Goal: Information Seeking & Learning: Learn about a topic

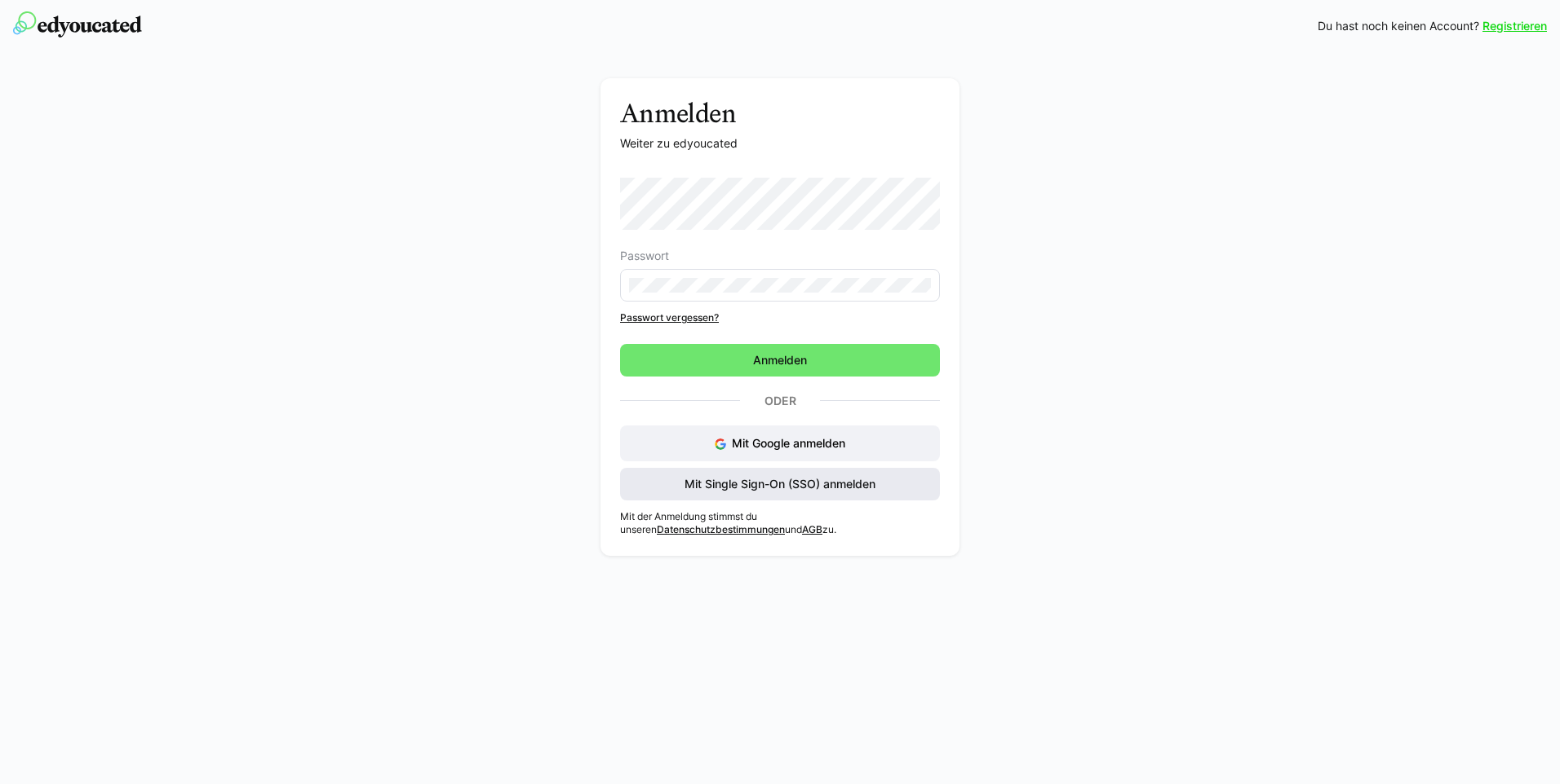
click at [802, 478] on span "Mit Single Sign-On (SSO) anmelden" at bounding box center [780, 484] width 195 height 16
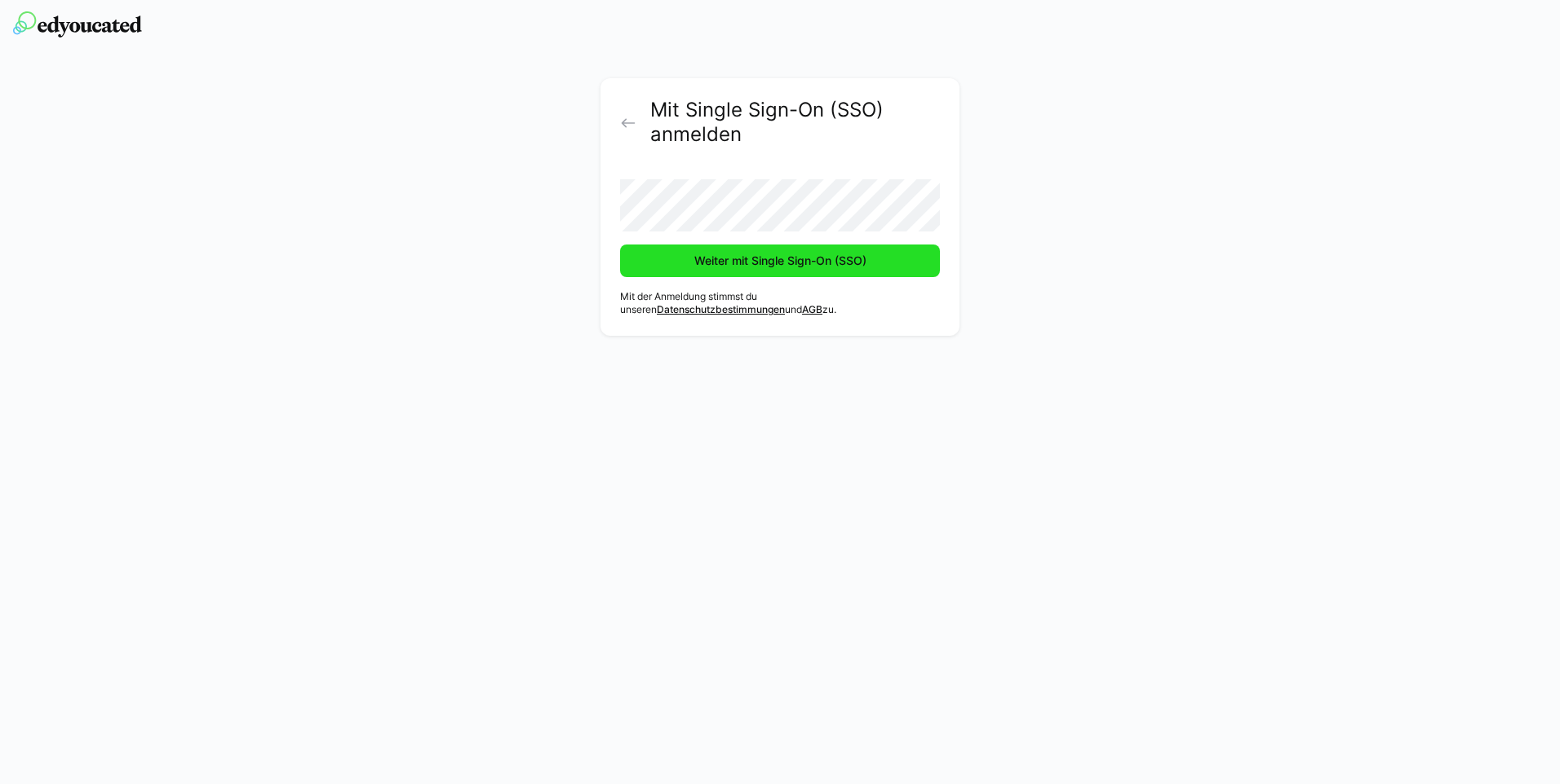
click at [750, 260] on span "Weiter mit Single Sign-On (SSO)" at bounding box center [780, 261] width 177 height 16
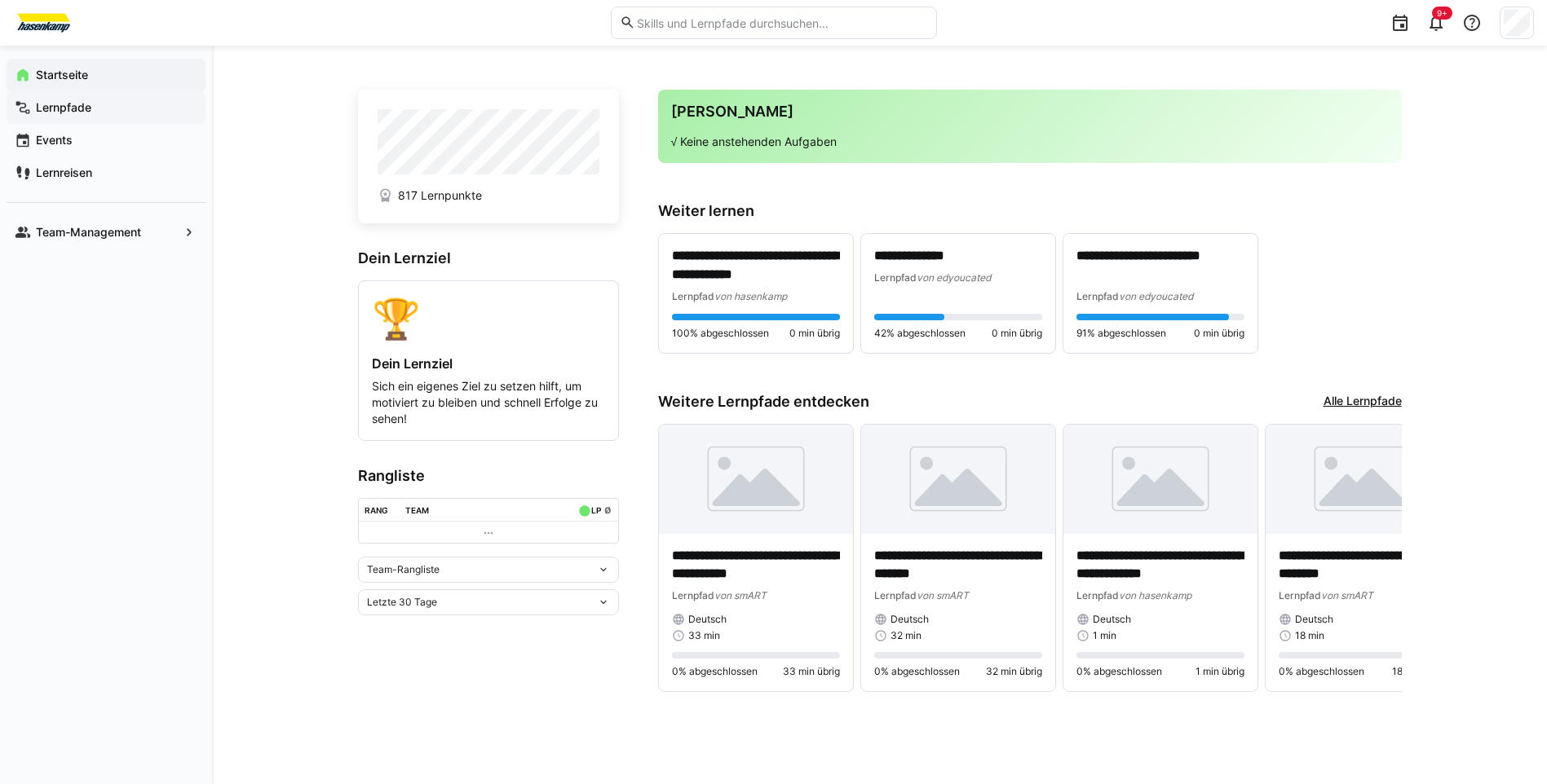
click at [0, 0] on app-navigation-label "Lernpfade" at bounding box center [0, 0] width 0 height 0
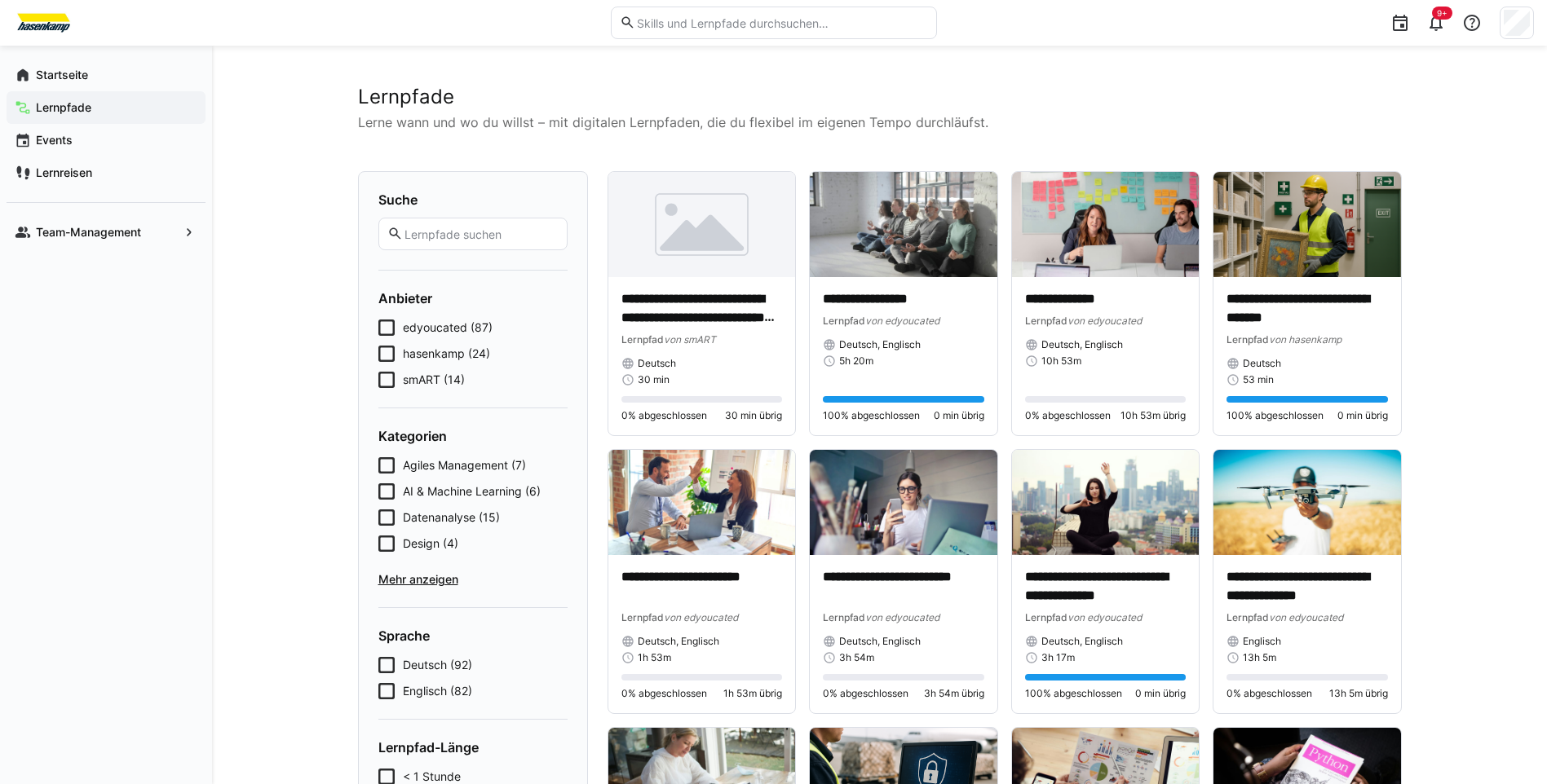
click at [455, 353] on span "hasenkamp (24)" at bounding box center [447, 354] width 88 height 16
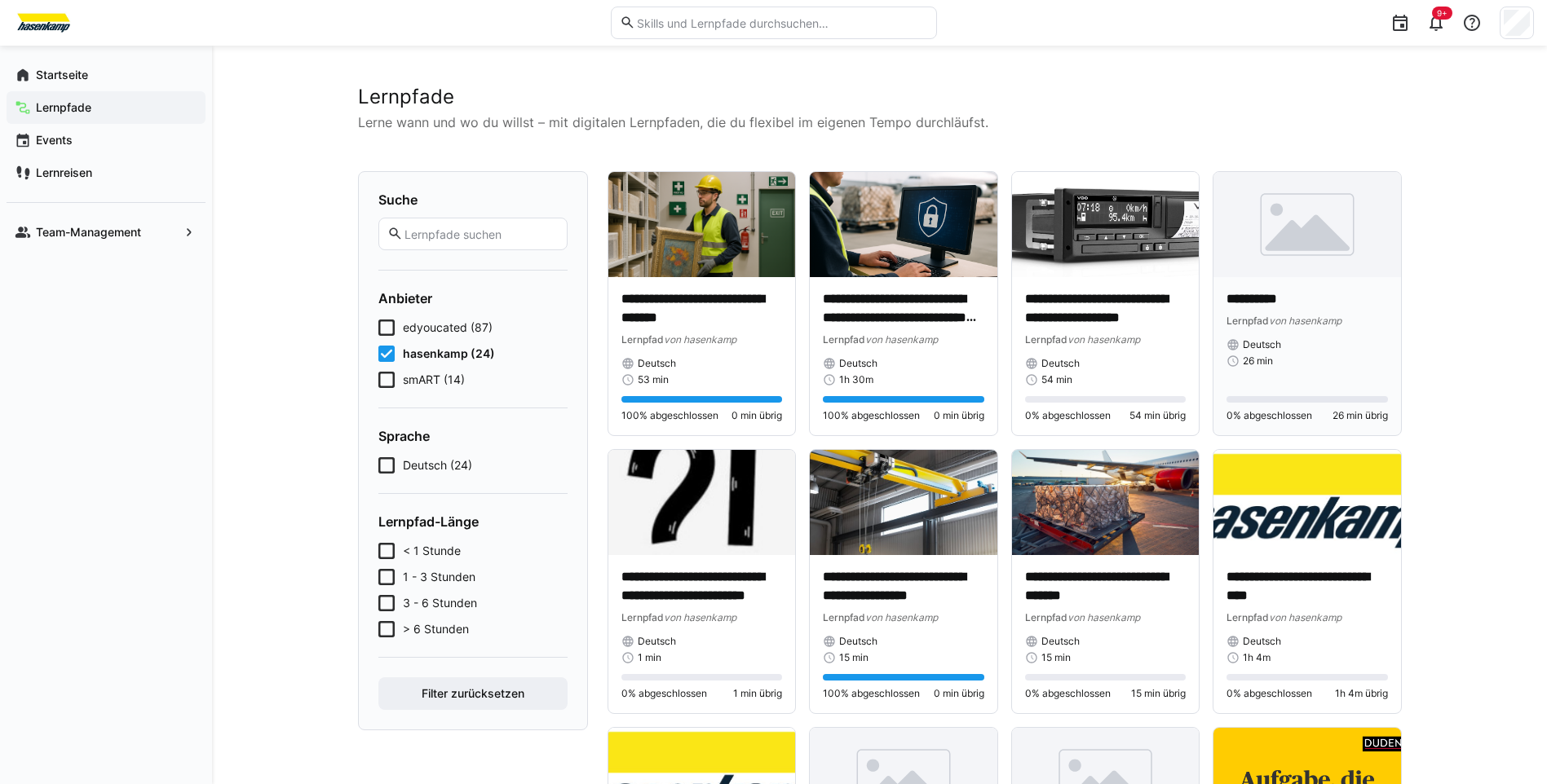
click at [1286, 297] on p "**********" at bounding box center [1308, 299] width 161 height 19
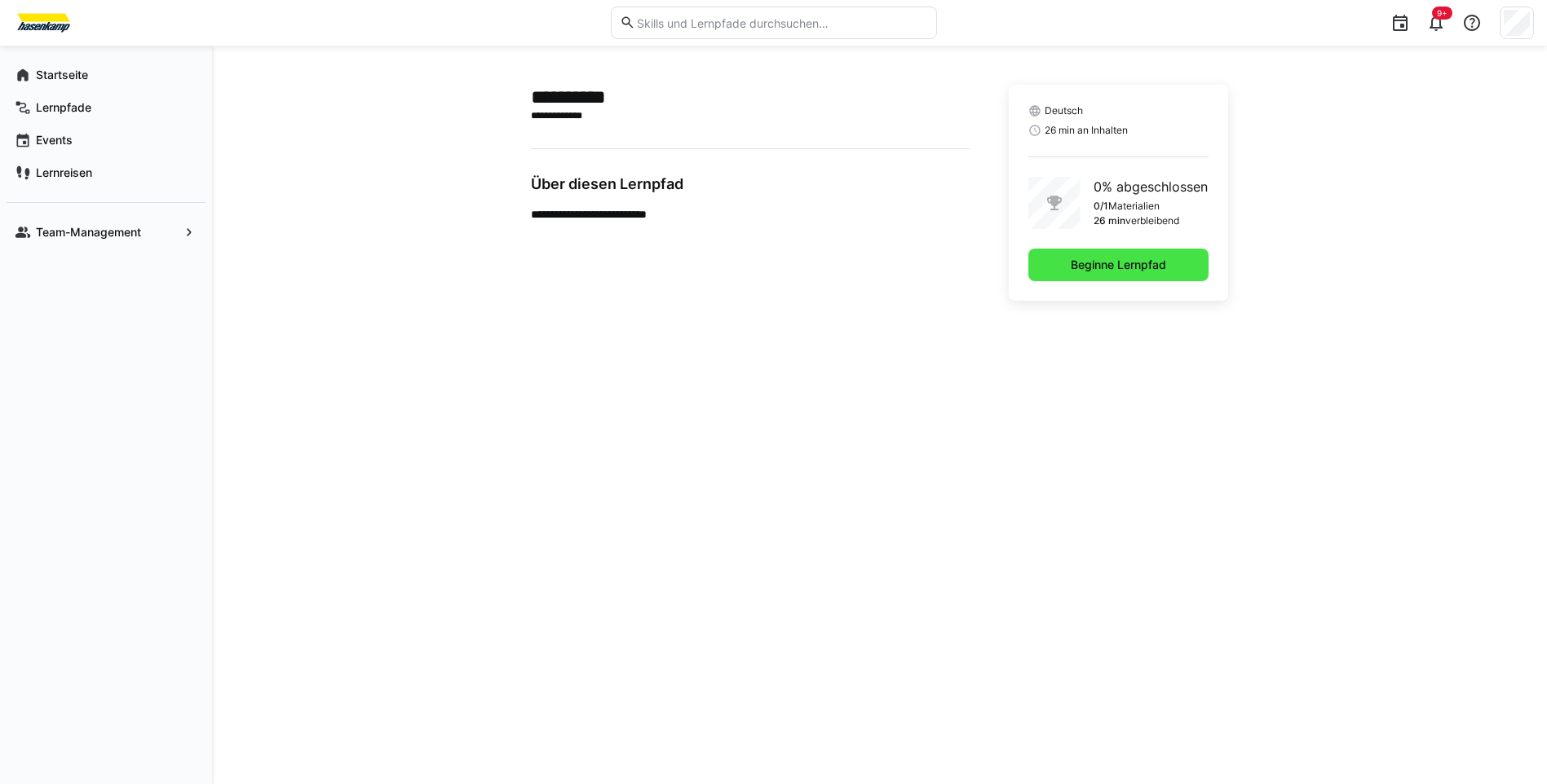
click at [1083, 274] on span "Beginne Lernpfad" at bounding box center [1118, 265] width 180 height 33
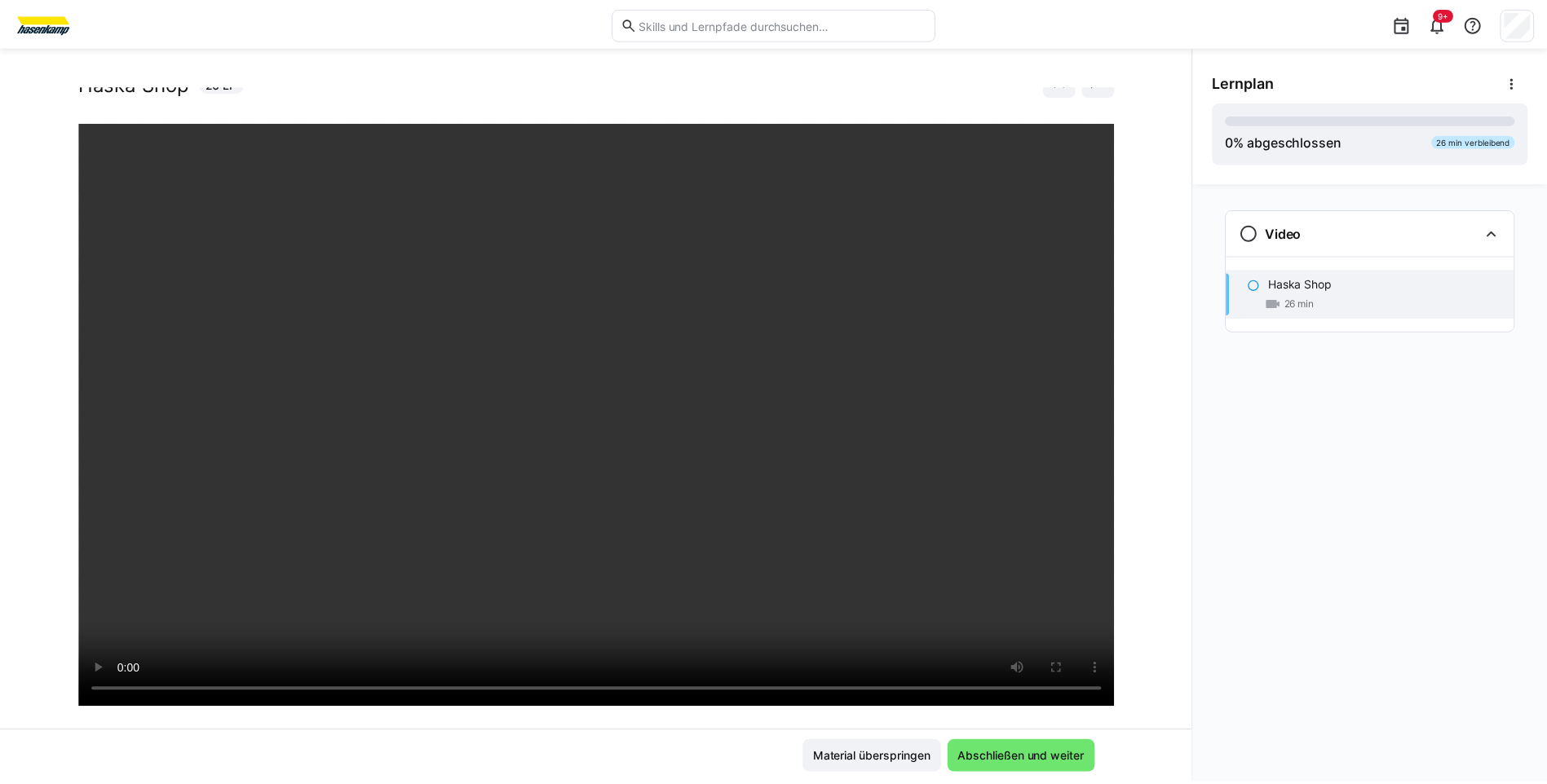
scroll to position [82, 0]
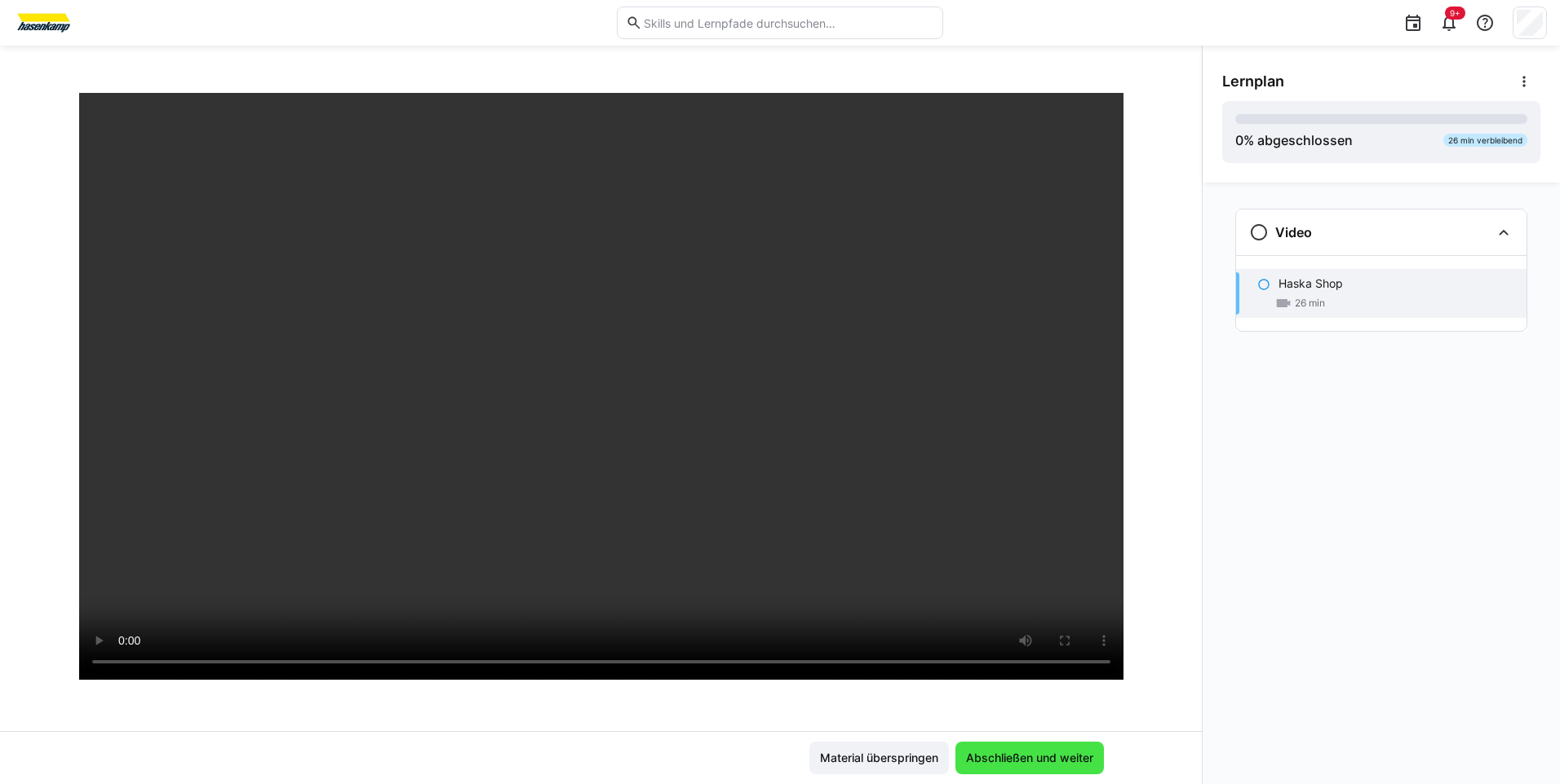
click at [1035, 758] on span "Abschließen und weiter" at bounding box center [1029, 758] width 133 height 16
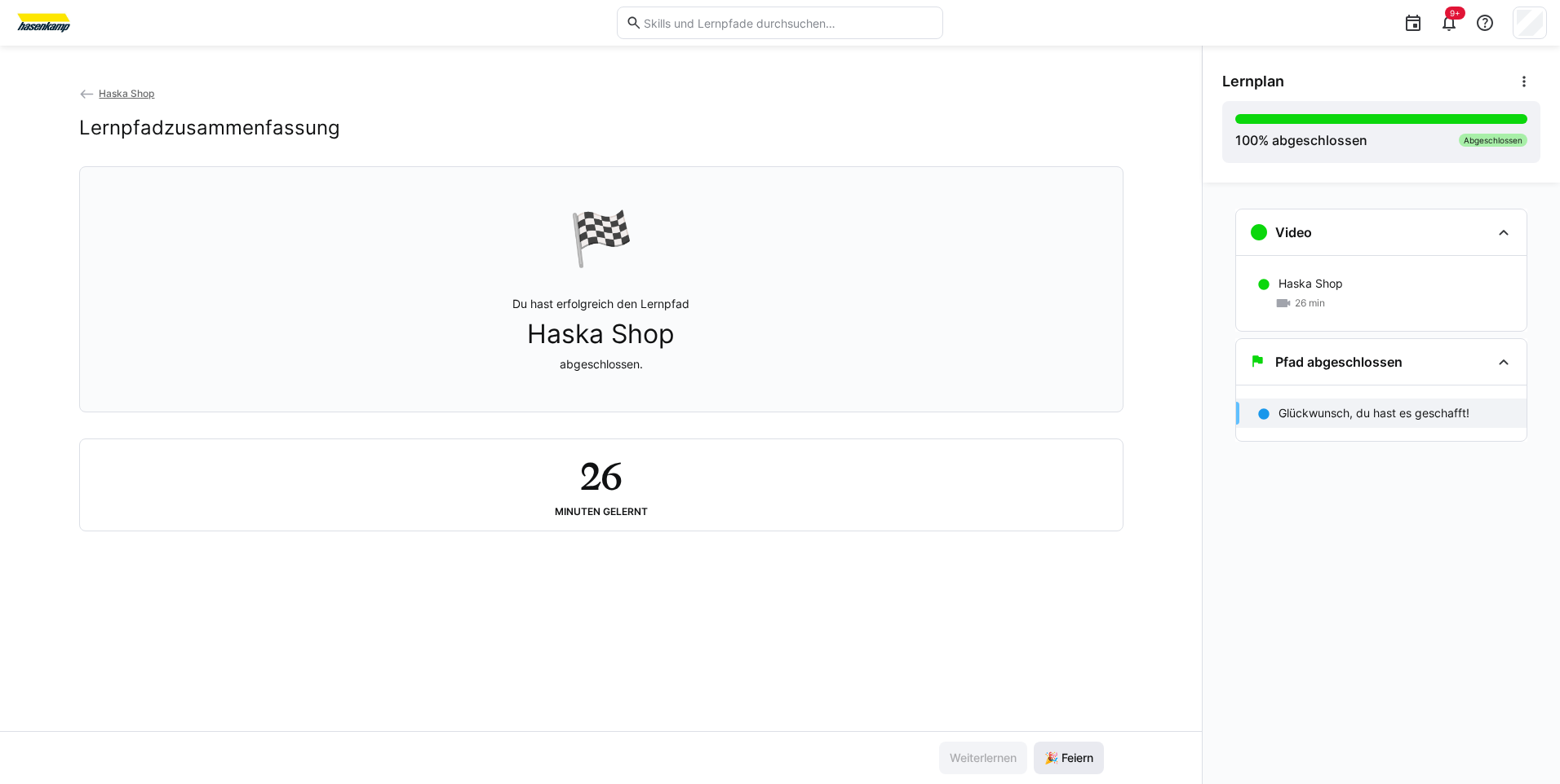
click at [1085, 763] on span "🎉 Feiern" at bounding box center [1069, 758] width 54 height 16
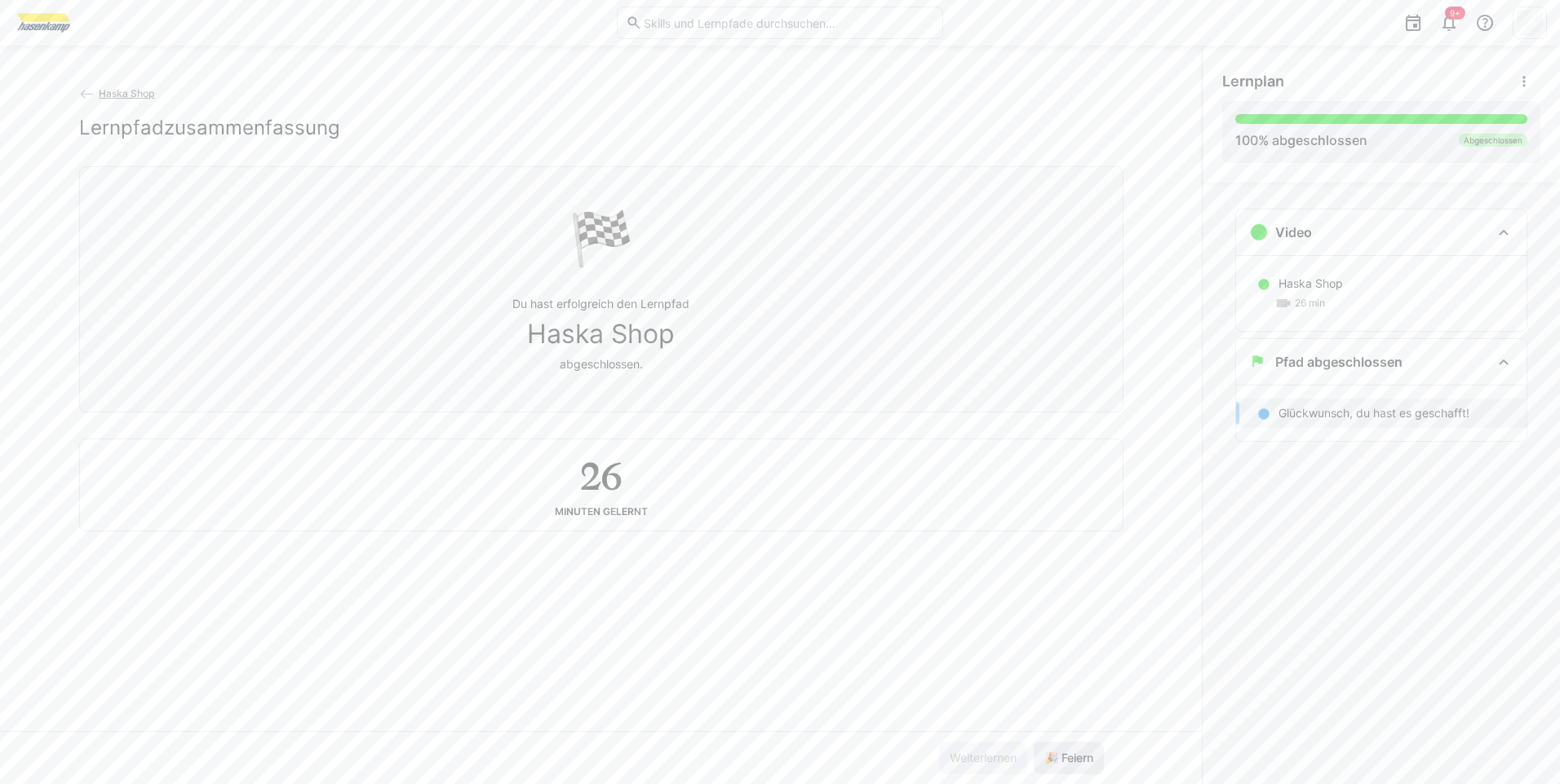
click at [1078, 756] on span "🎉 Feiern" at bounding box center [1069, 758] width 54 height 16
click at [127, 92] on span "Haska Shop" at bounding box center [127, 94] width 56 height 12
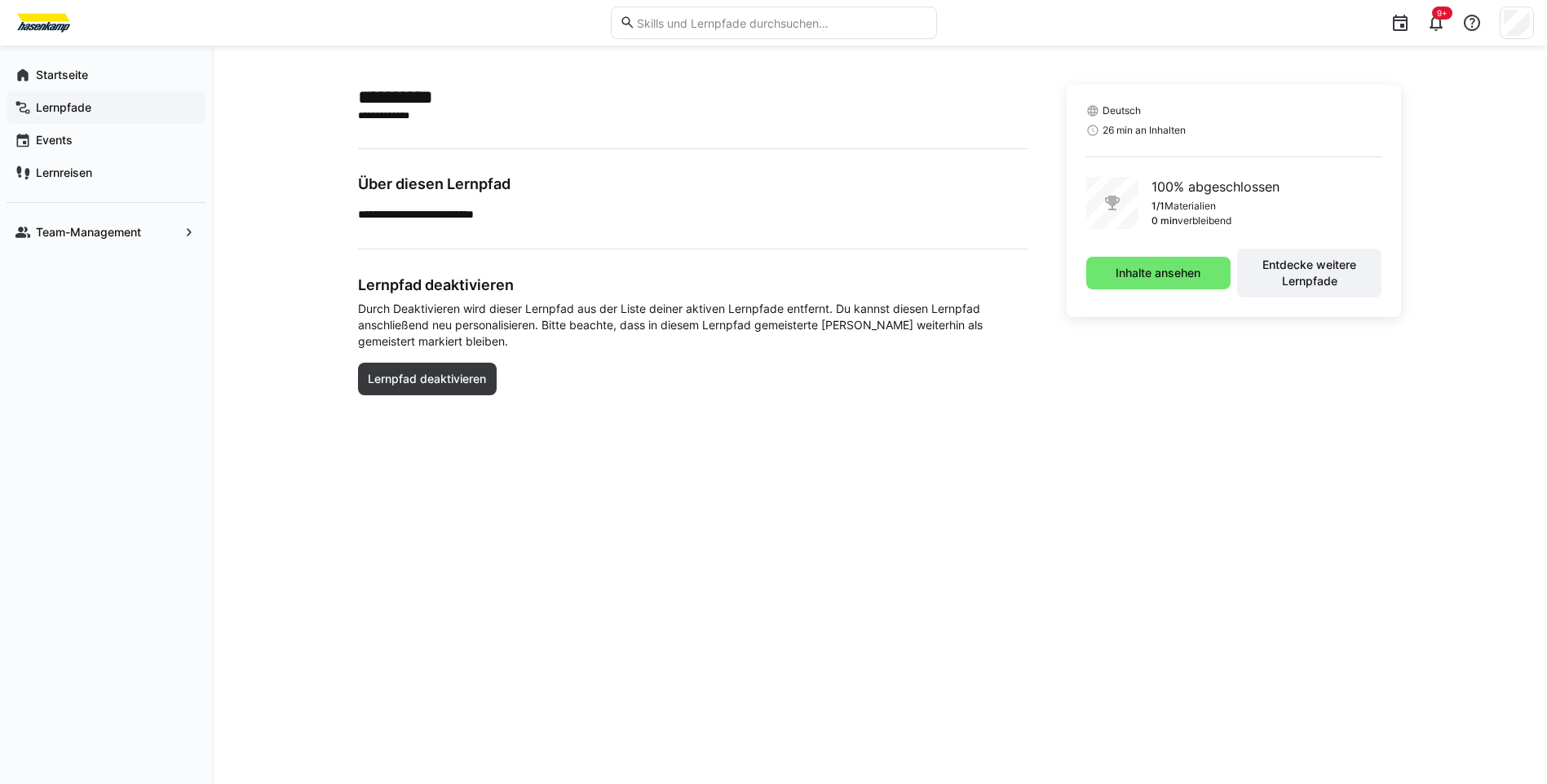
click at [0, 0] on app-navigation-label "Lernpfade" at bounding box center [0, 0] width 0 height 0
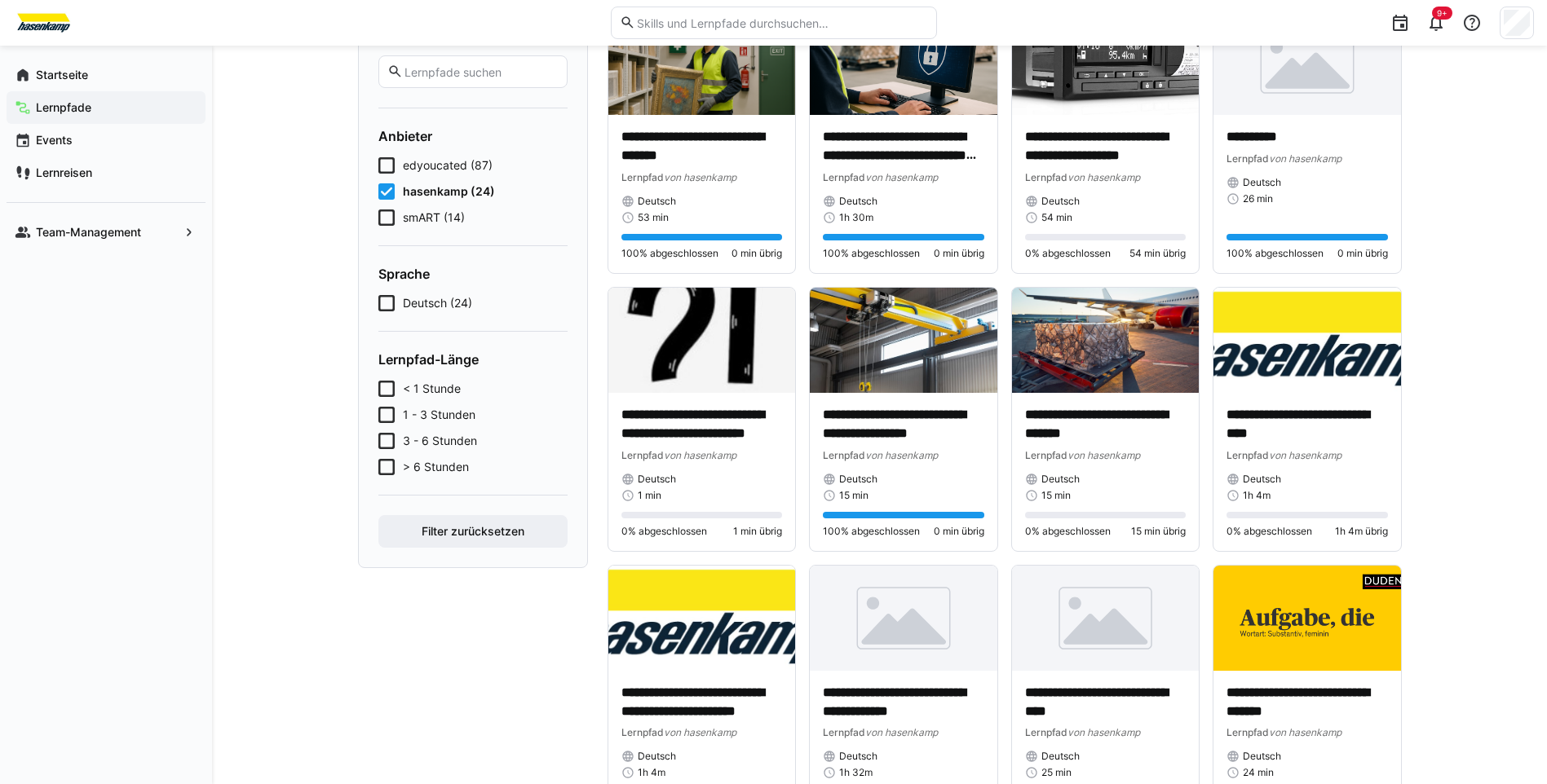
scroll to position [163, 0]
click at [1072, 418] on p "**********" at bounding box center [1106, 424] width 161 height 38
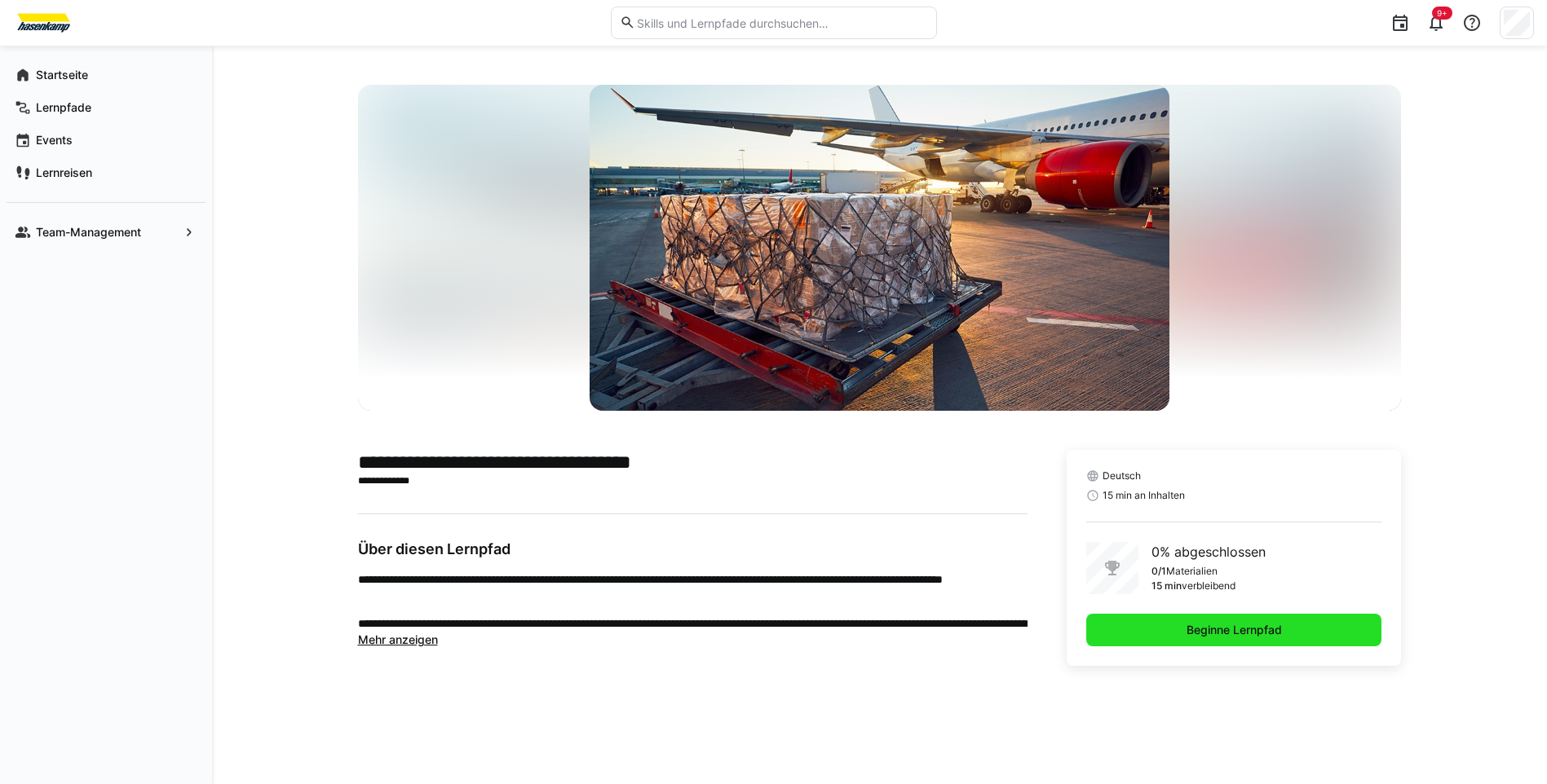
click at [1122, 617] on span "Beginne Lernpfad" at bounding box center [1234, 630] width 296 height 33
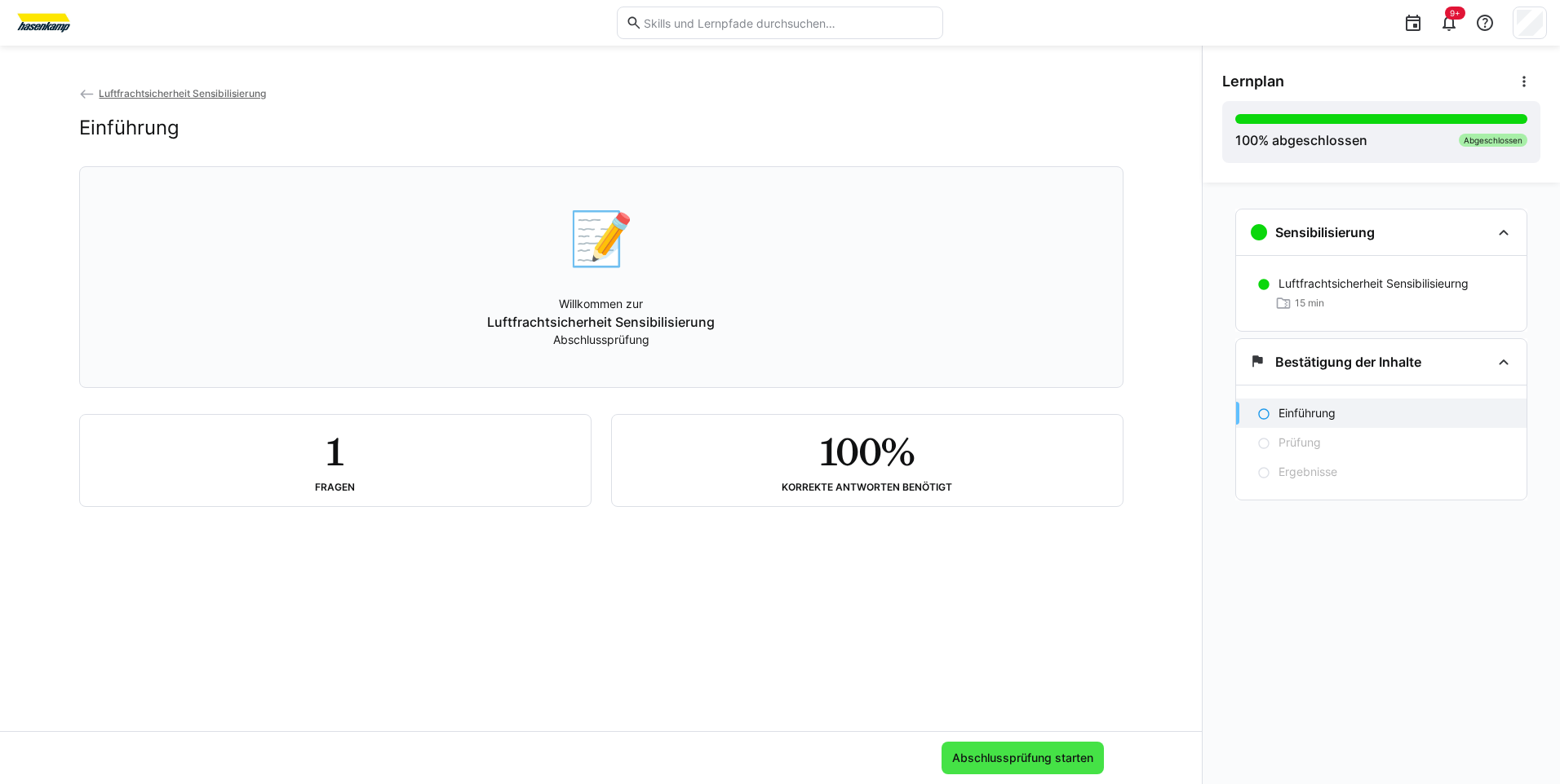
click at [1006, 765] on span "Abschlussprüfung starten" at bounding box center [1023, 758] width 146 height 16
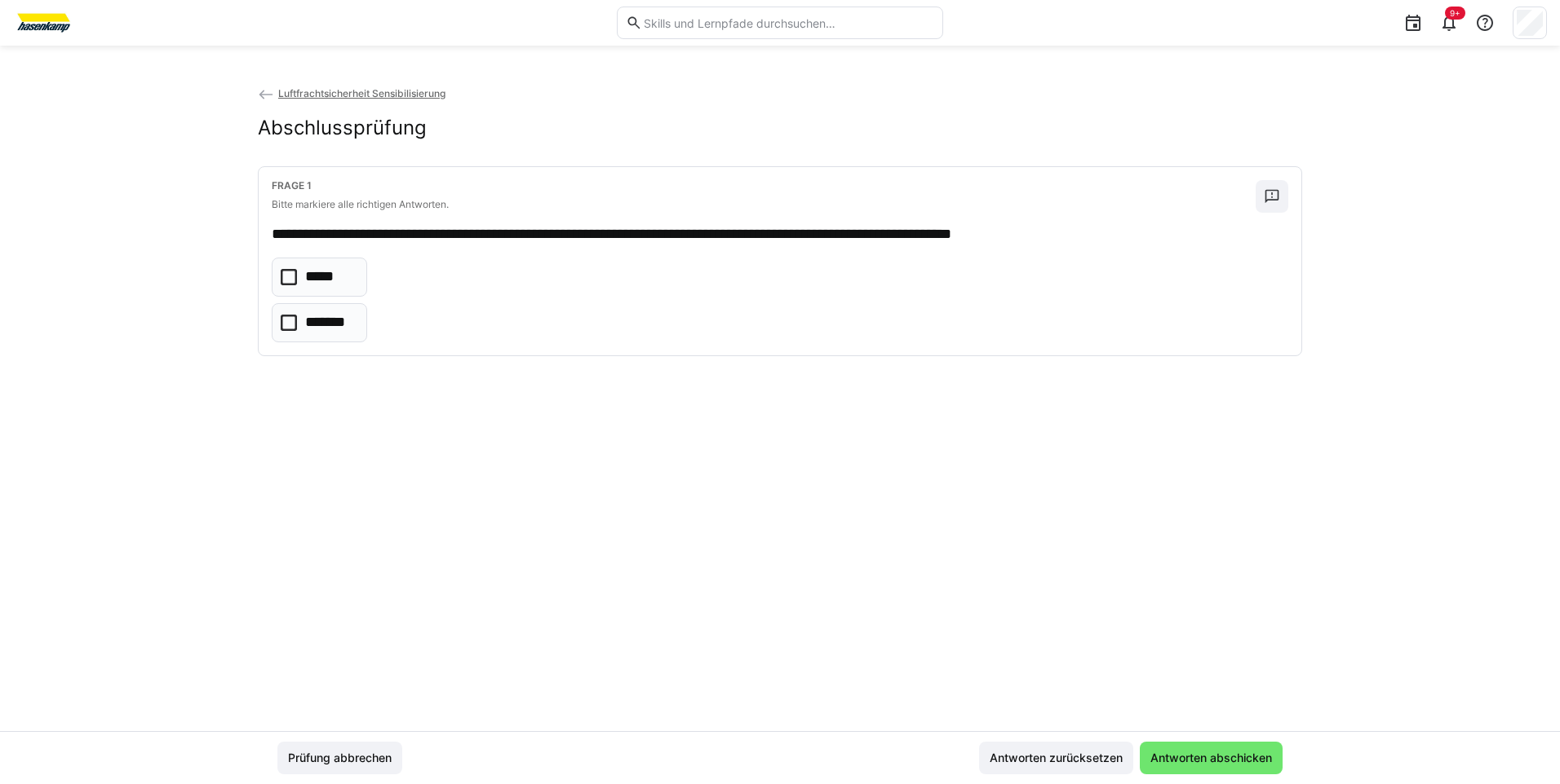
click at [289, 282] on icon at bounding box center [288, 277] width 16 height 16
click at [1179, 755] on span "Antworten abschicken" at bounding box center [1210, 758] width 127 height 16
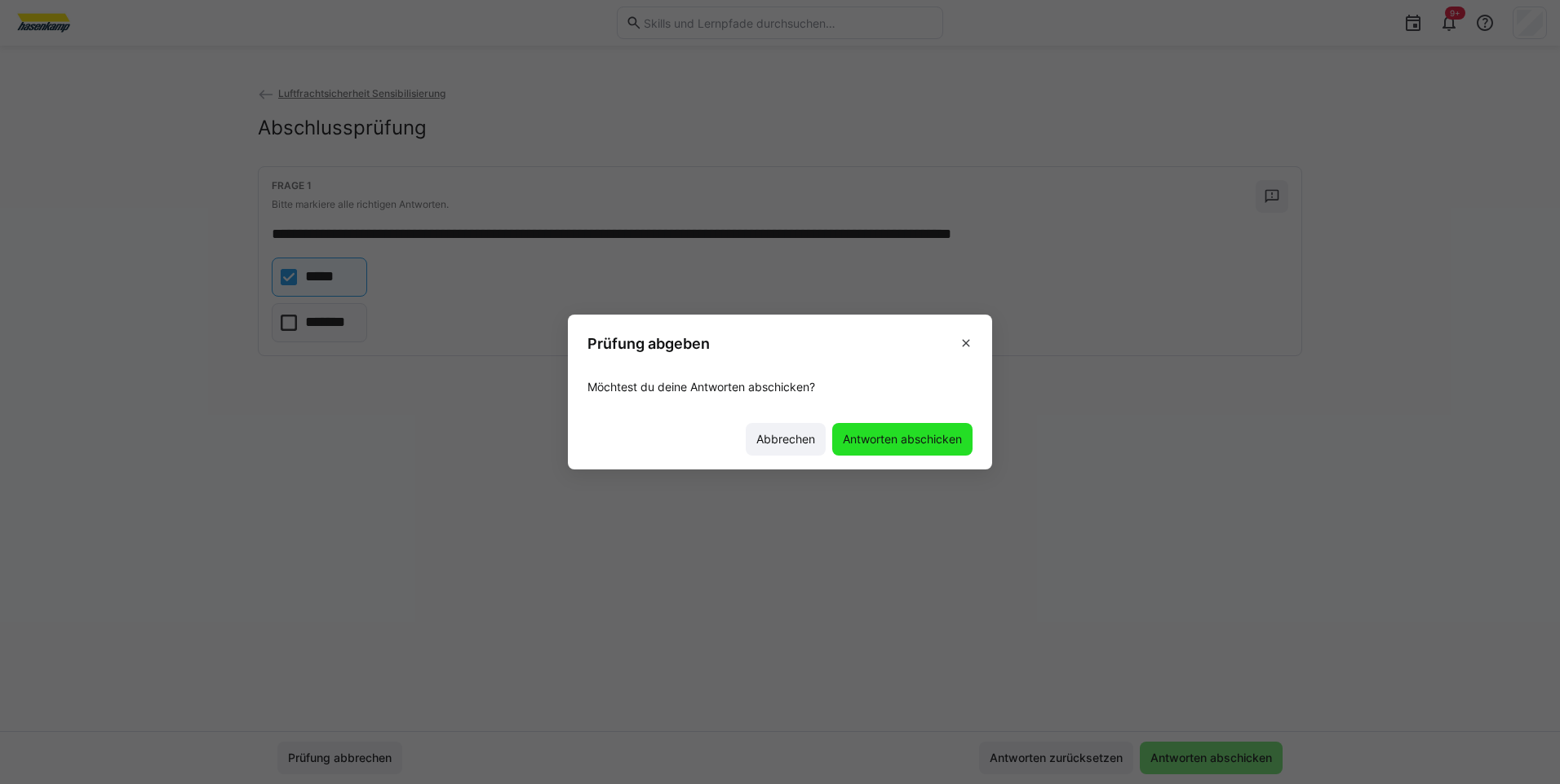
click at [894, 442] on span "Antworten abschicken" at bounding box center [902, 439] width 124 height 16
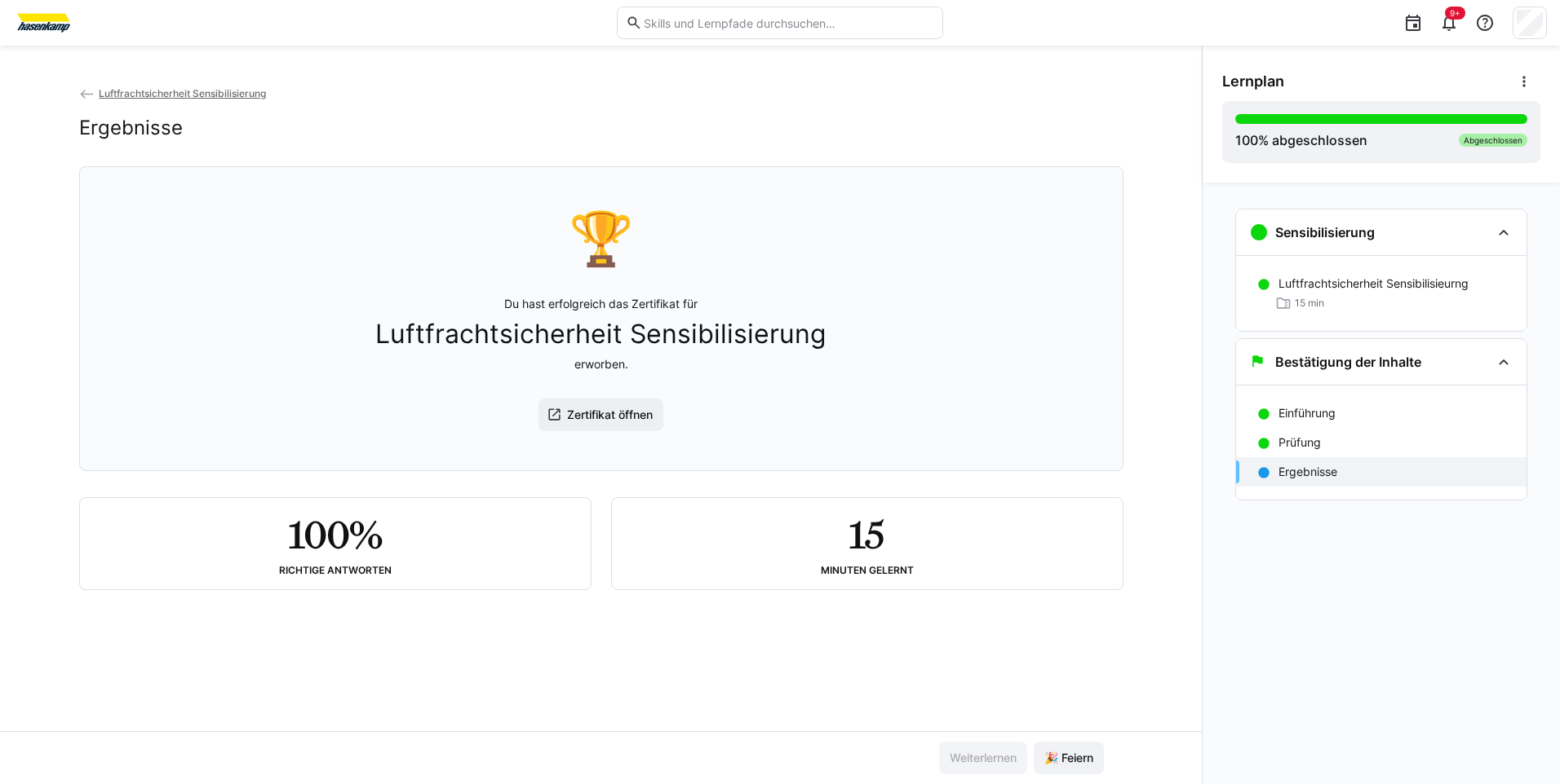
click at [145, 97] on span "Luftfrachtsicherheit Sensibilisierung" at bounding box center [182, 94] width 167 height 12
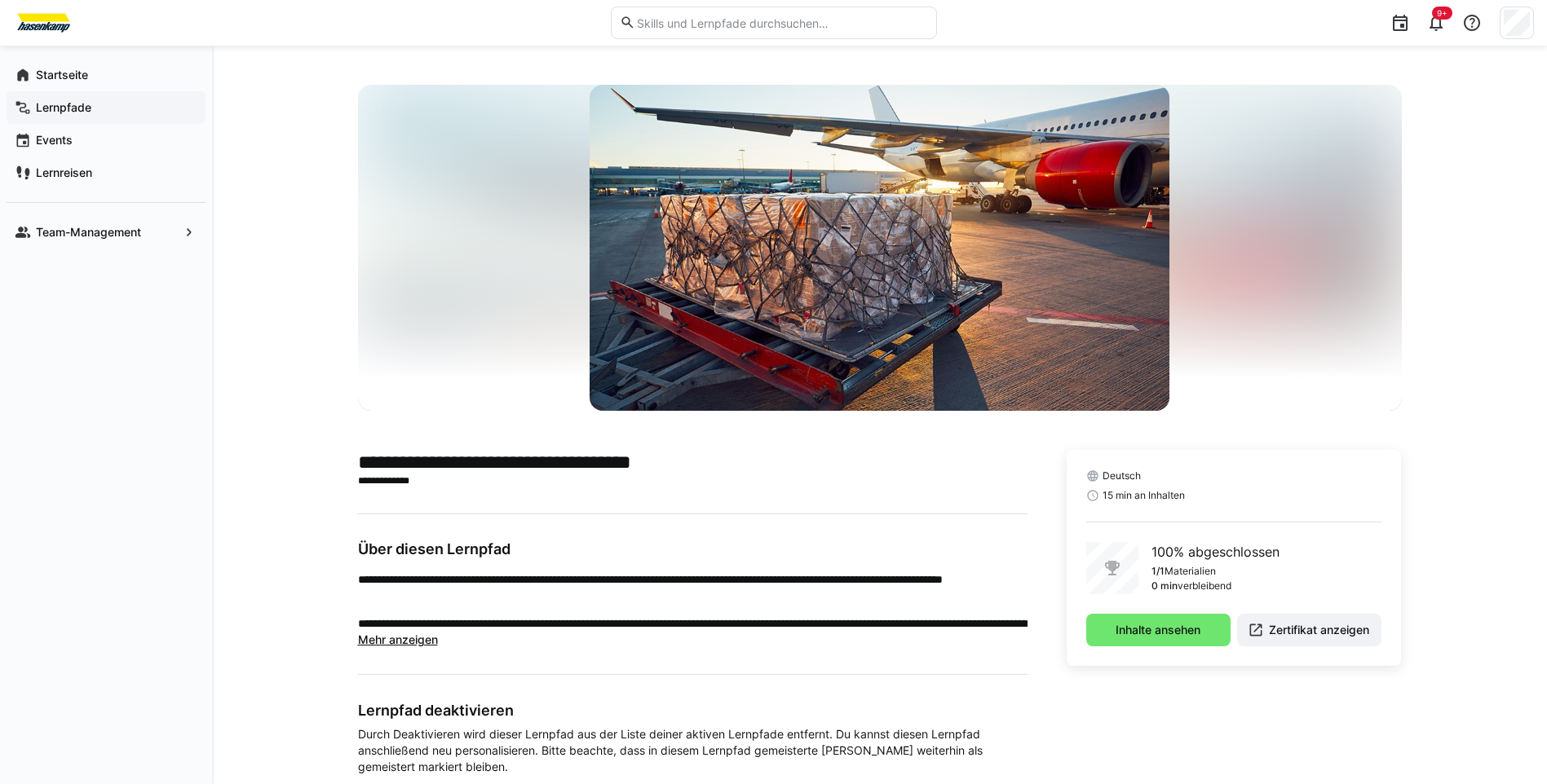
click at [0, 0] on app-navigation-label "Lernpfade" at bounding box center [0, 0] width 0 height 0
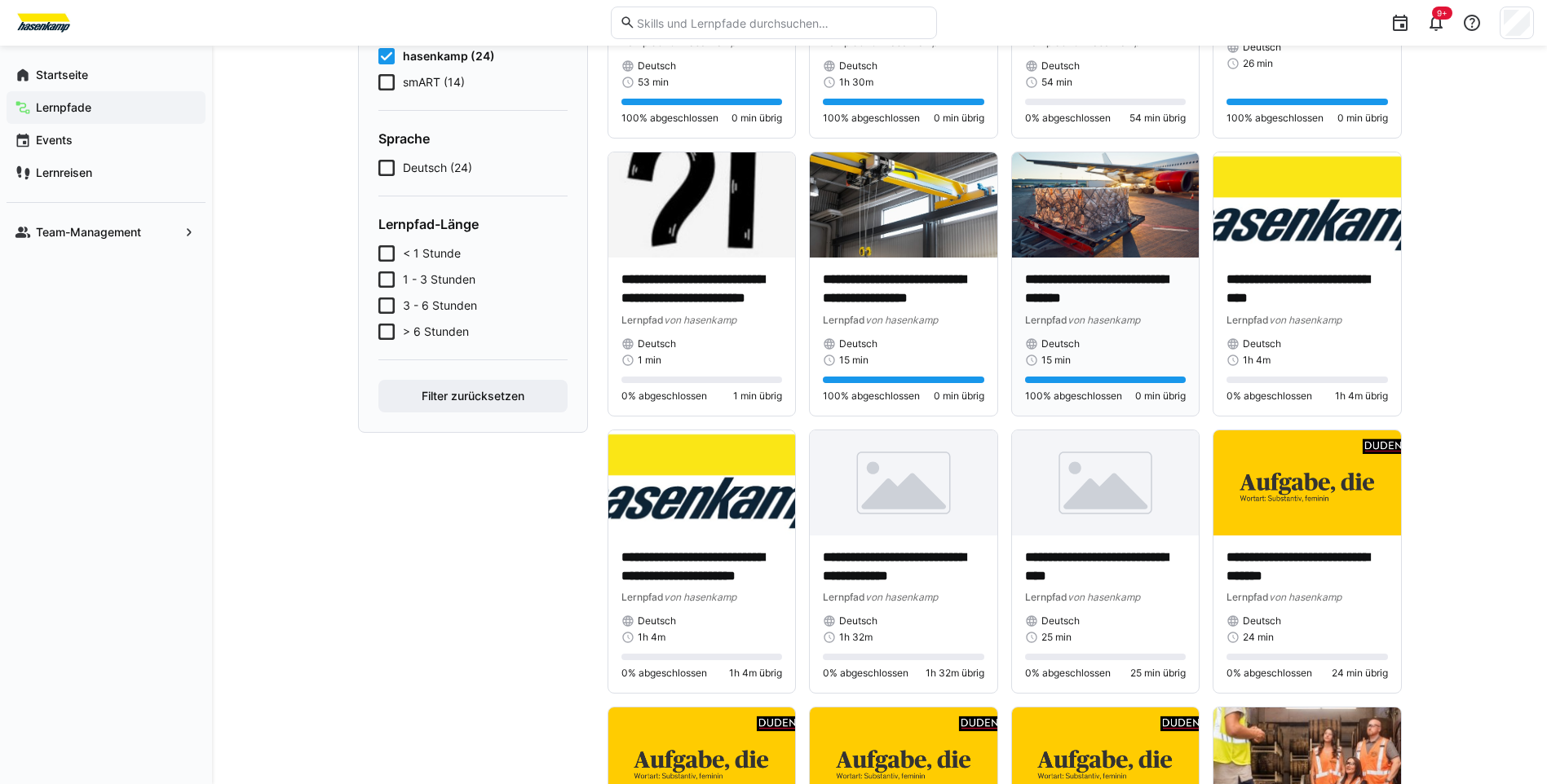
scroll to position [326, 0]
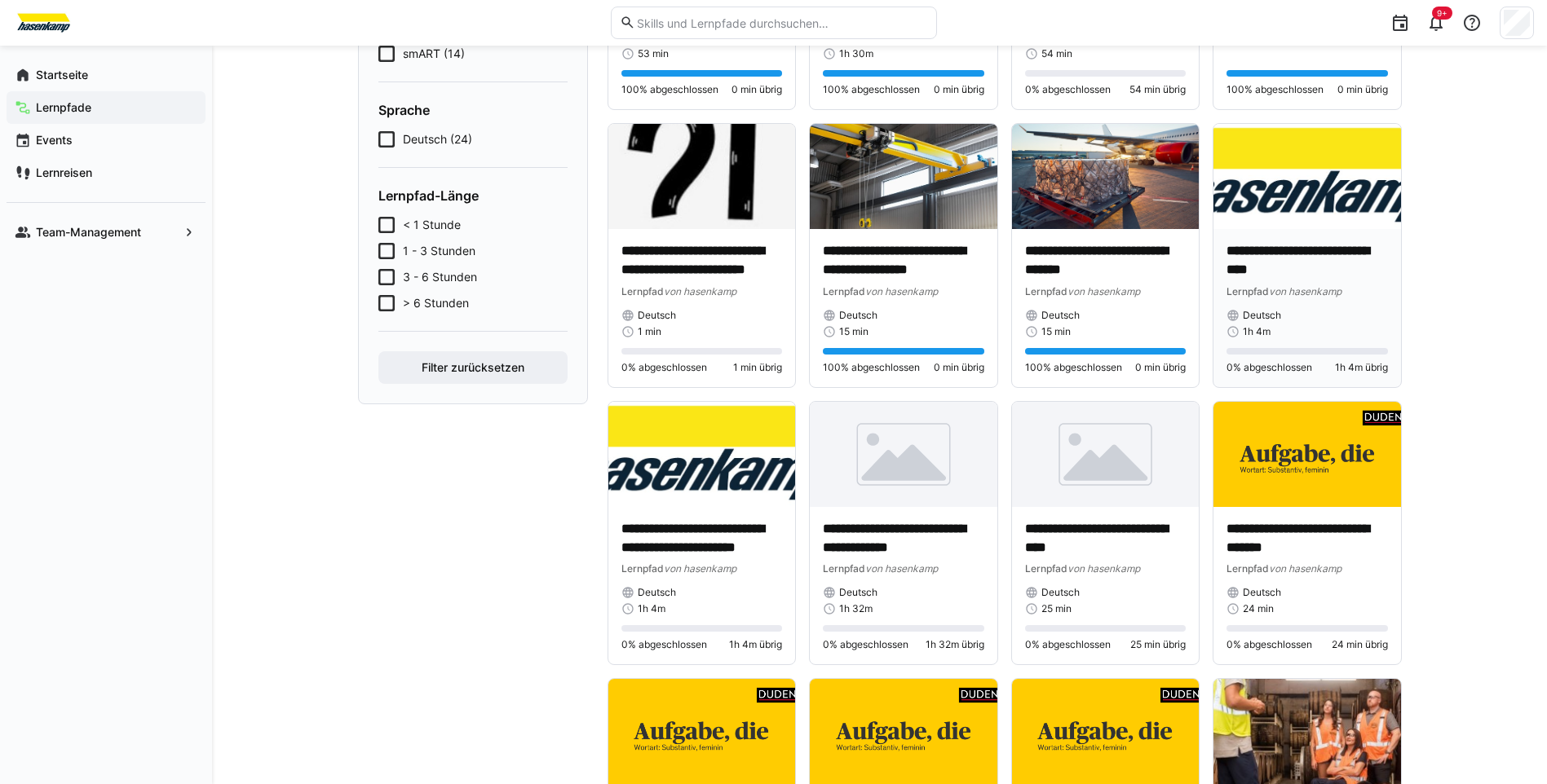
click at [1309, 240] on div "**********" at bounding box center [1308, 308] width 187 height 158
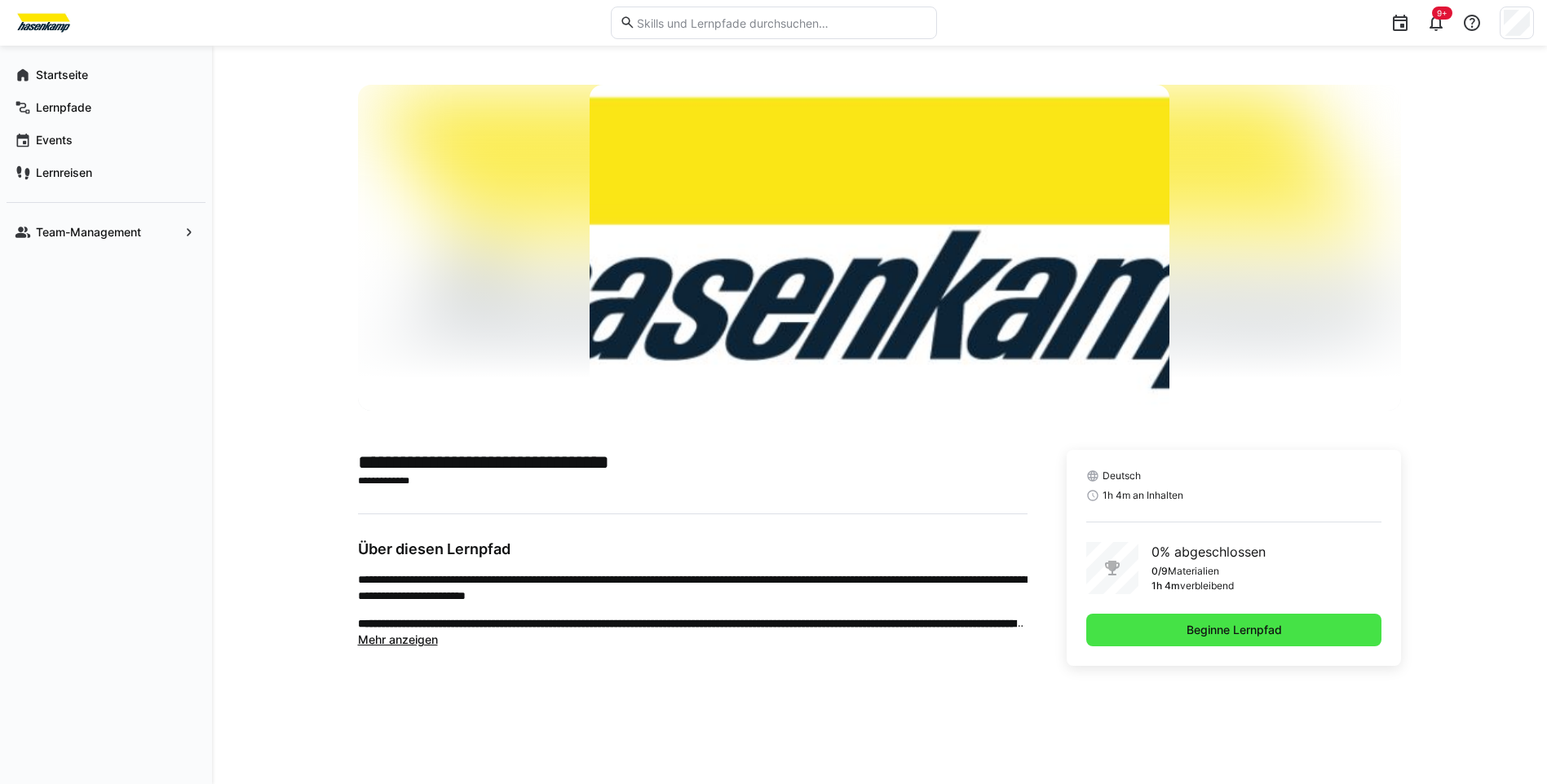
click at [1229, 639] on span "Beginne Lernpfad" at bounding box center [1234, 630] width 296 height 33
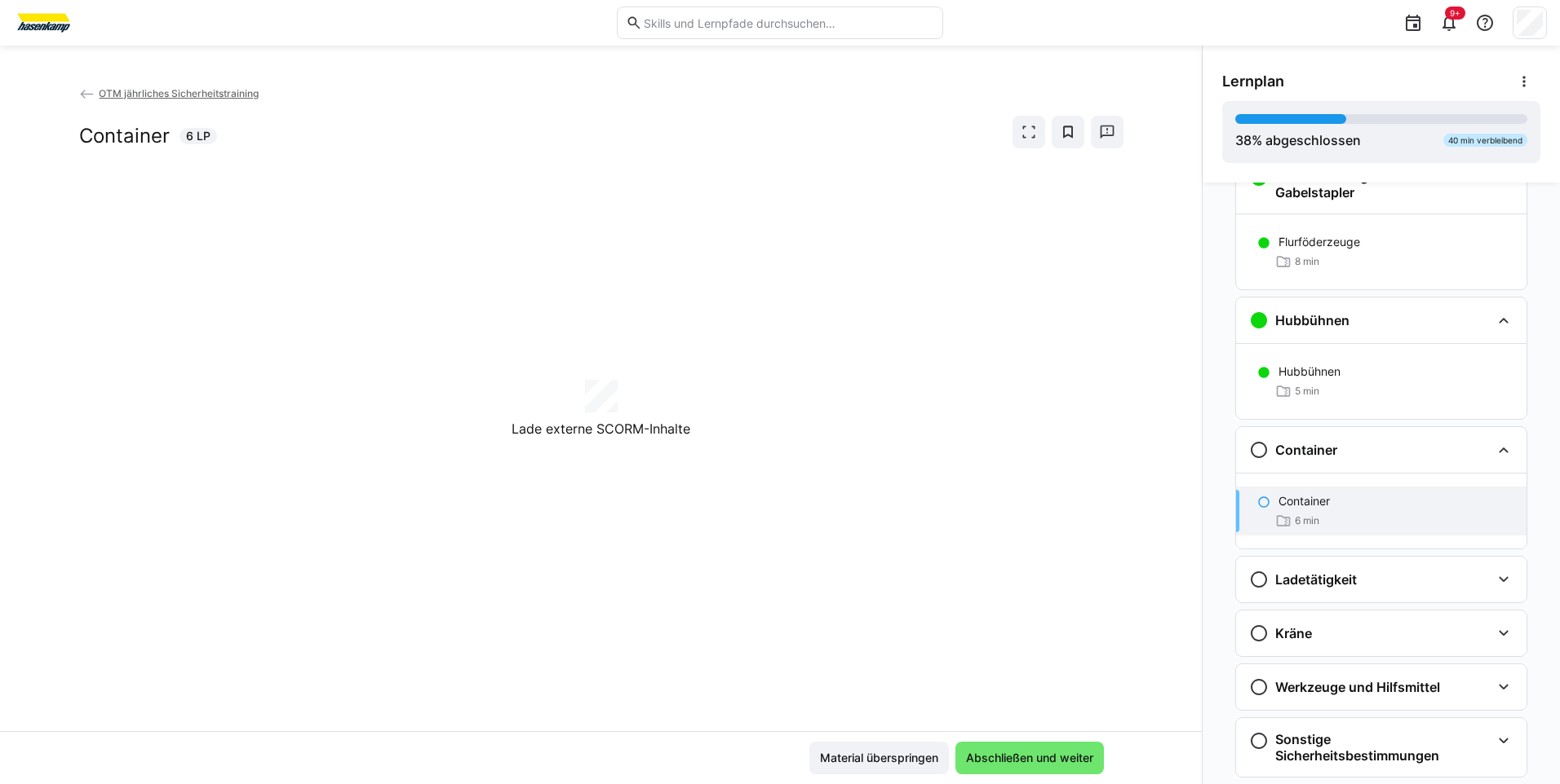
scroll to position [185, 0]
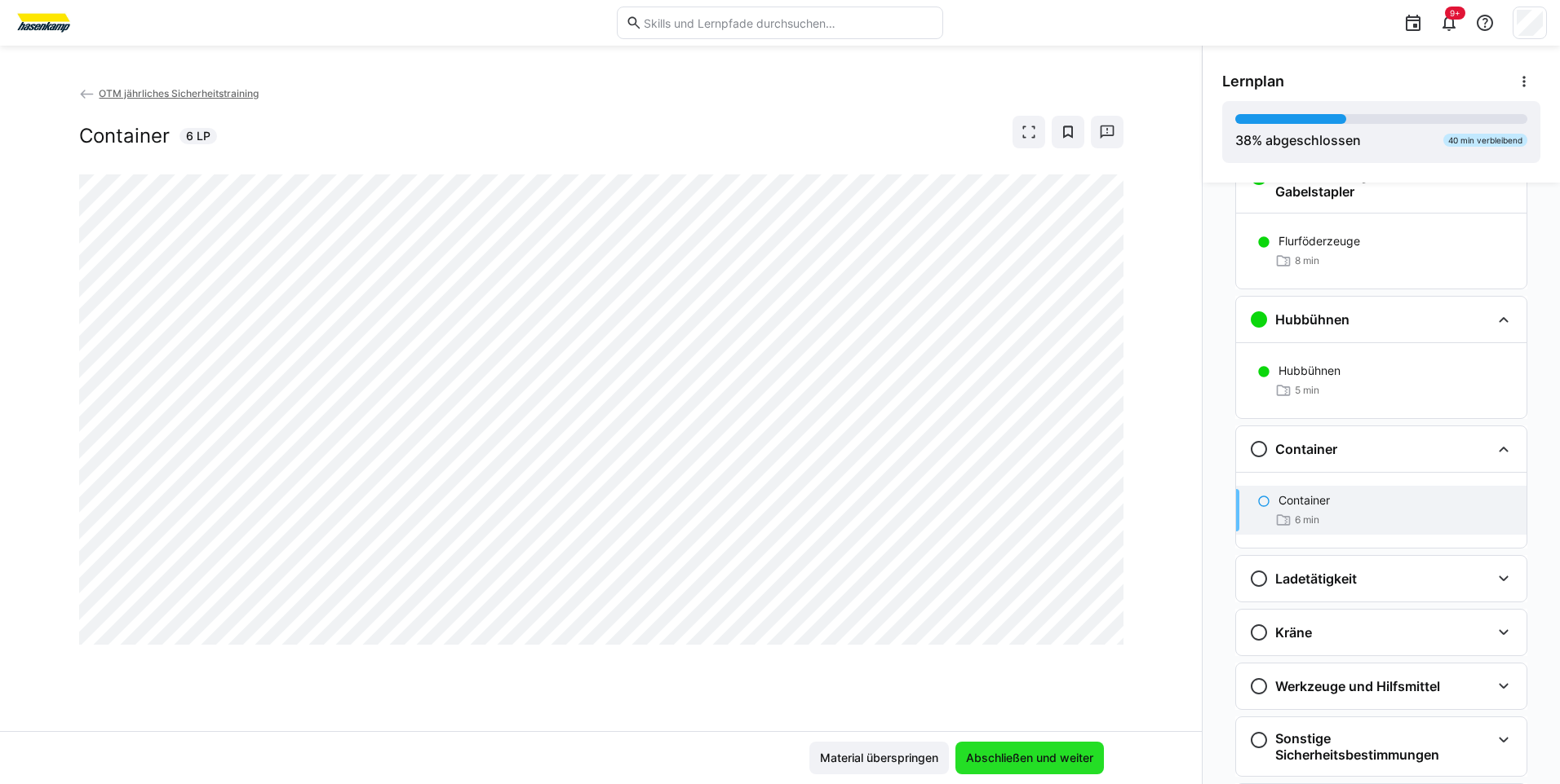
click at [1017, 755] on span "Abschließen und weiter" at bounding box center [1029, 758] width 133 height 16
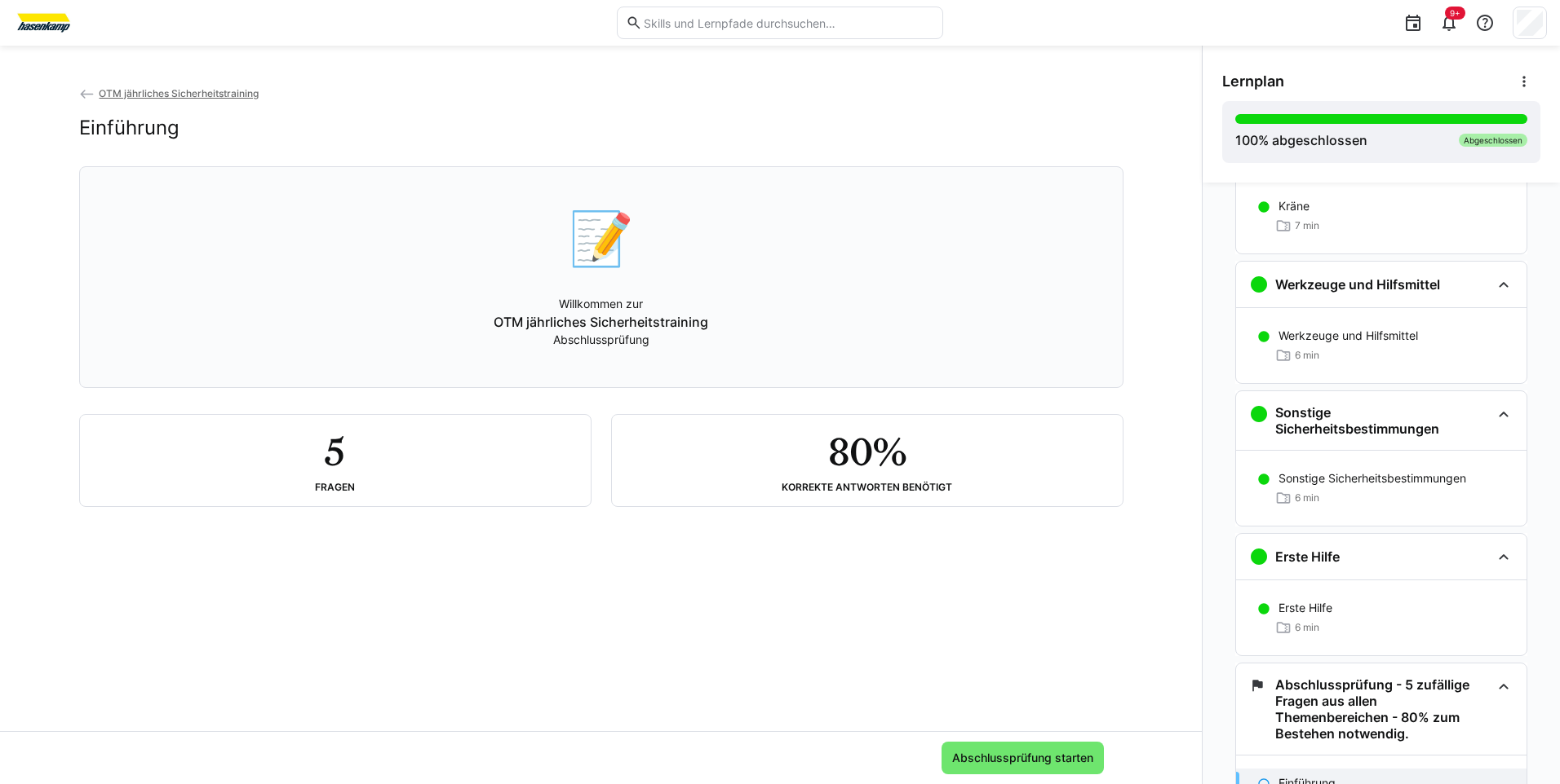
scroll to position [746, 0]
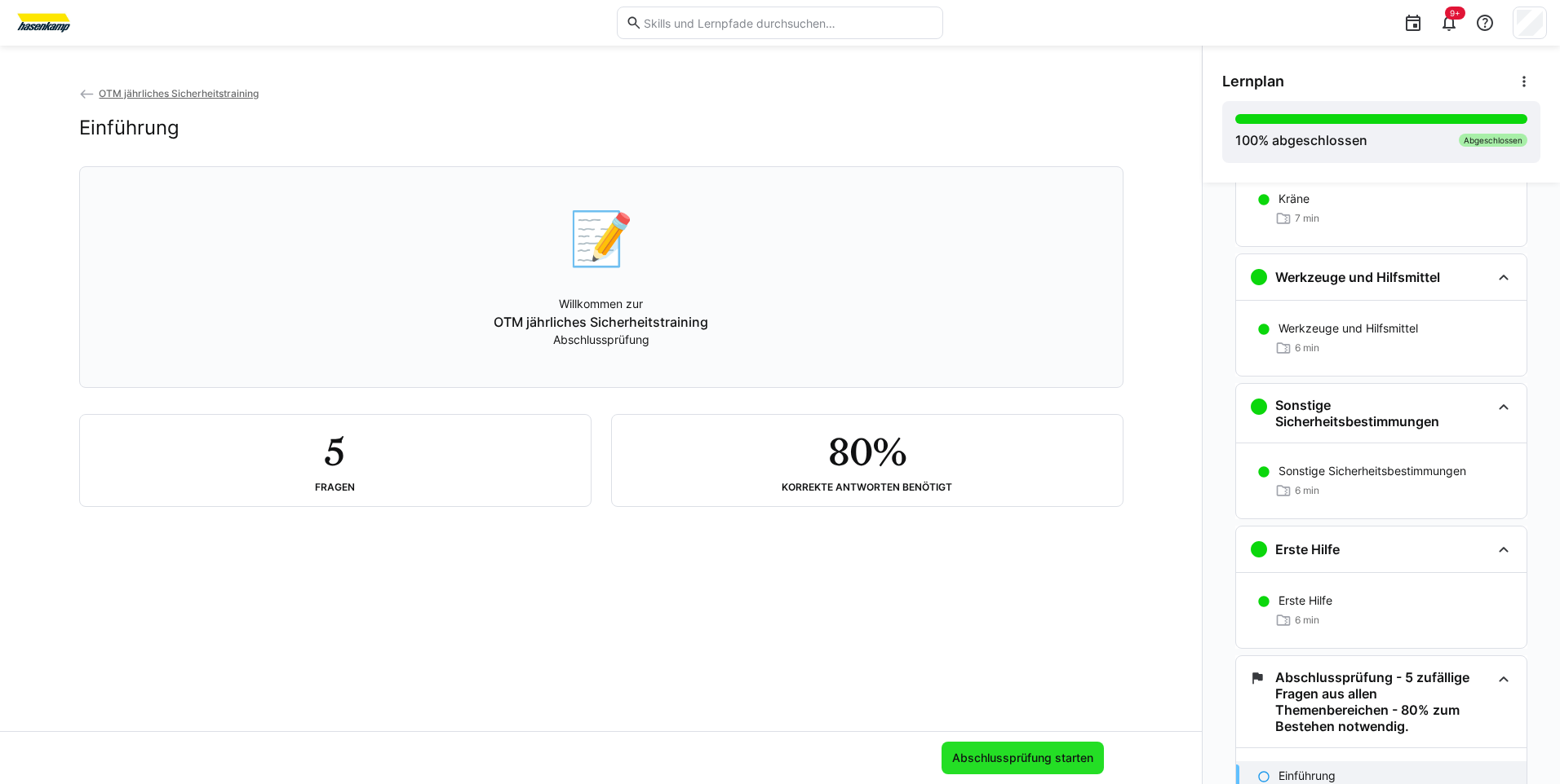
click at [996, 747] on span "Abschlussprüfung starten" at bounding box center [1022, 758] width 162 height 33
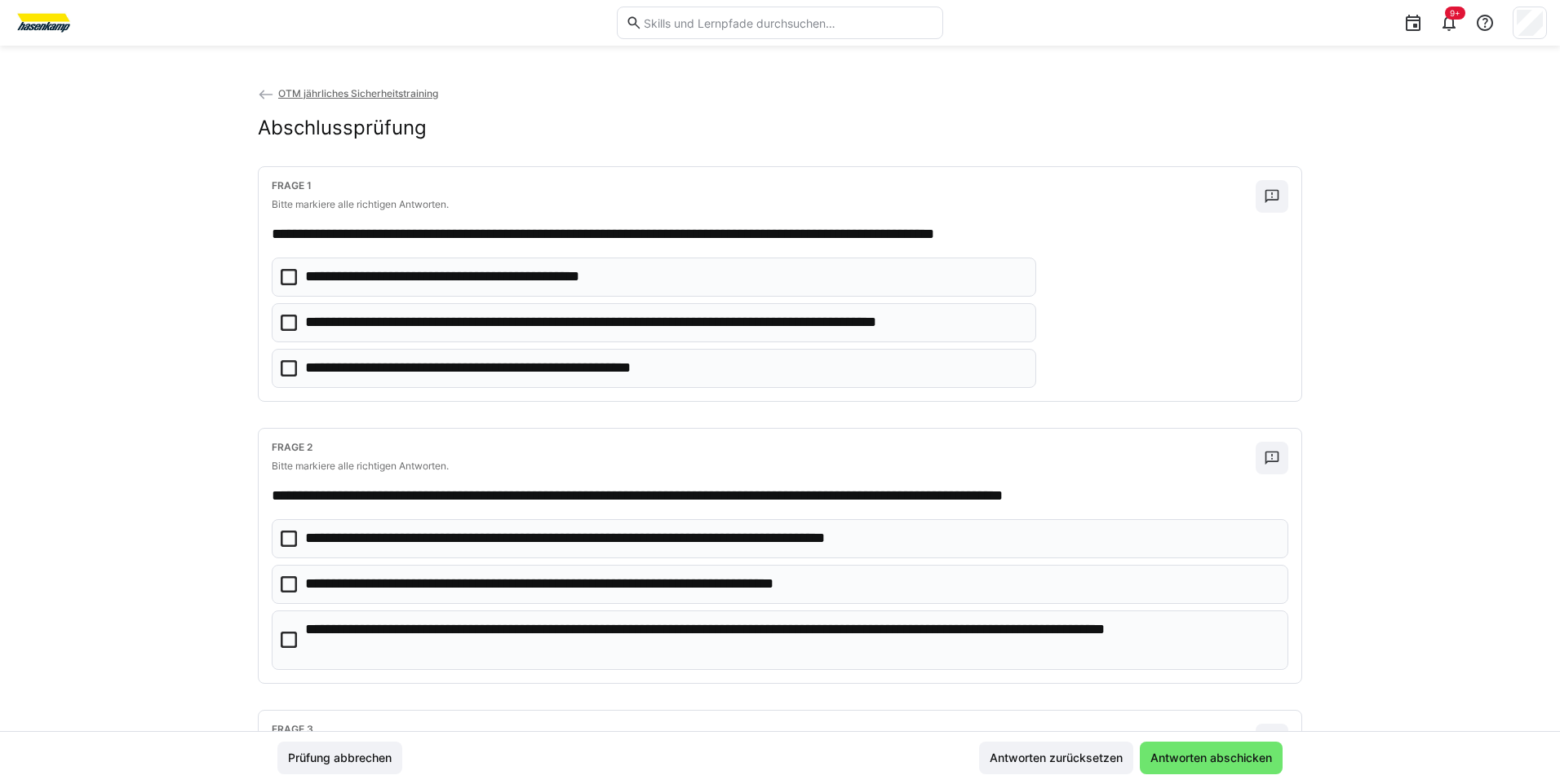
click at [293, 325] on eds-checkbox "**********" at bounding box center [653, 322] width 765 height 39
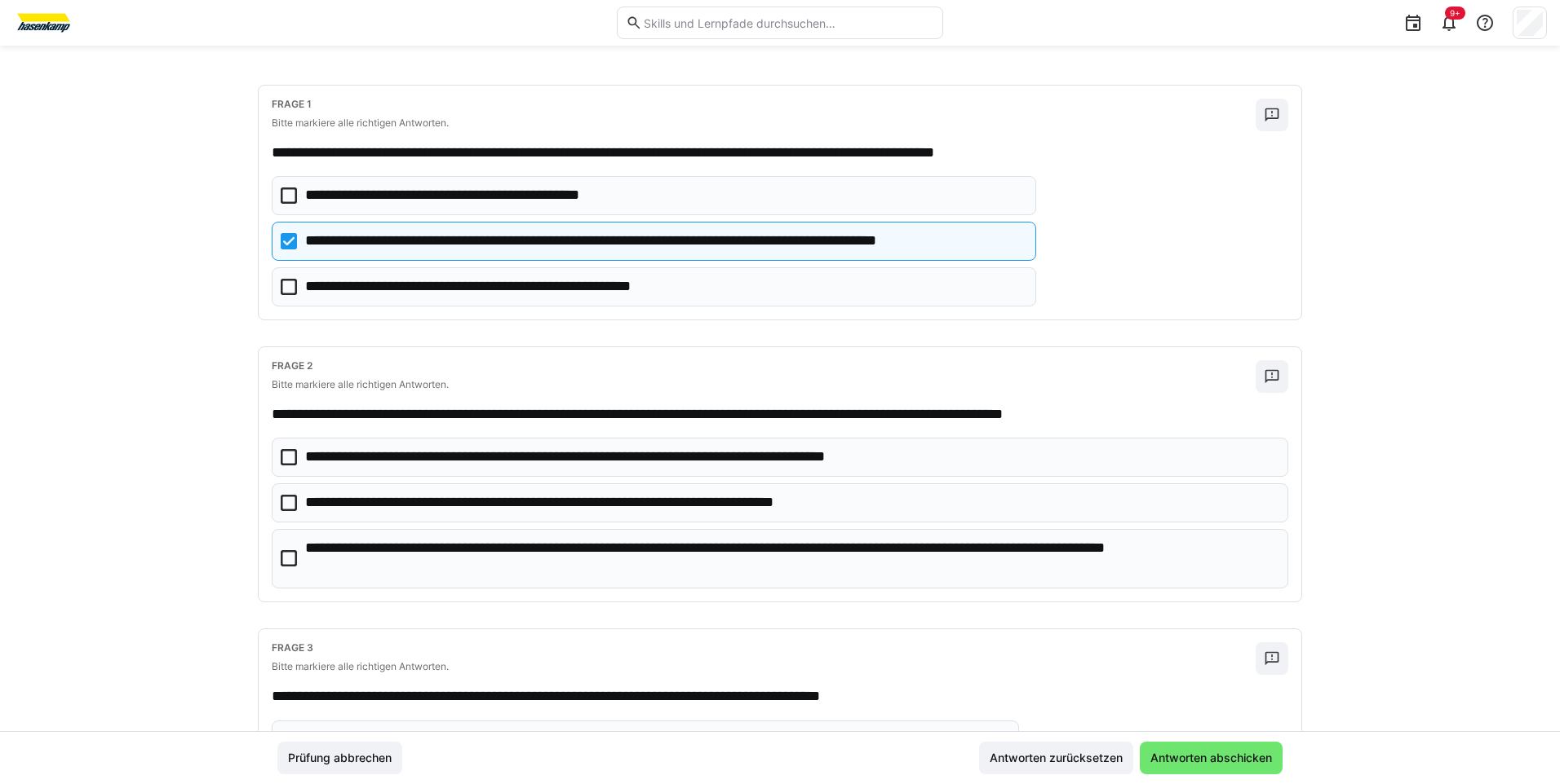
scroll to position [163, 0]
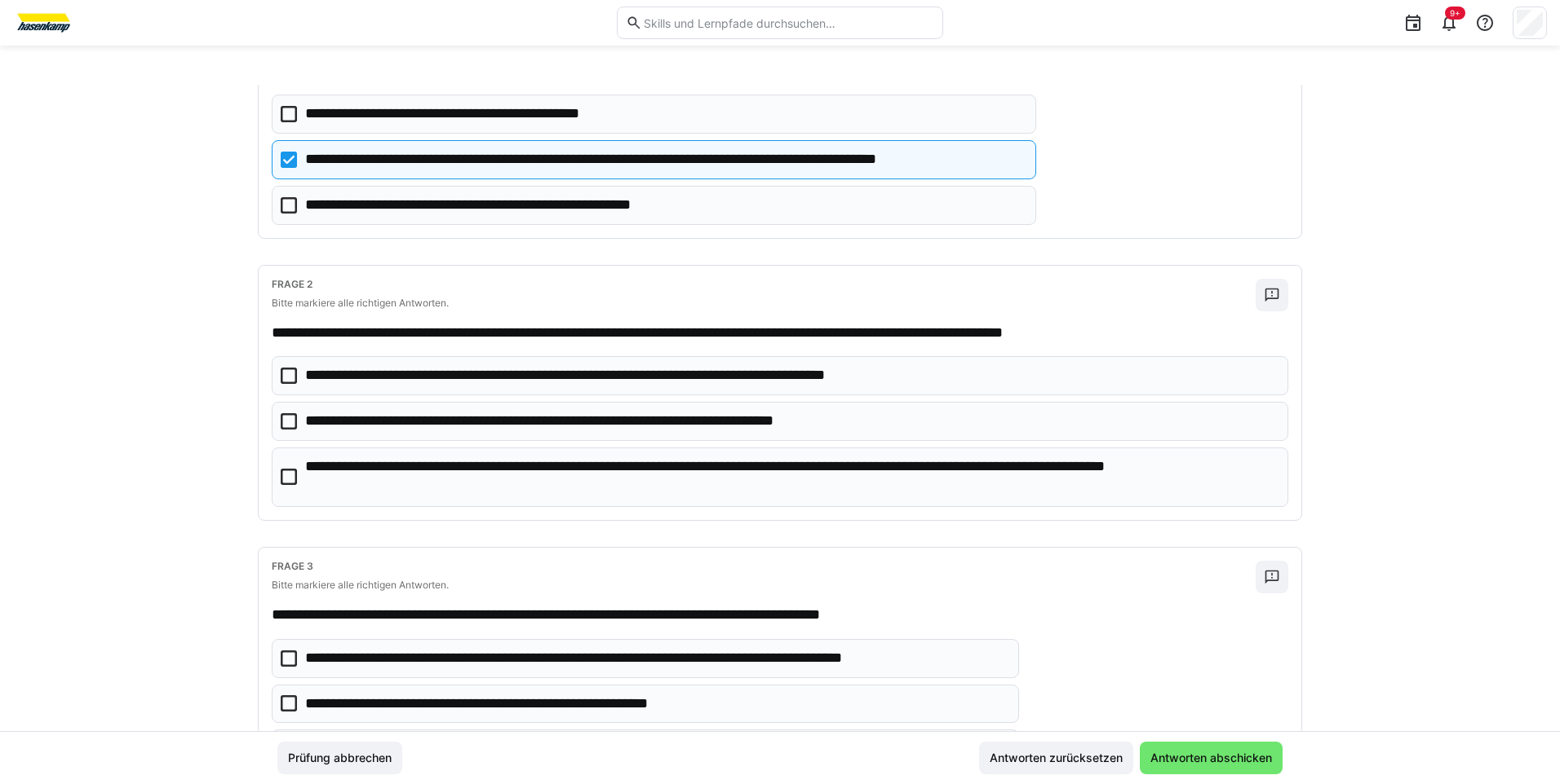
click at [285, 477] on icon at bounding box center [288, 477] width 16 height 16
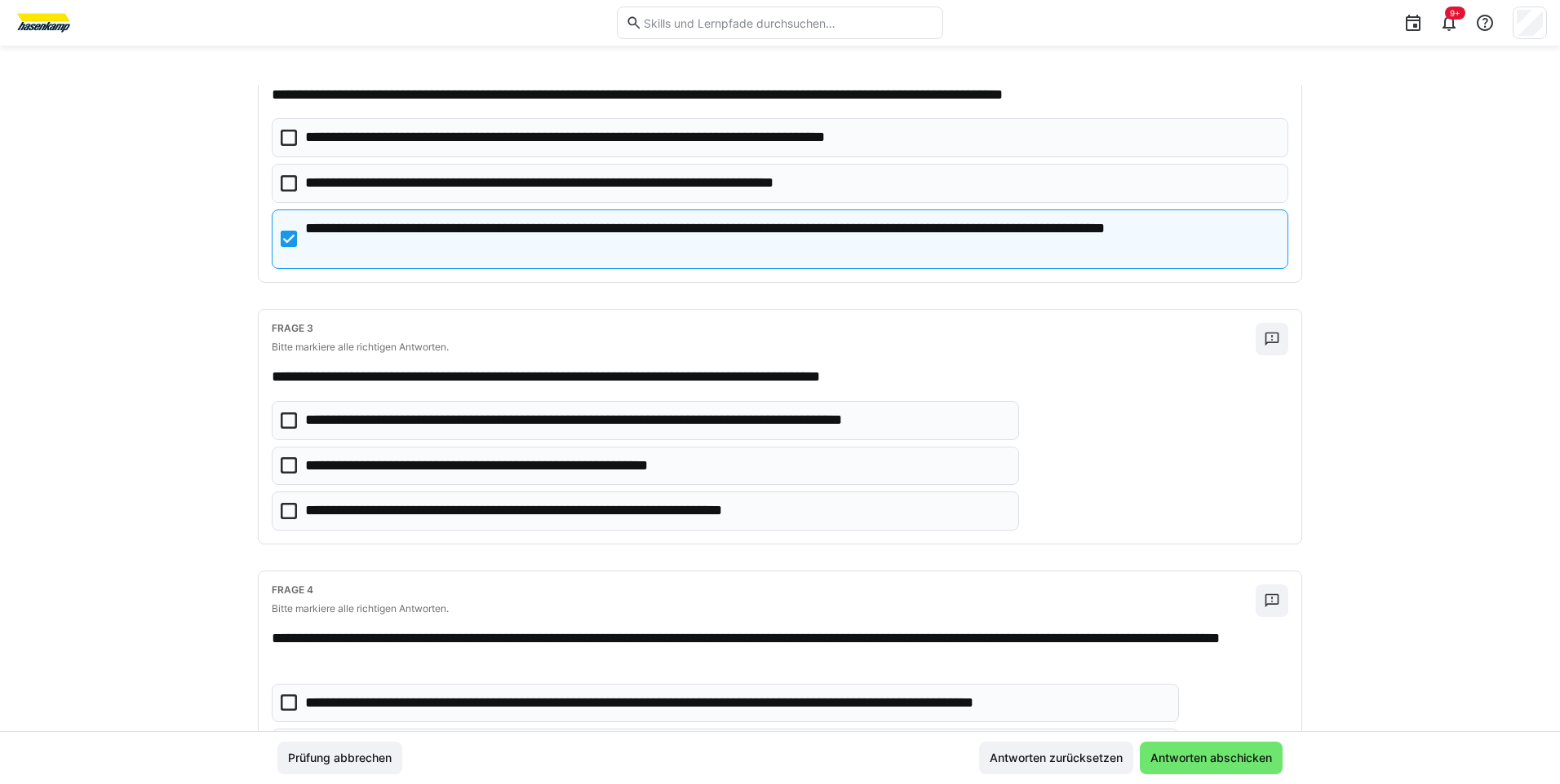
scroll to position [407, 0]
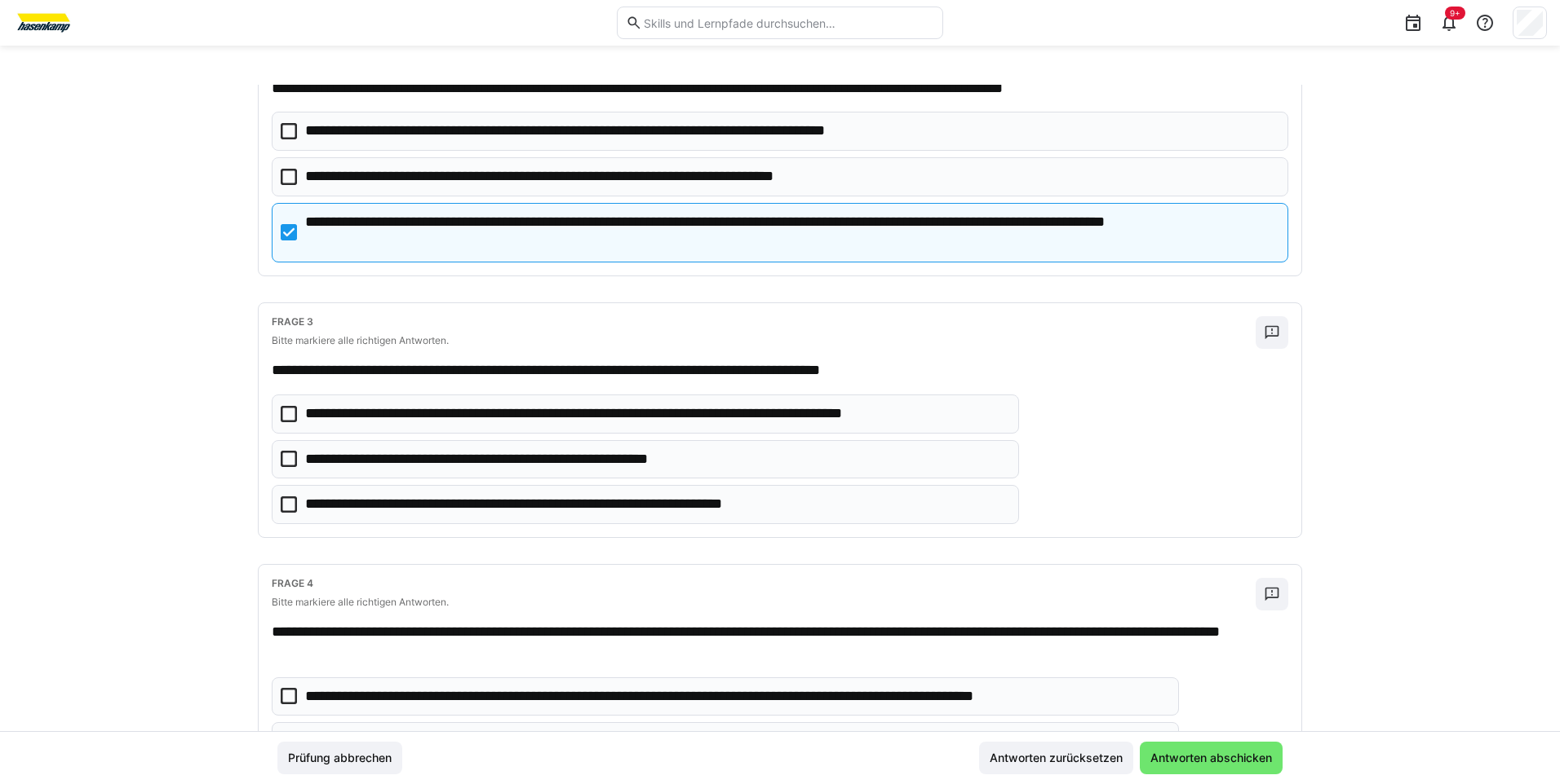
click at [281, 503] on icon at bounding box center [288, 504] width 16 height 16
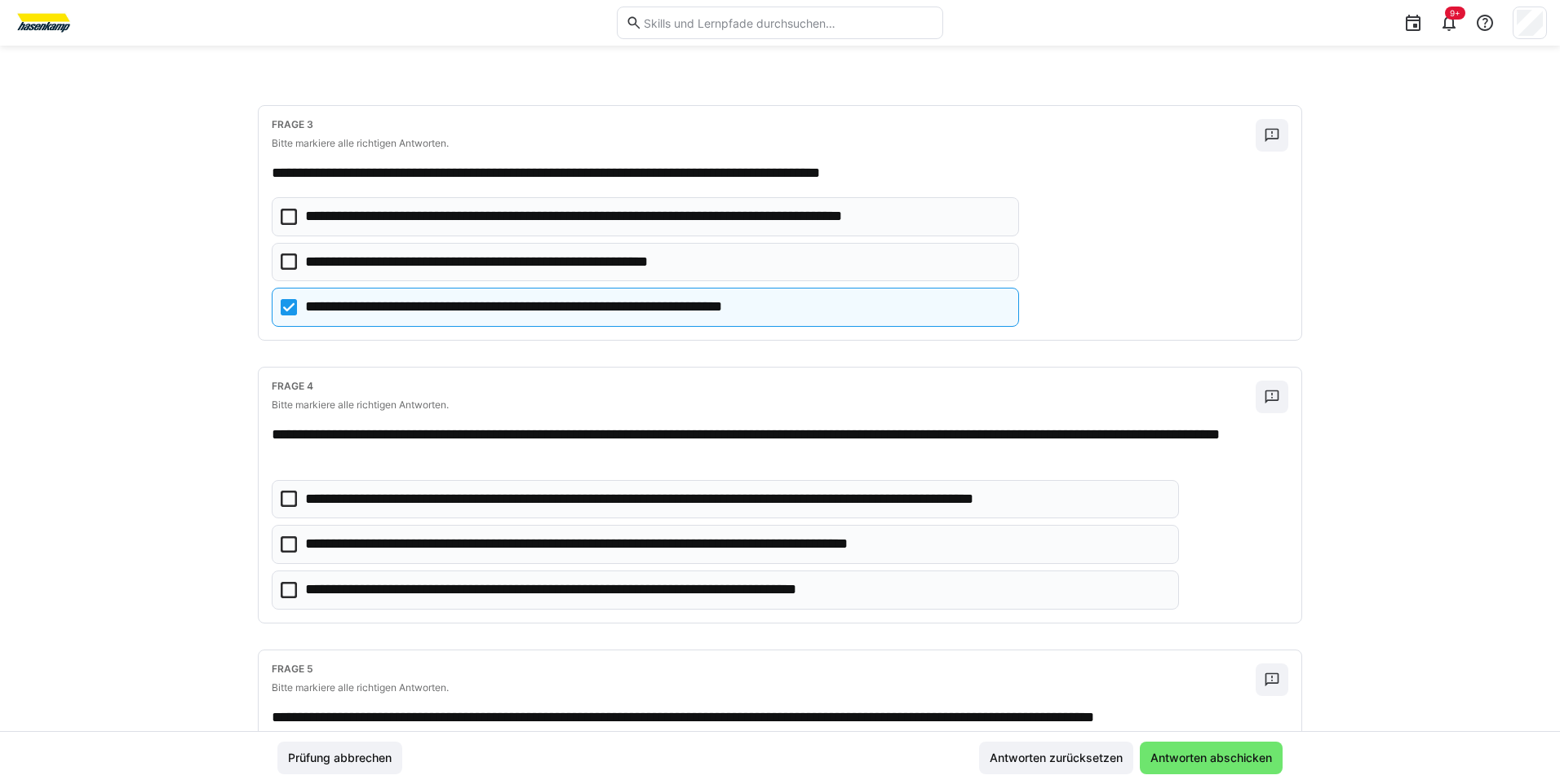
scroll to position [653, 0]
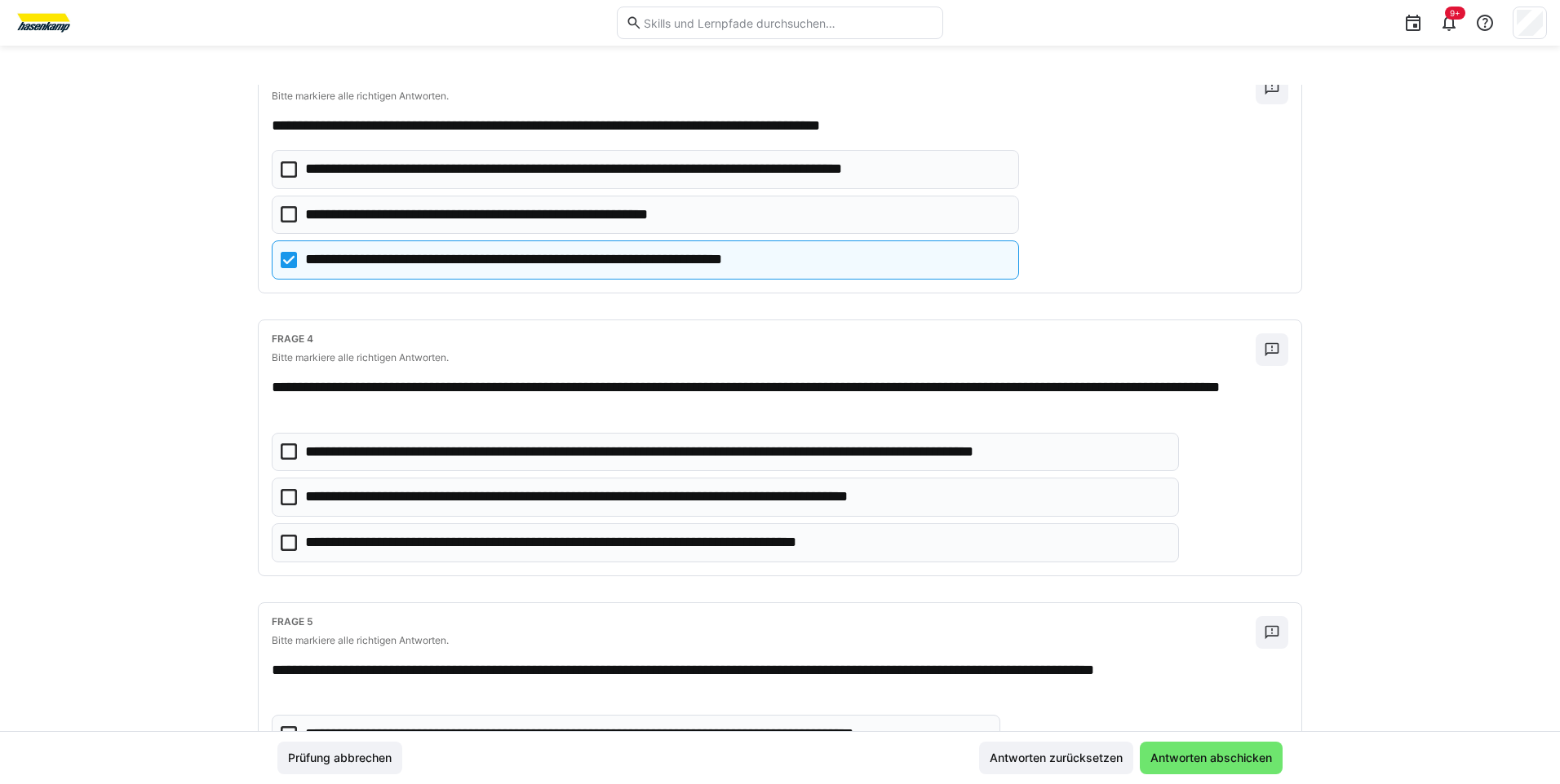
click at [287, 458] on icon at bounding box center [288, 451] width 16 height 16
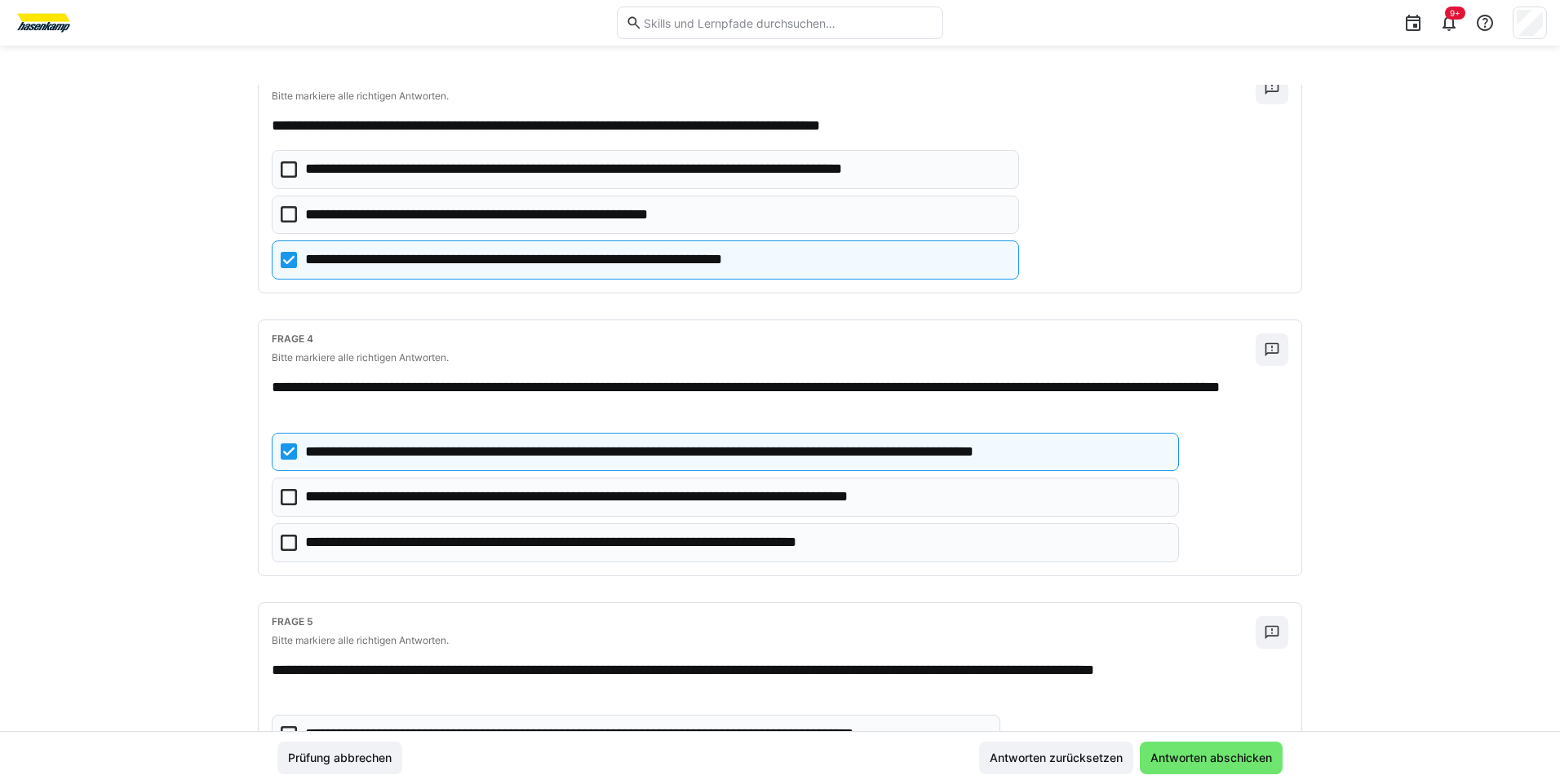
click at [294, 501] on eds-checkbox "**********" at bounding box center [725, 497] width 907 height 39
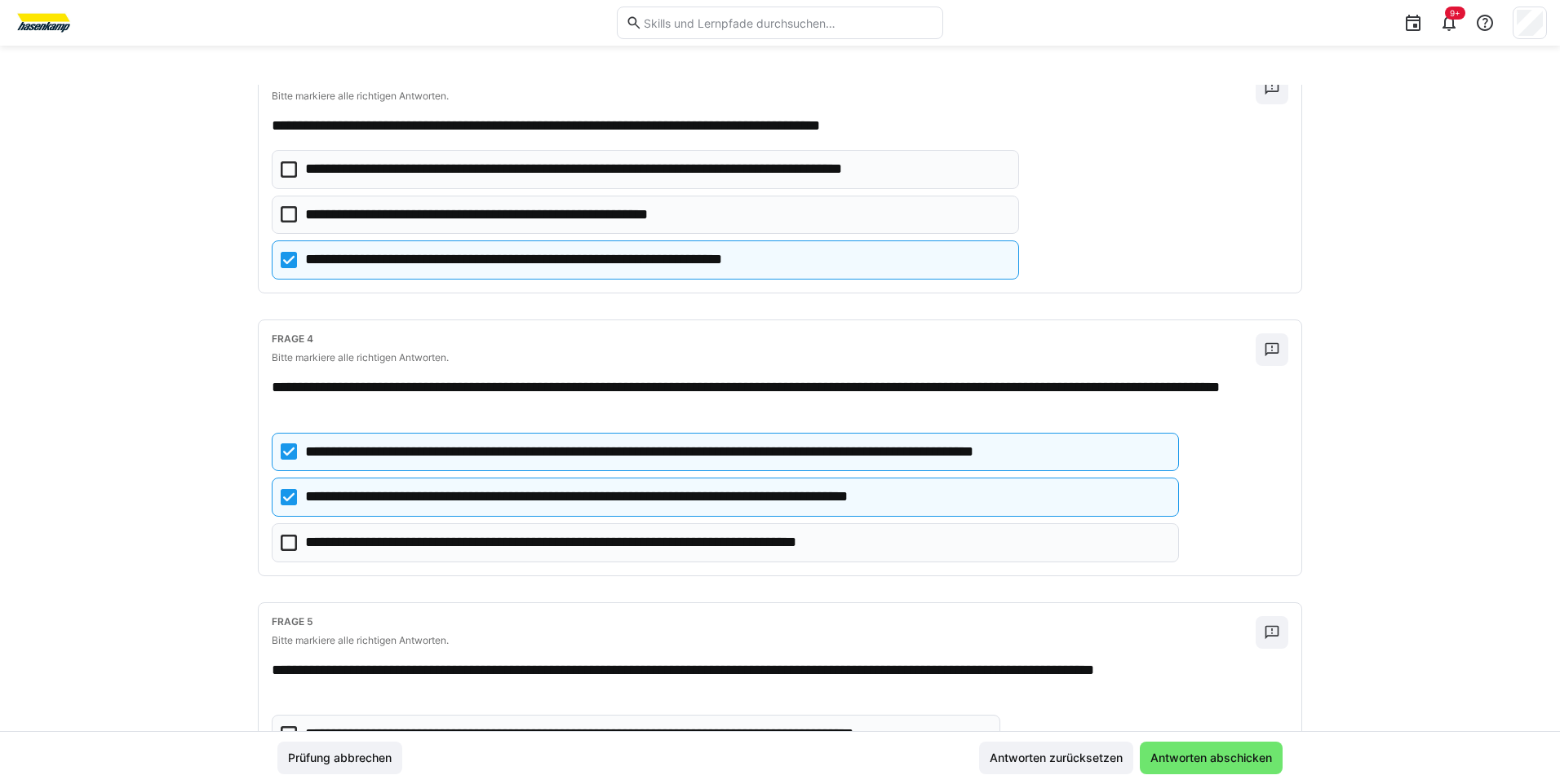
click at [294, 543] on eds-checkbox "**********" at bounding box center [725, 542] width 907 height 39
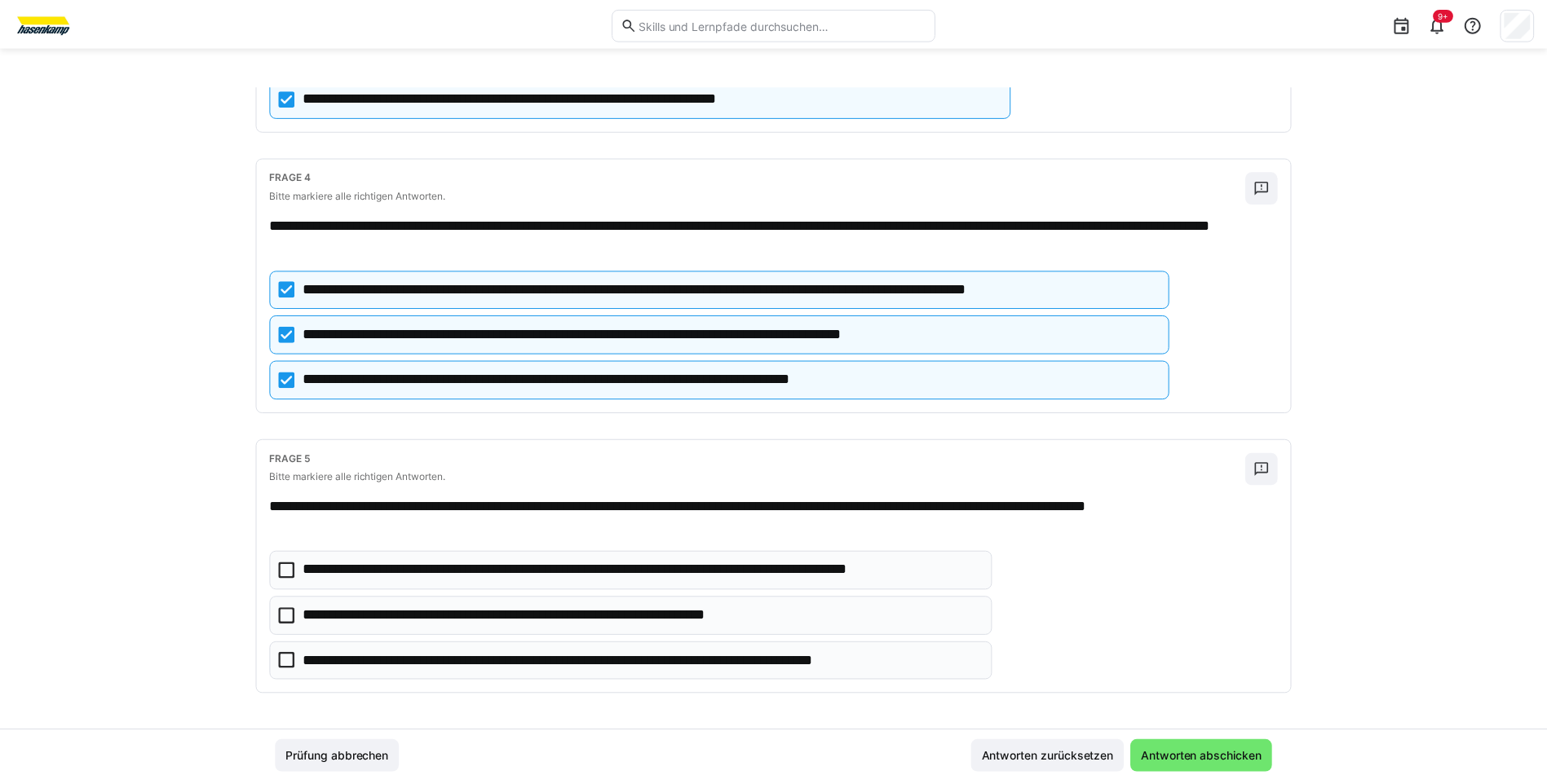
scroll to position [819, 0]
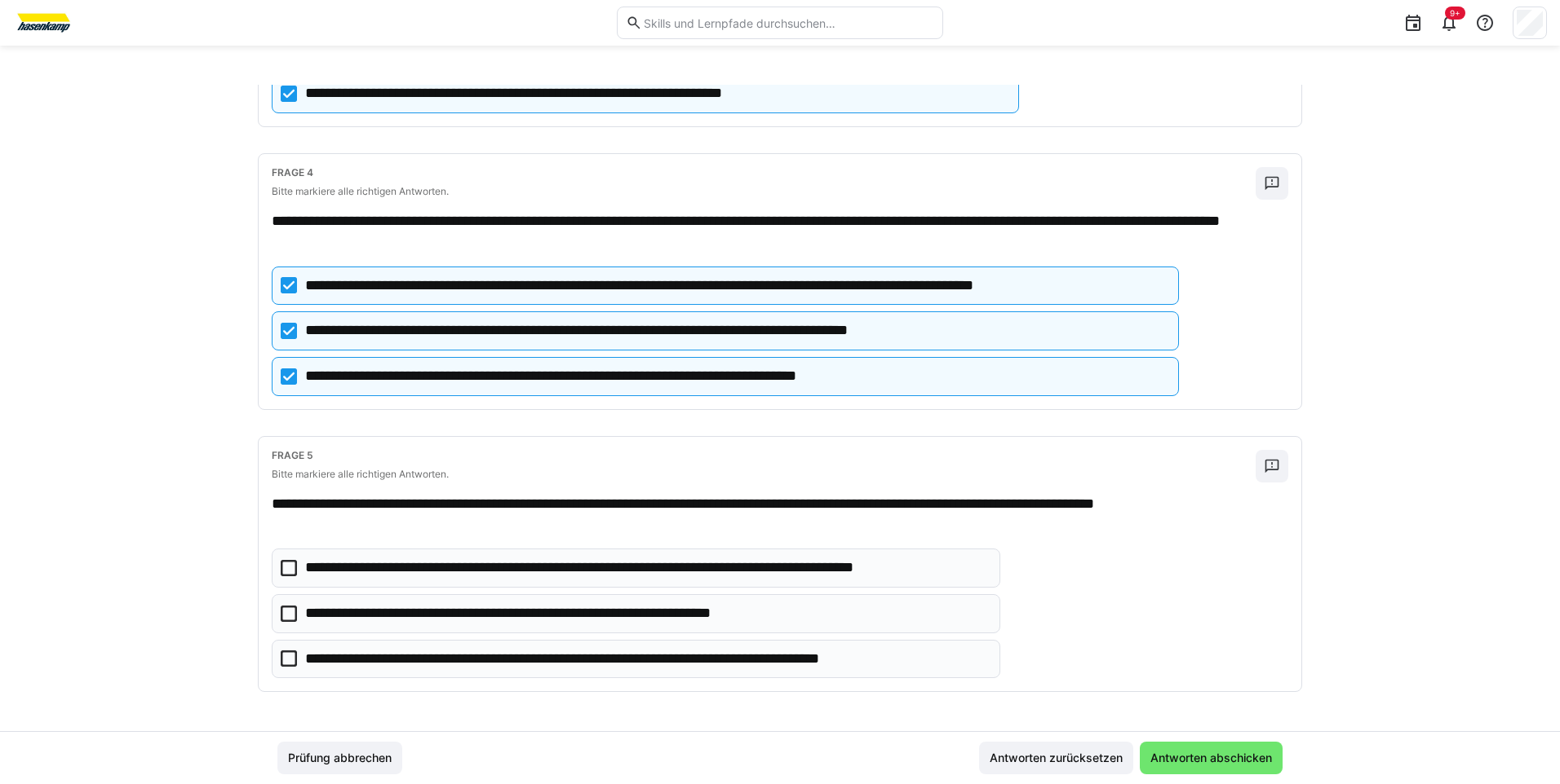
click at [293, 620] on eds-checkbox "**********" at bounding box center [635, 614] width 729 height 39
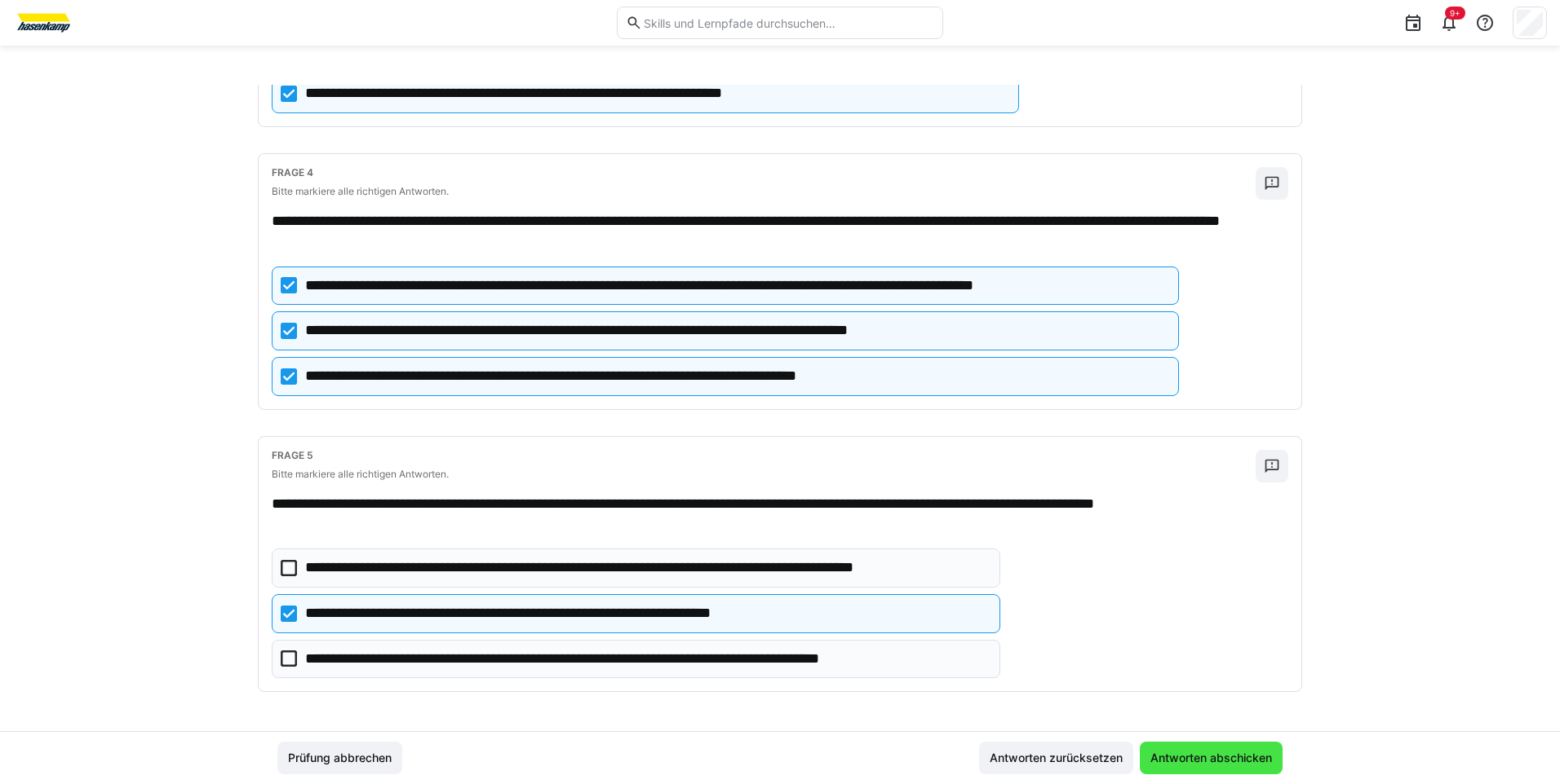
click at [1183, 753] on span "Antworten abschicken" at bounding box center [1210, 758] width 127 height 16
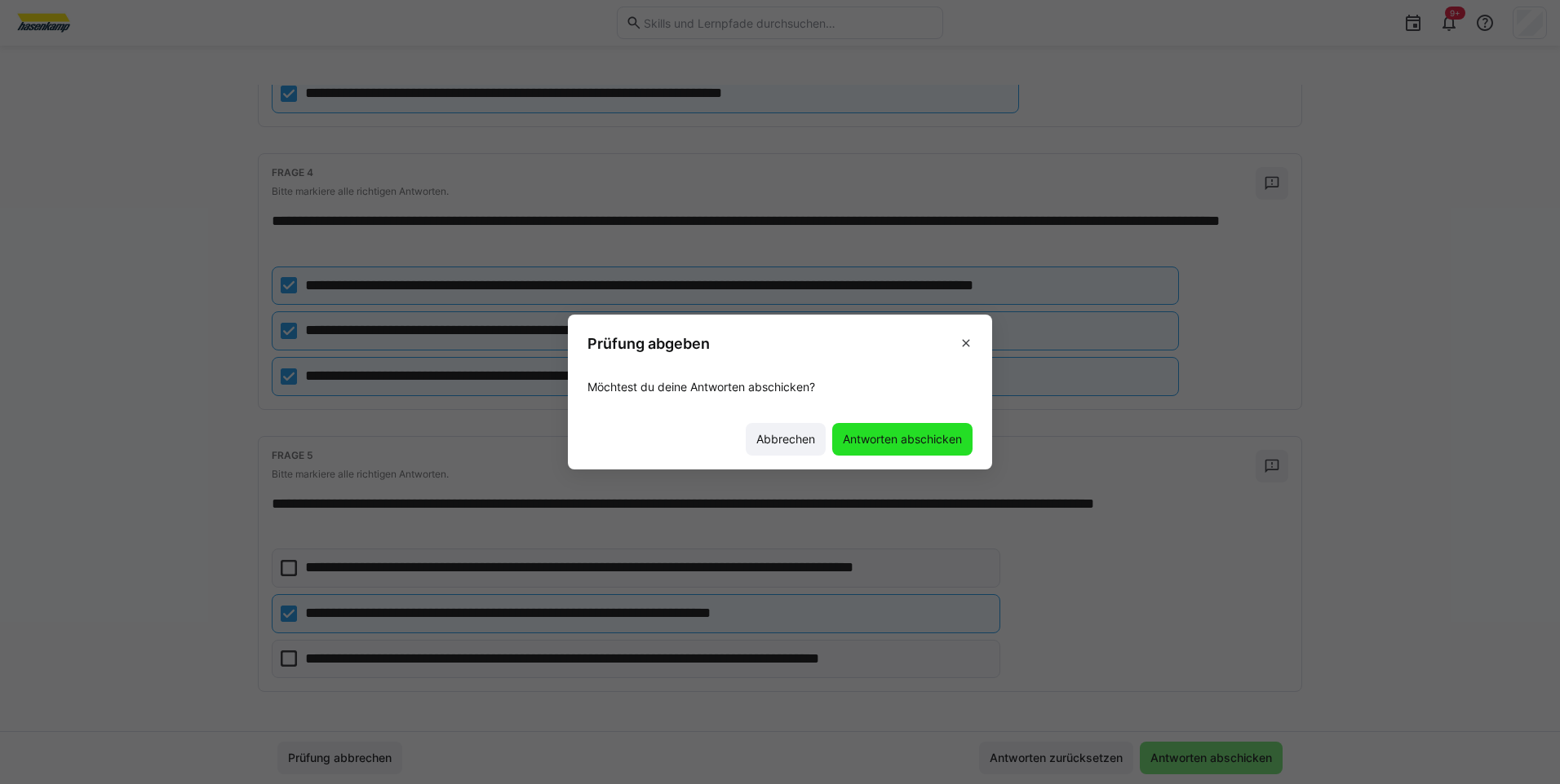
click at [924, 442] on span "Antworten abschicken" at bounding box center [902, 439] width 124 height 16
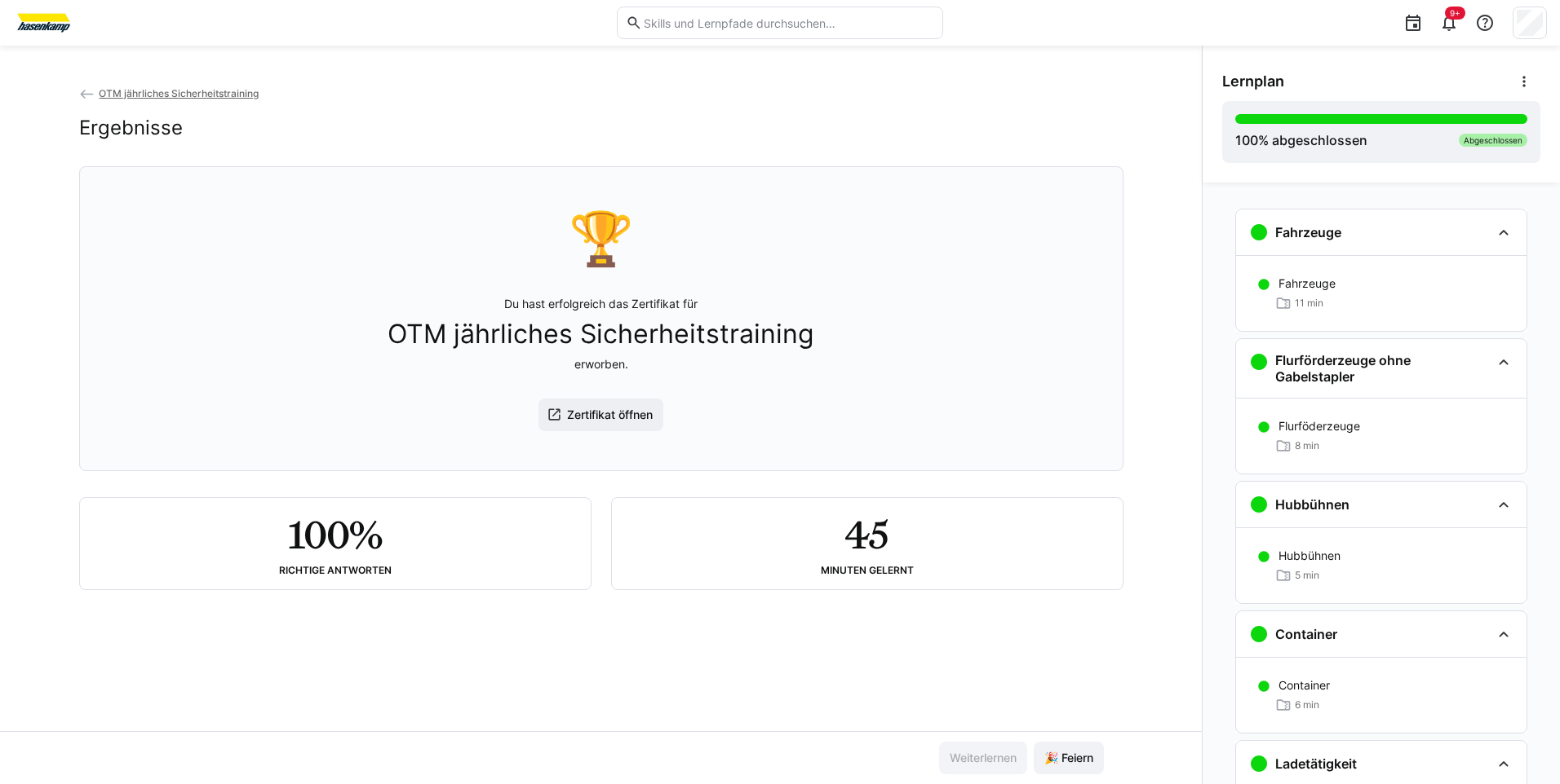
click at [226, 90] on span "OTM jährliches Sicherheitstraining" at bounding box center [178, 94] width 159 height 12
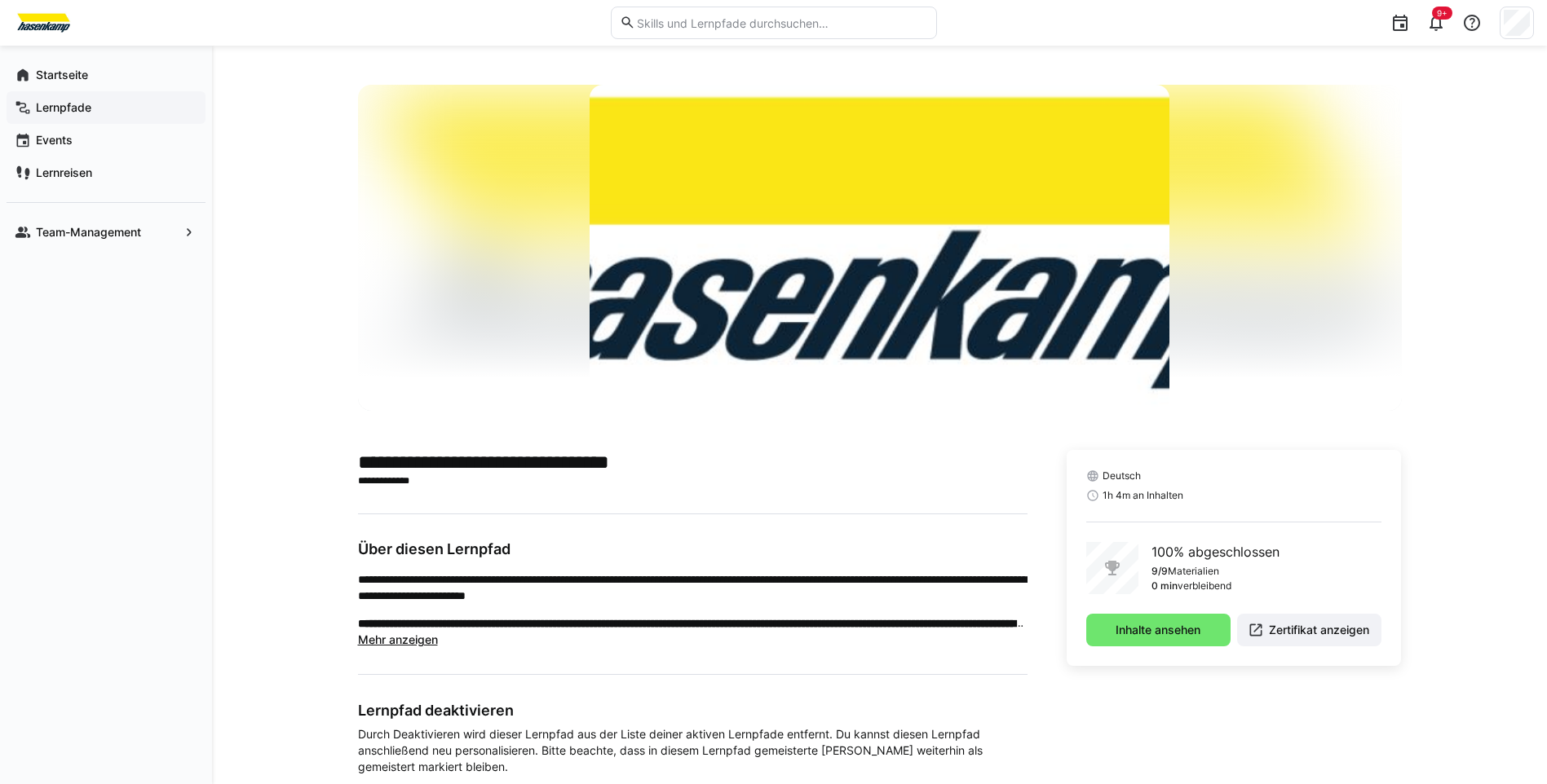
click at [0, 0] on app-navigation-label "Lernpfade" at bounding box center [0, 0] width 0 height 0
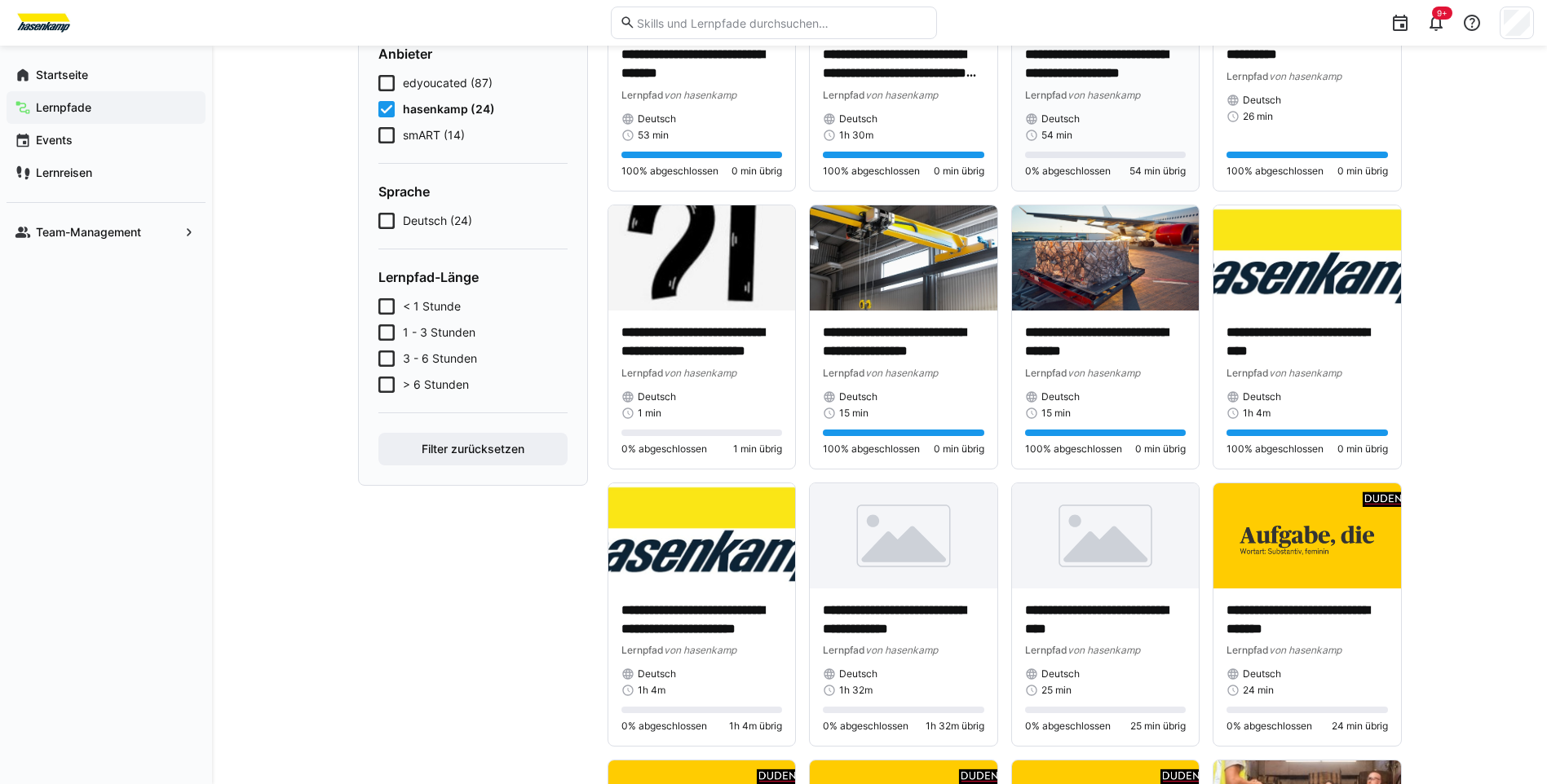
scroll to position [326, 0]
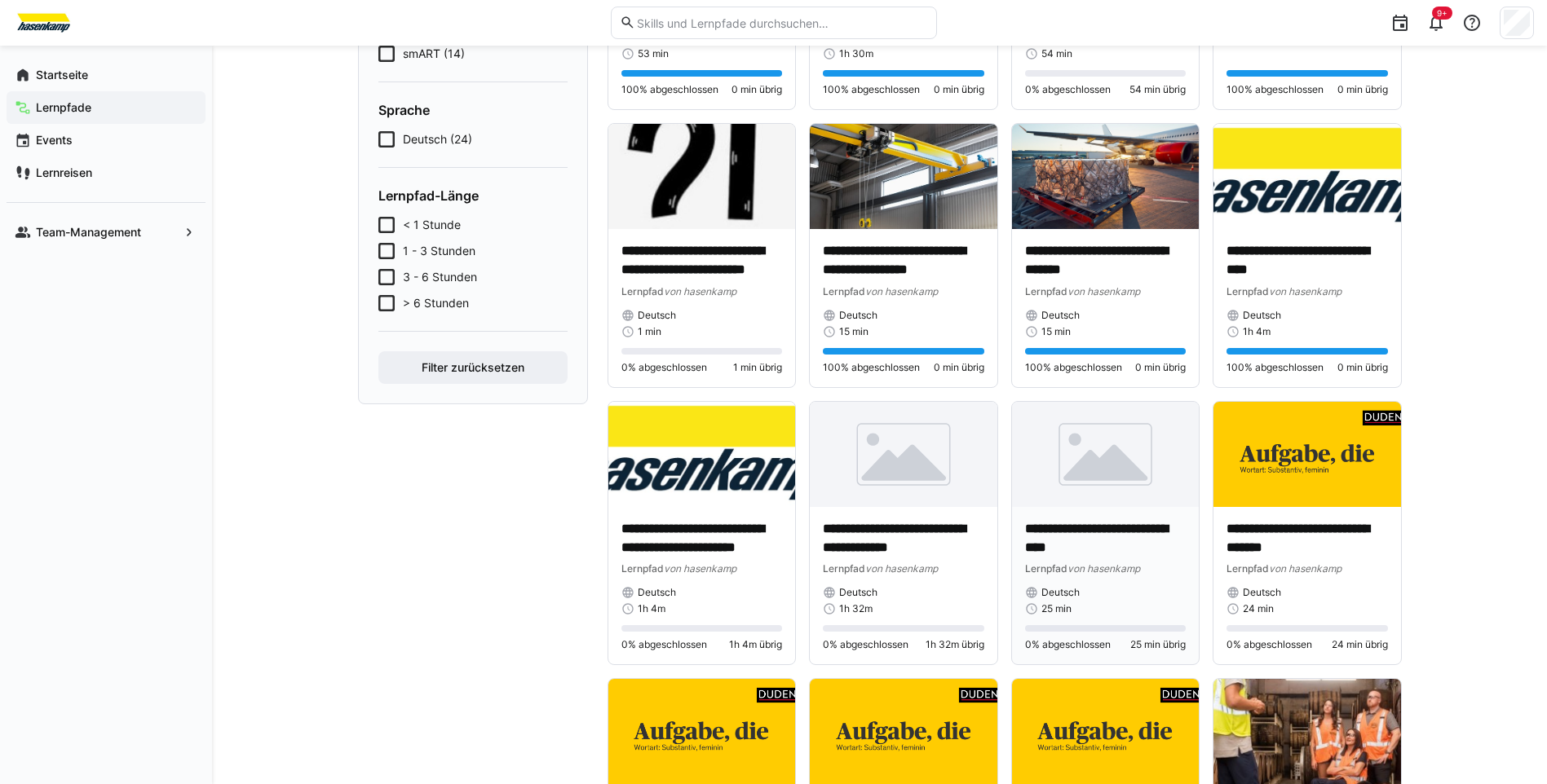
click at [1050, 548] on p "**********" at bounding box center [1106, 539] width 161 height 38
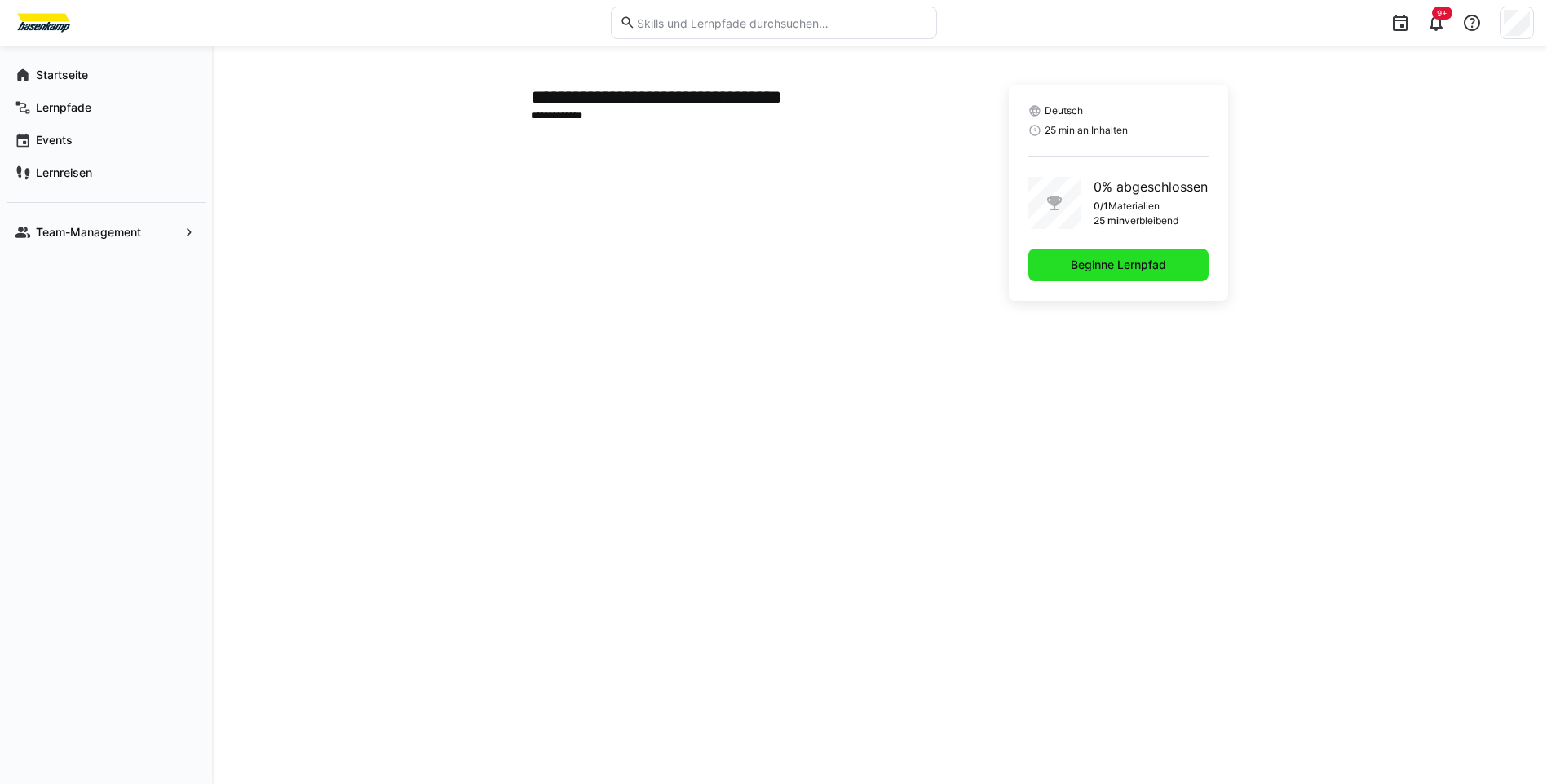
click at [1119, 270] on span "Beginne Lernpfad" at bounding box center [1118, 265] width 101 height 16
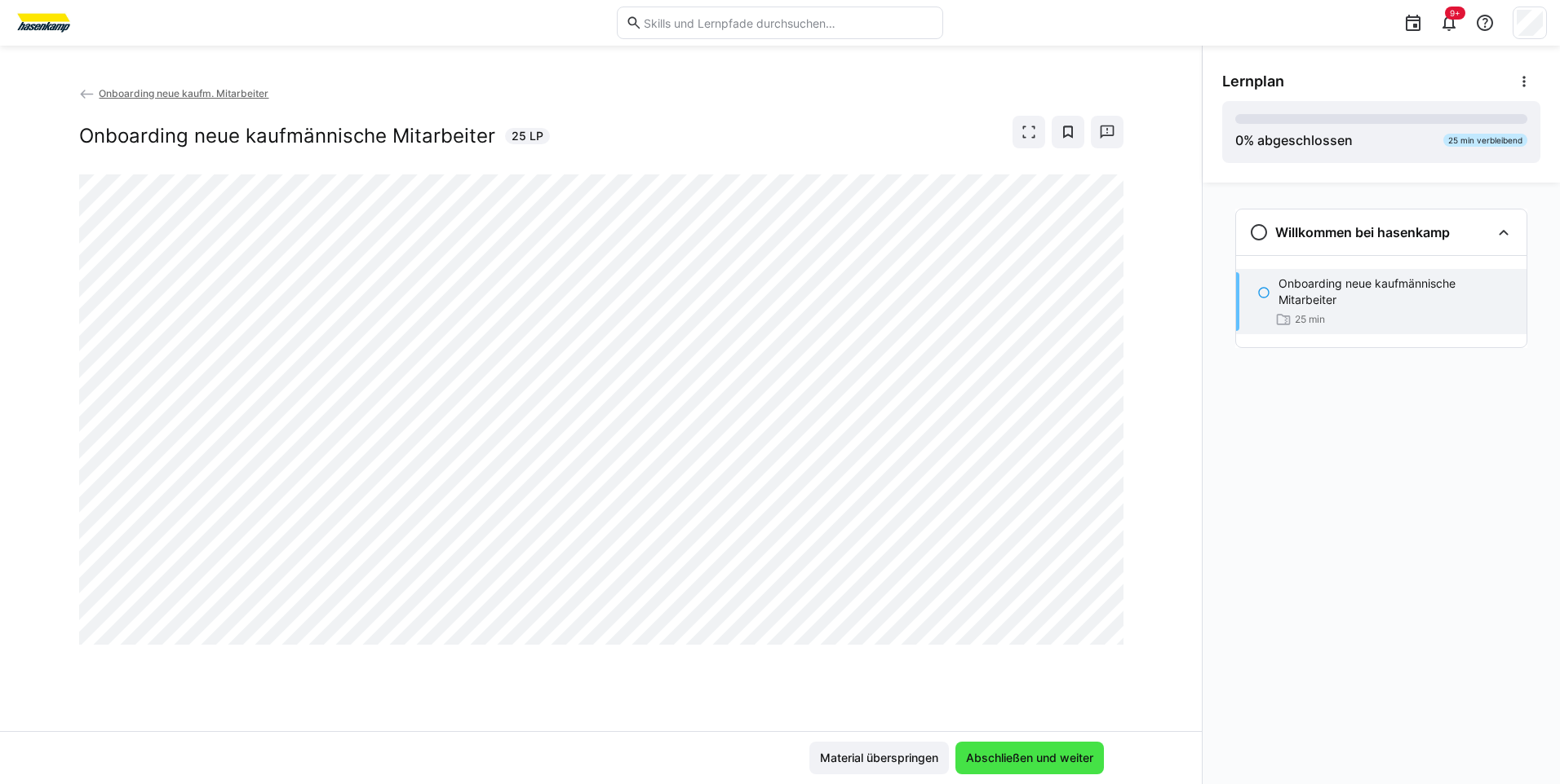
click at [1011, 765] on span "Abschließen und weiter" at bounding box center [1029, 758] width 133 height 16
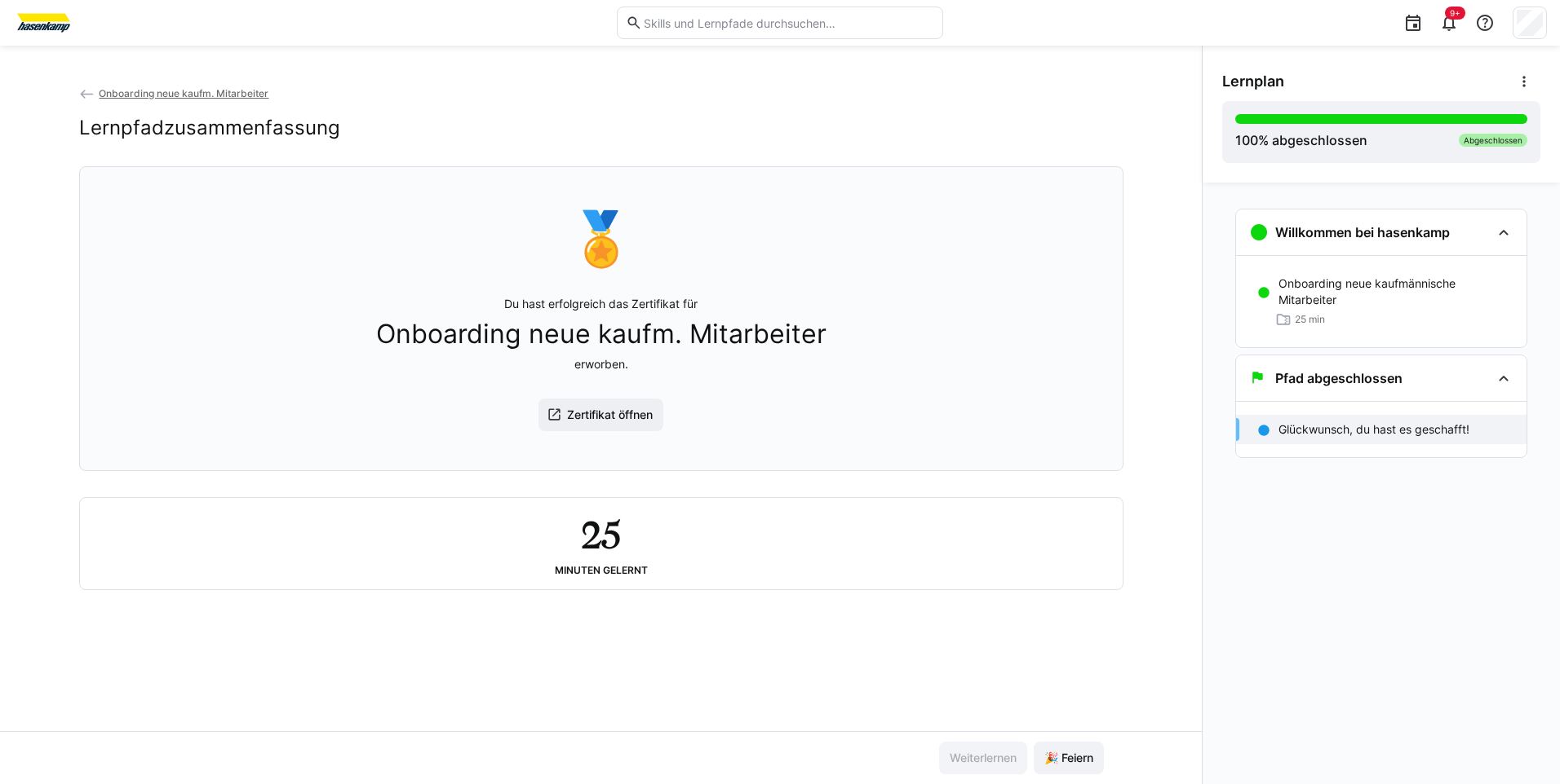
click at [164, 100] on app-back-navigation "Onboarding neue kaufm. Mitarbeiter" at bounding box center [600, 94] width 1044 height 18
click at [165, 92] on span "Onboarding neue kaufm. Mitarbeiter" at bounding box center [183, 94] width 169 height 12
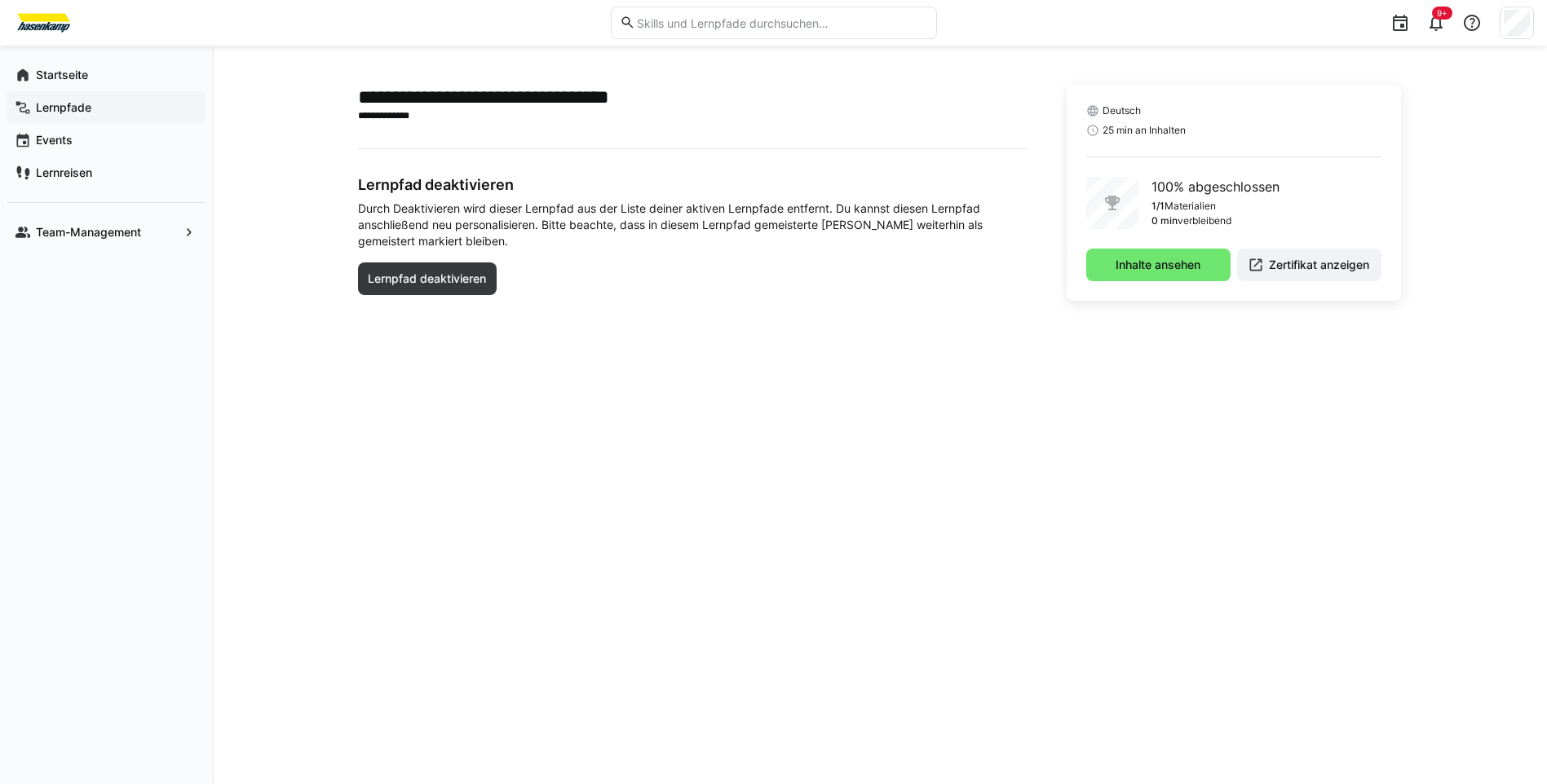
click at [0, 0] on app-navigation-label "Lernpfade" at bounding box center [0, 0] width 0 height 0
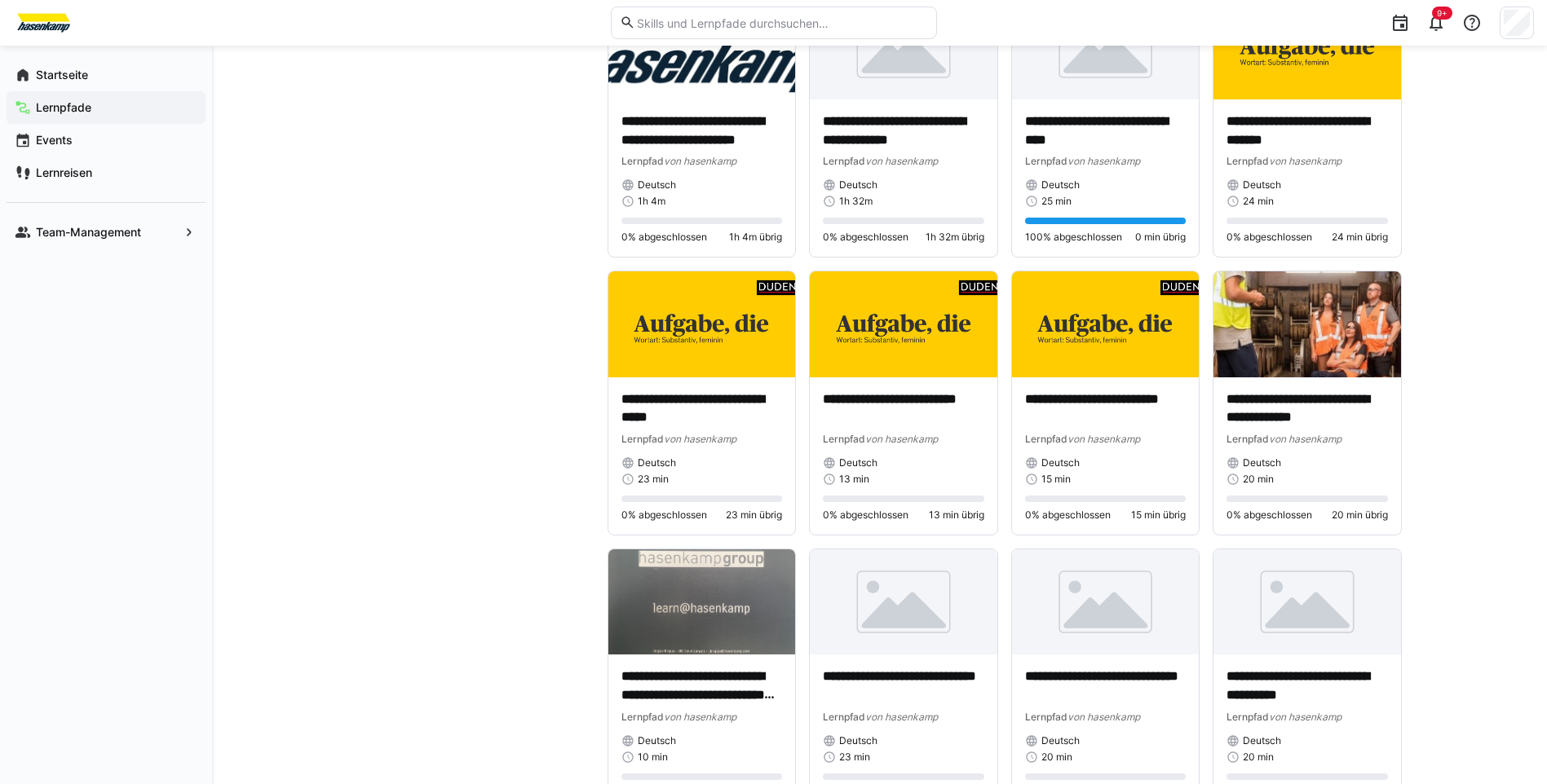
scroll to position [815, 0]
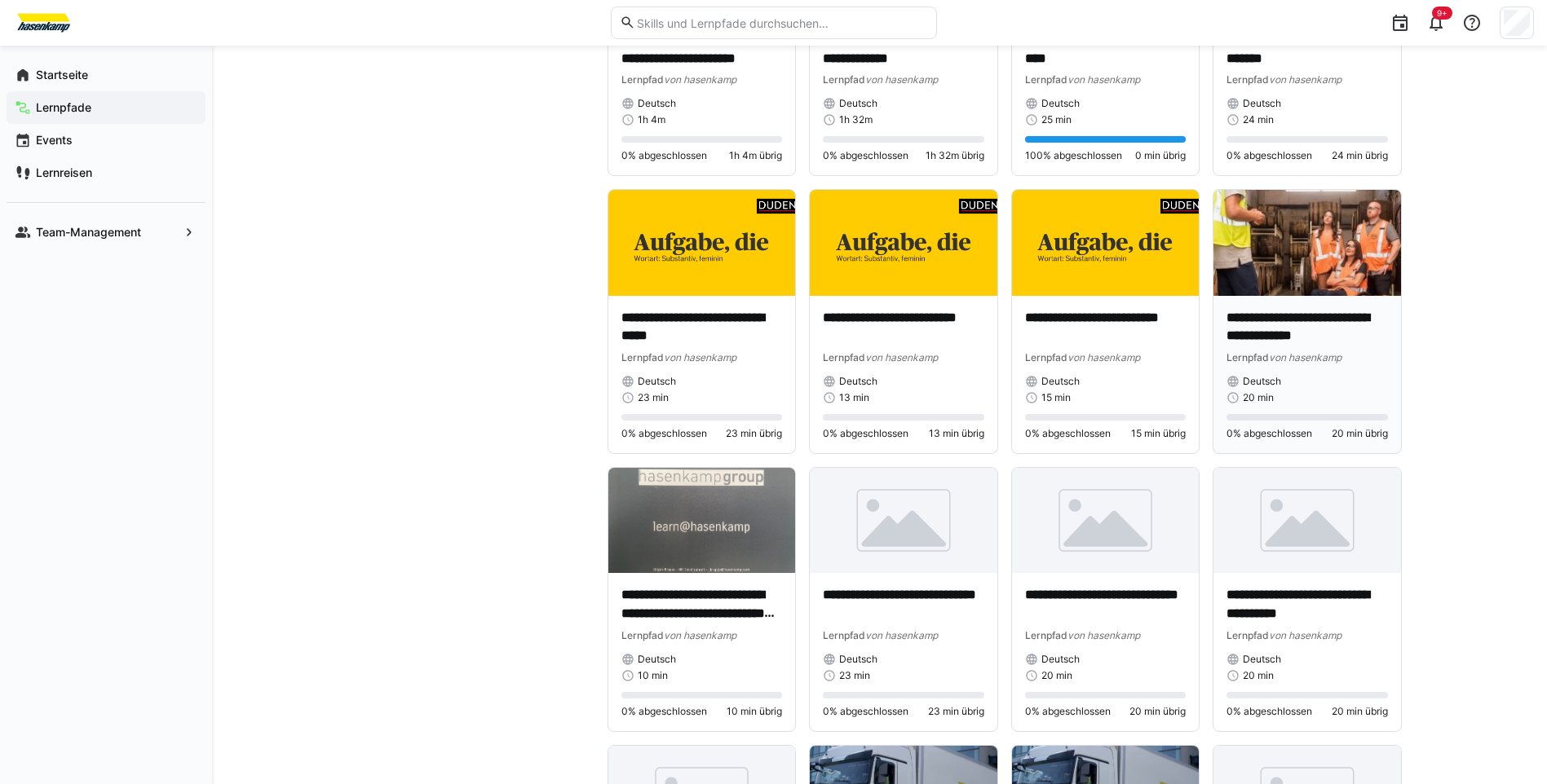
click at [1248, 331] on p "**********" at bounding box center [1308, 328] width 161 height 38
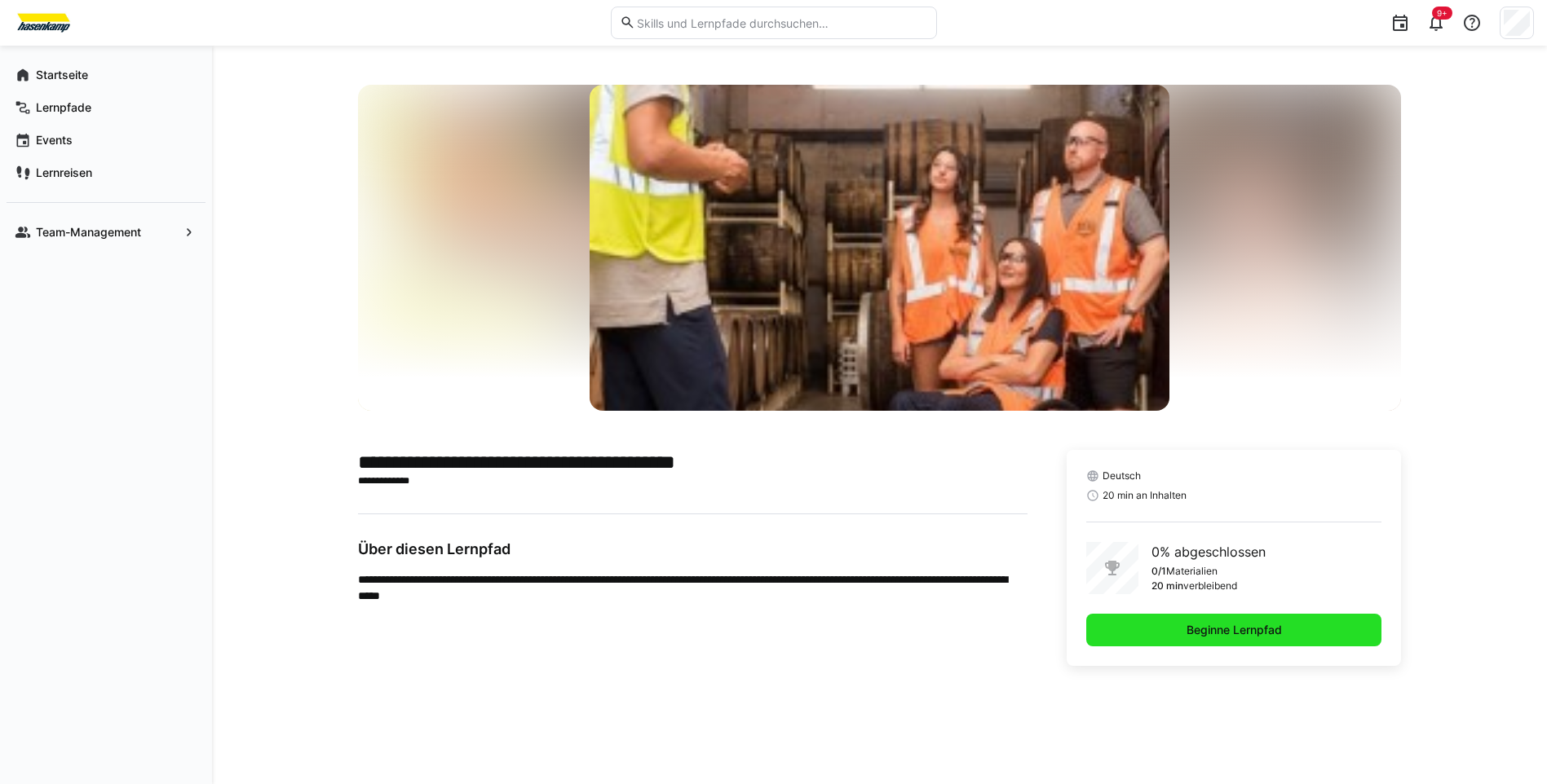
click at [1283, 634] on span "Beginne Lernpfad" at bounding box center [1234, 630] width 101 height 16
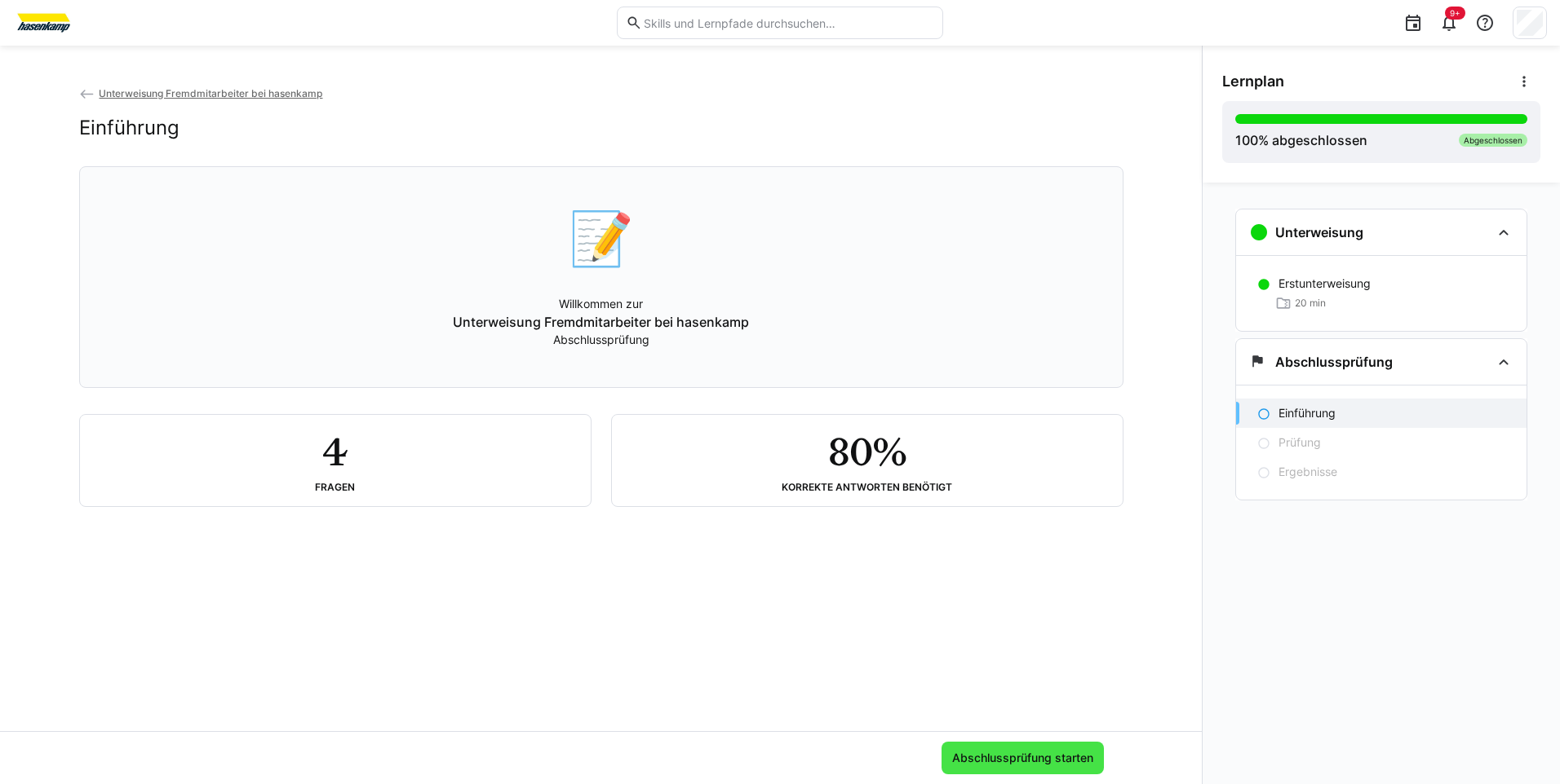
click at [968, 761] on span "Abschlussprüfung starten" at bounding box center [1023, 758] width 146 height 16
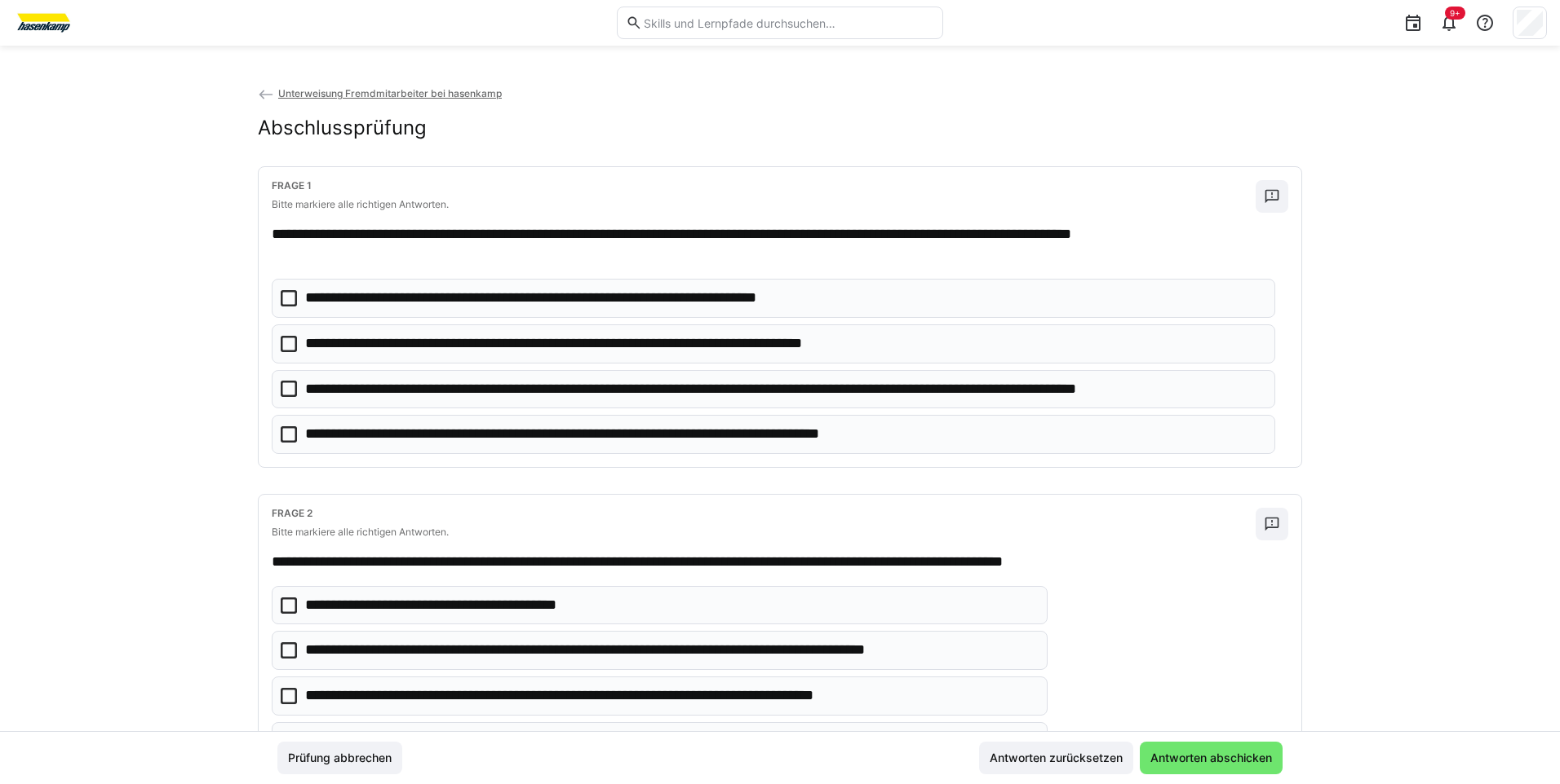
click at [275, 303] on eds-checkbox "**********" at bounding box center [773, 298] width 1004 height 39
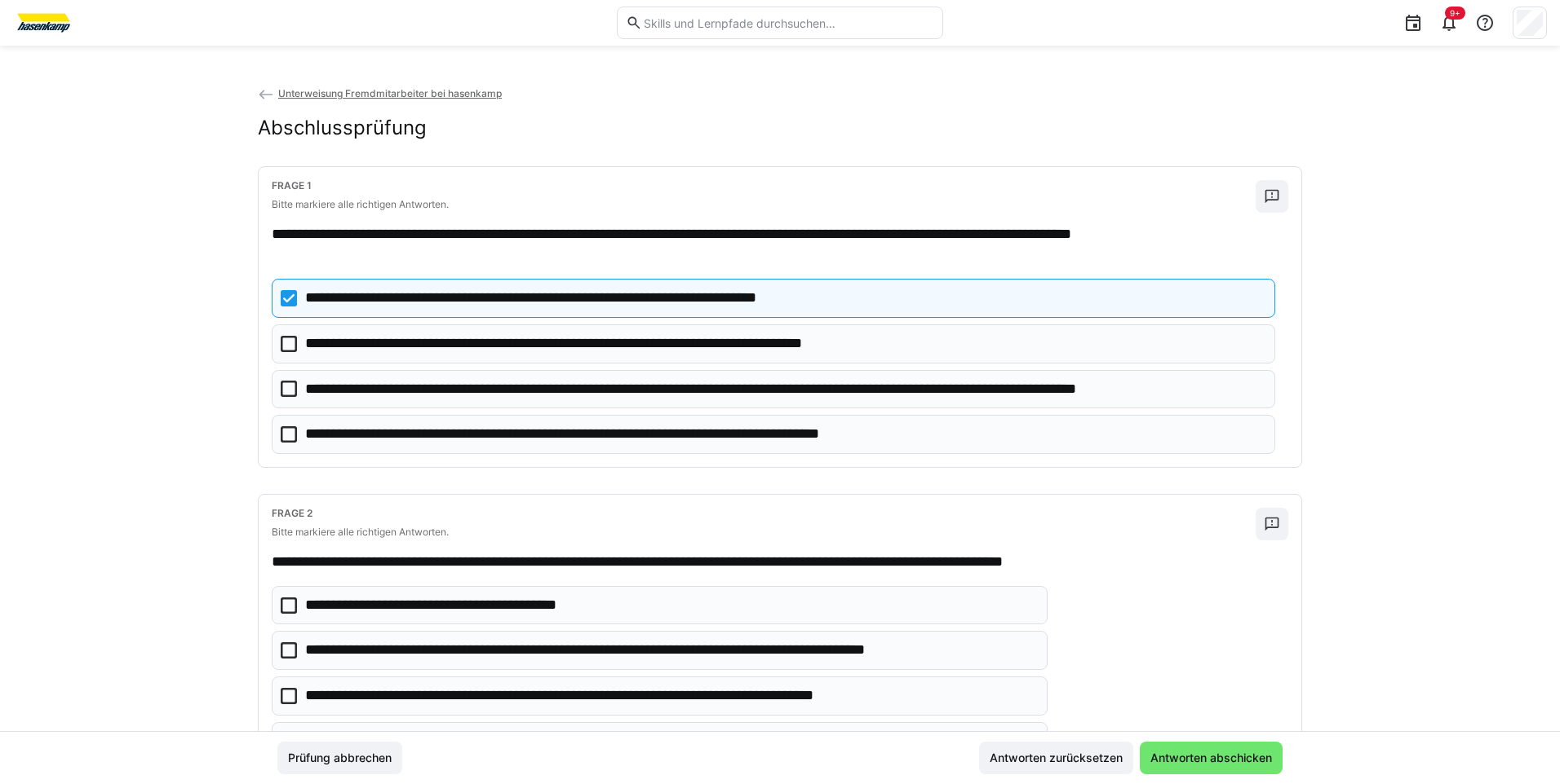
click at [289, 344] on icon at bounding box center [288, 344] width 16 height 16
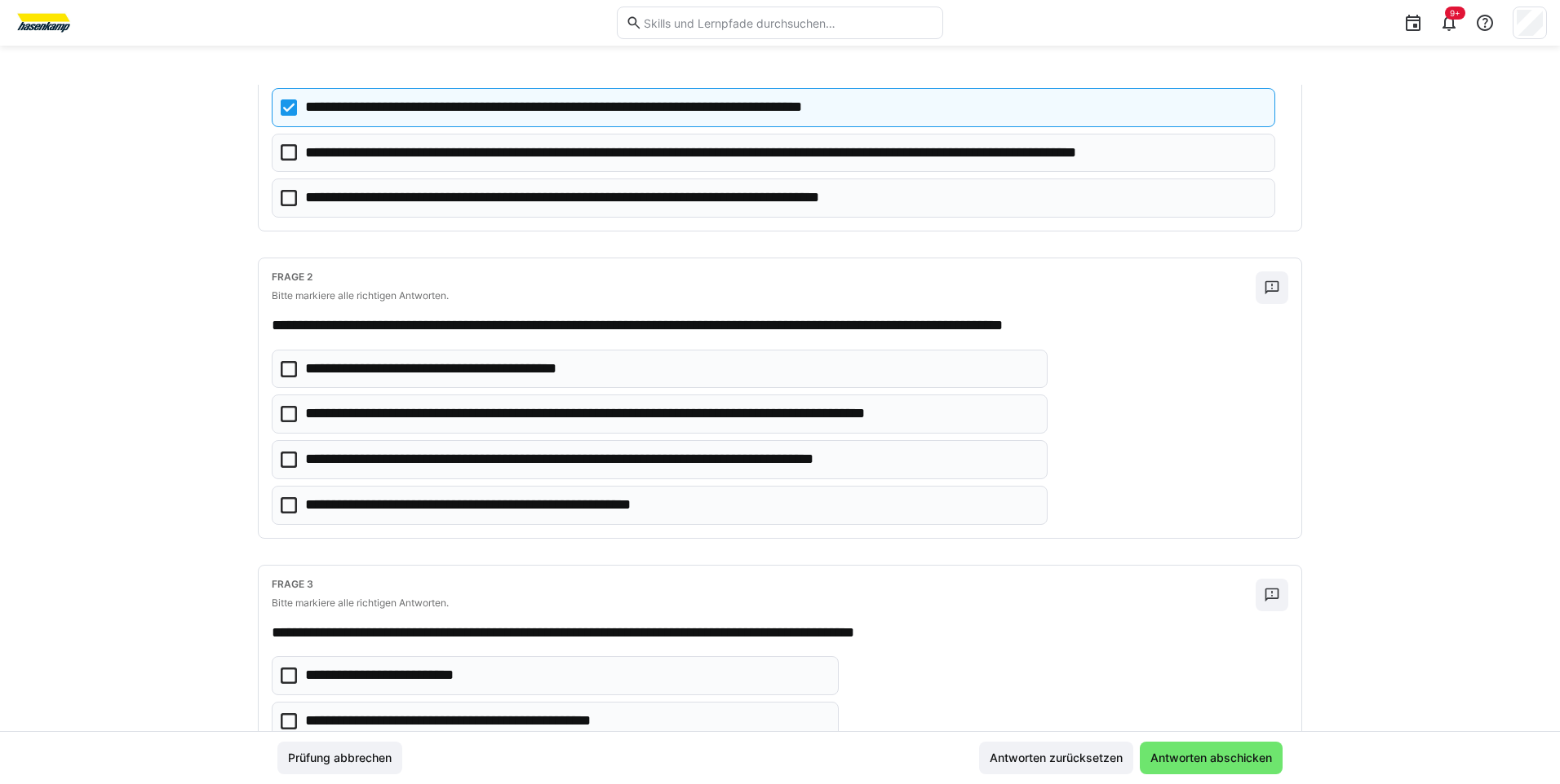
scroll to position [244, 0]
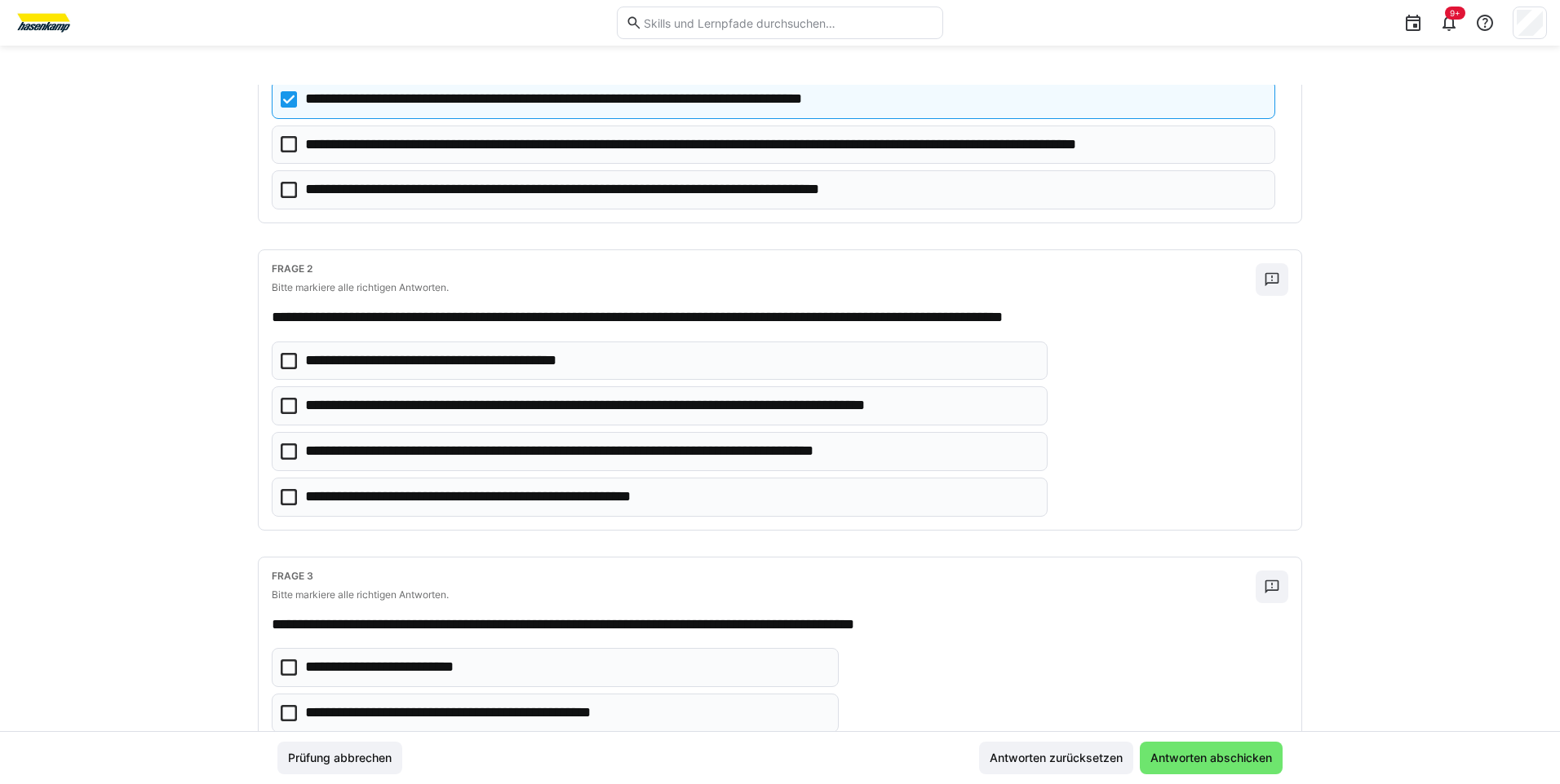
click at [286, 402] on icon at bounding box center [288, 405] width 16 height 16
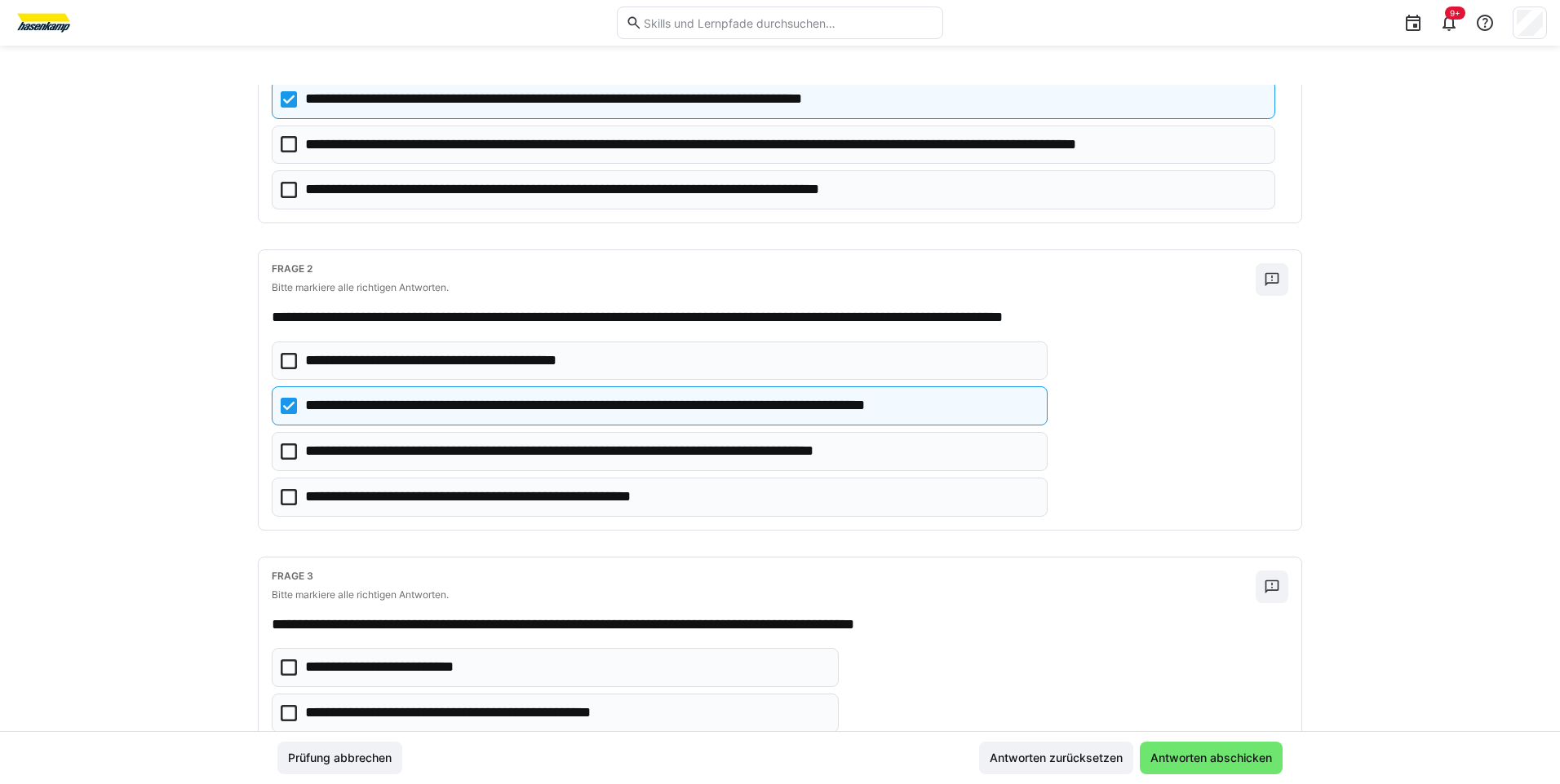
click at [287, 454] on icon at bounding box center [288, 451] width 16 height 16
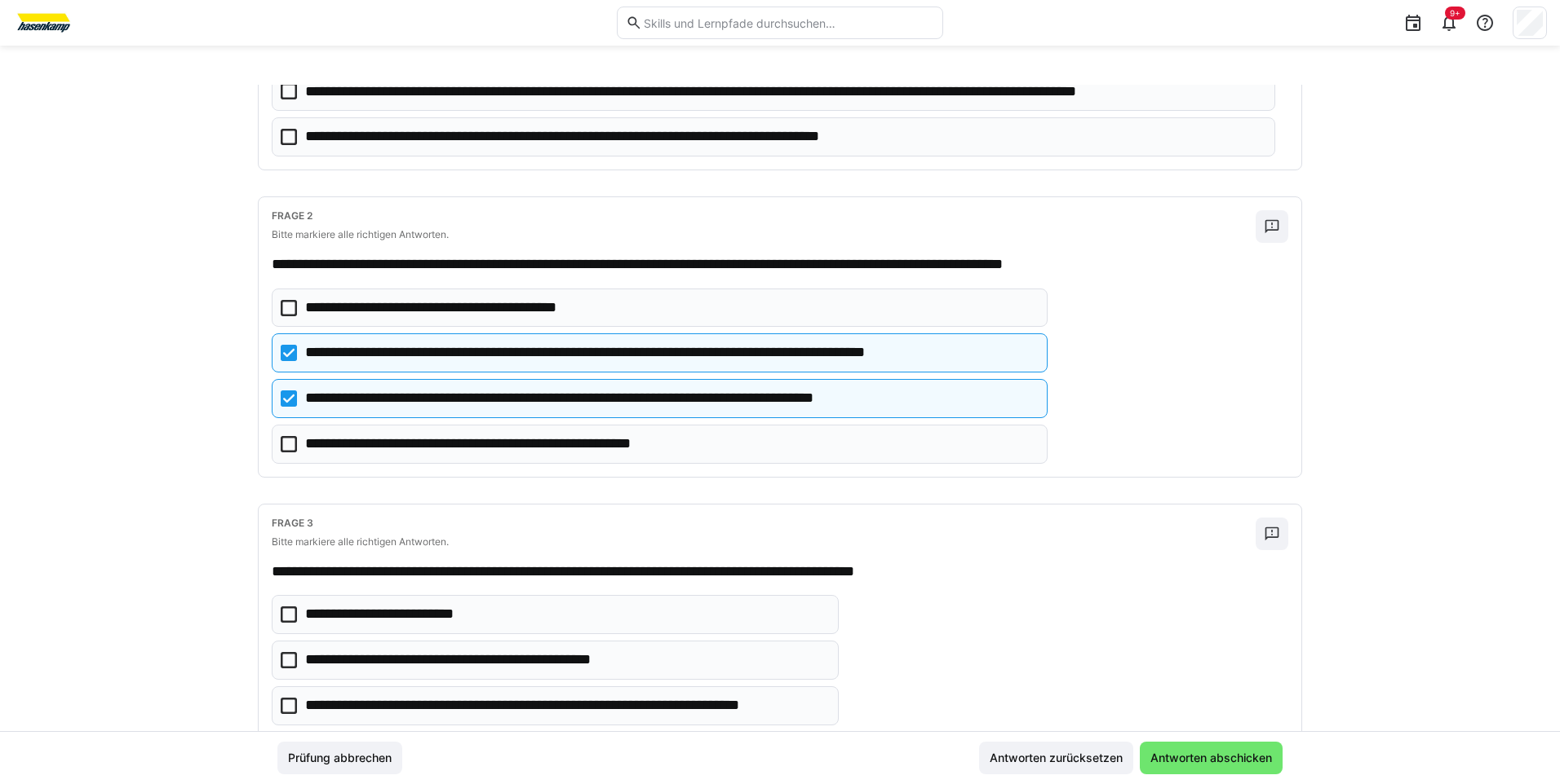
scroll to position [326, 0]
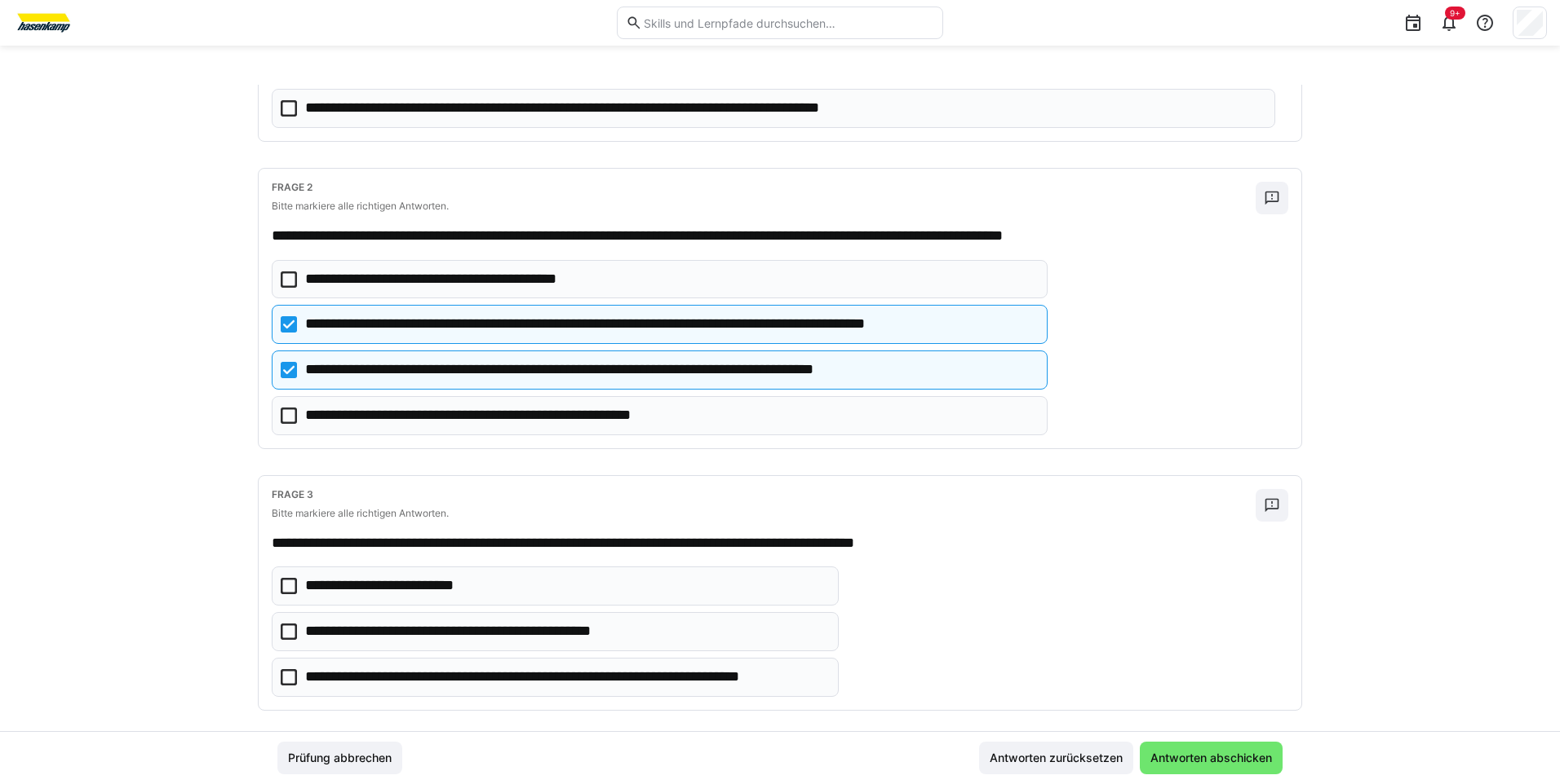
click at [285, 423] on icon at bounding box center [288, 415] width 16 height 16
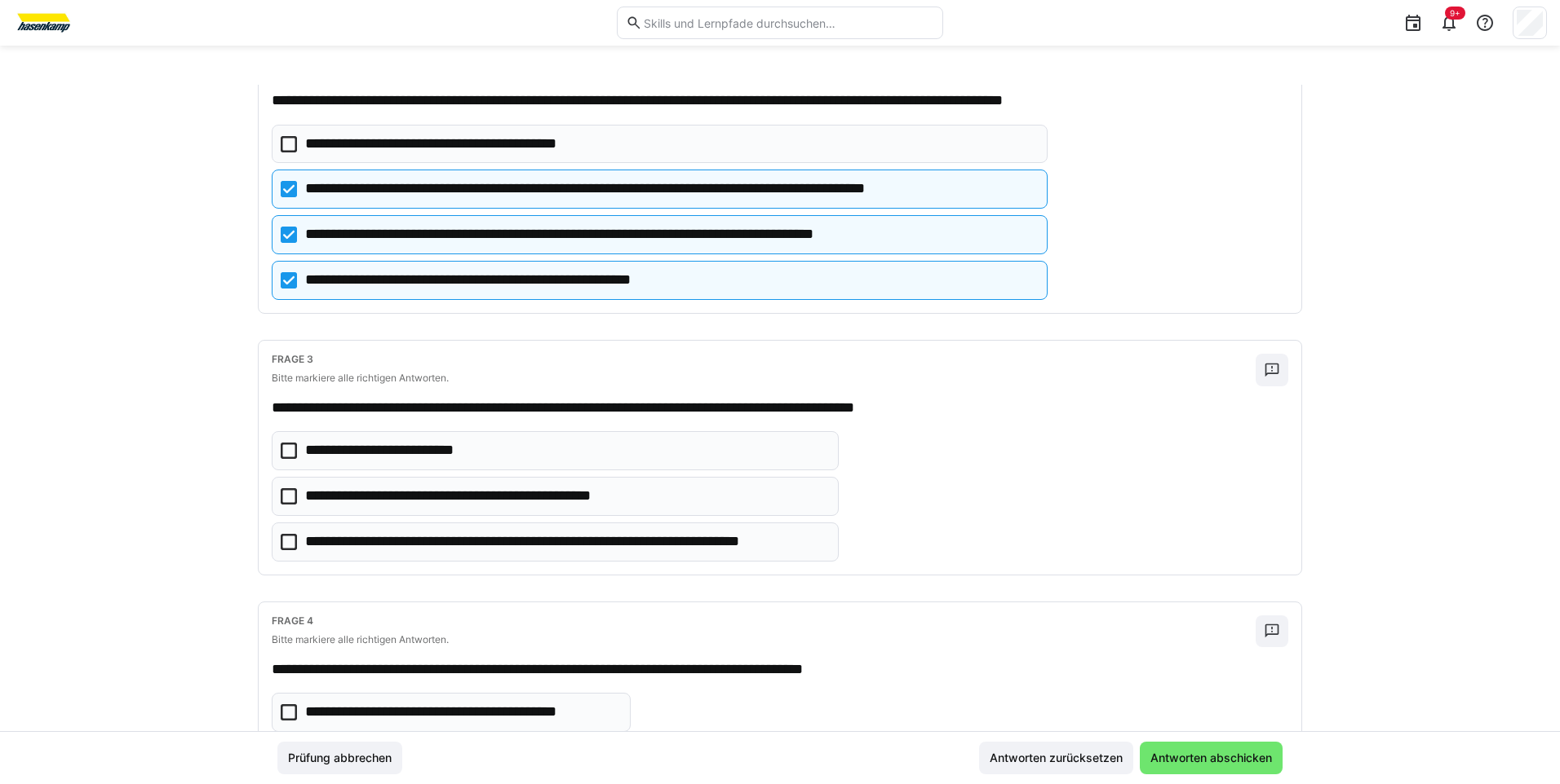
scroll to position [489, 0]
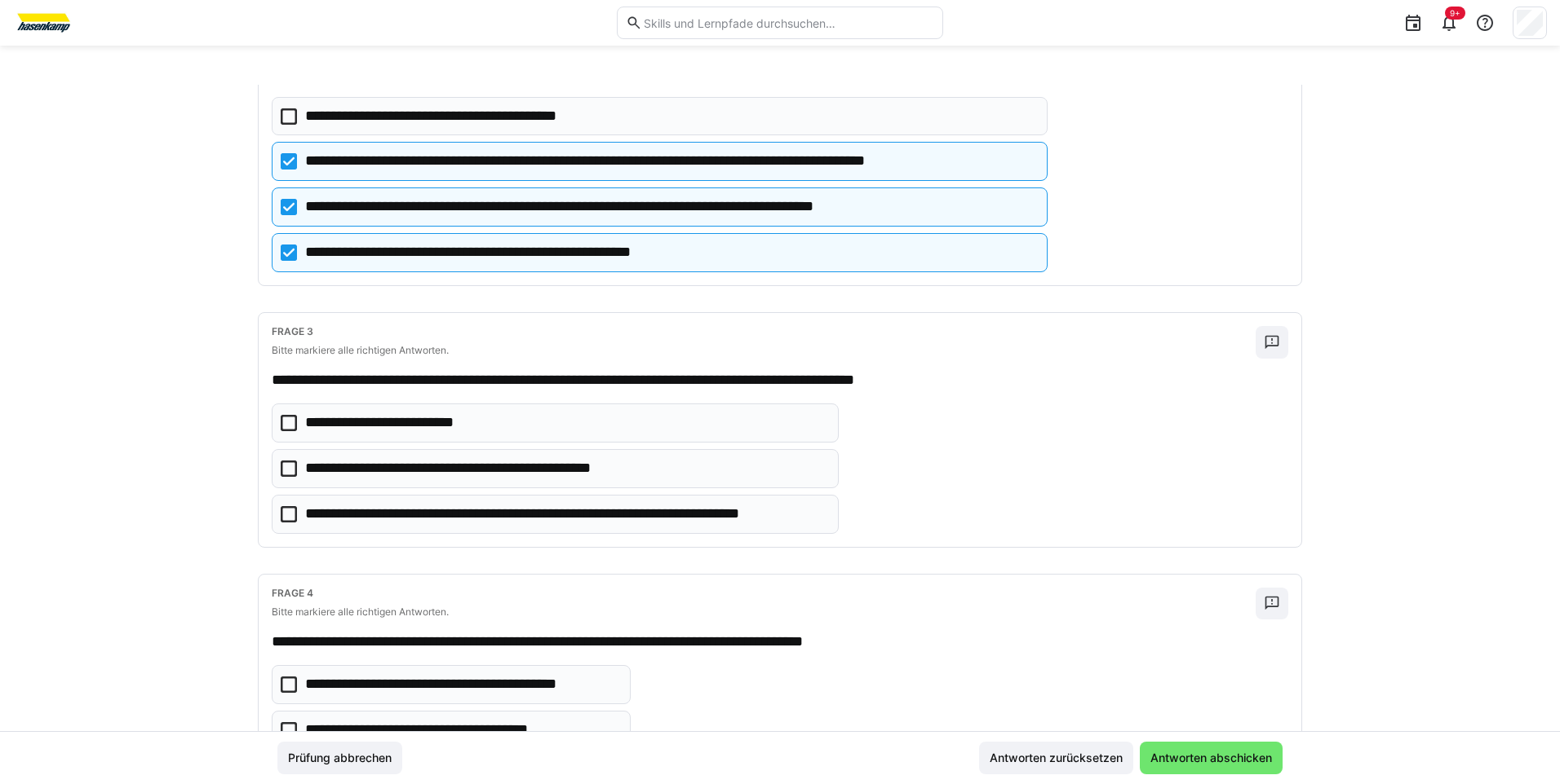
click at [291, 466] on icon at bounding box center [288, 468] width 16 height 16
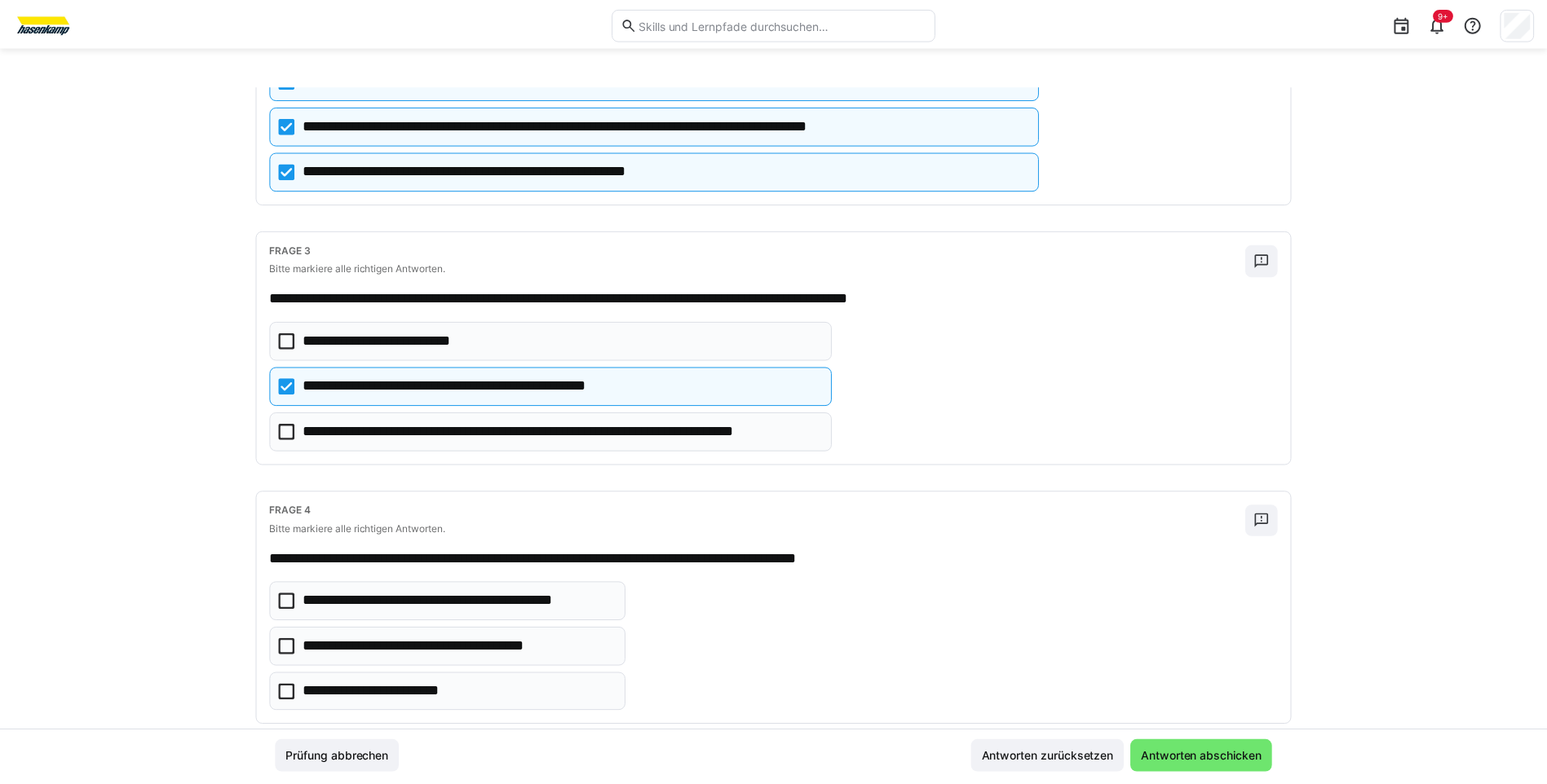
scroll to position [606, 0]
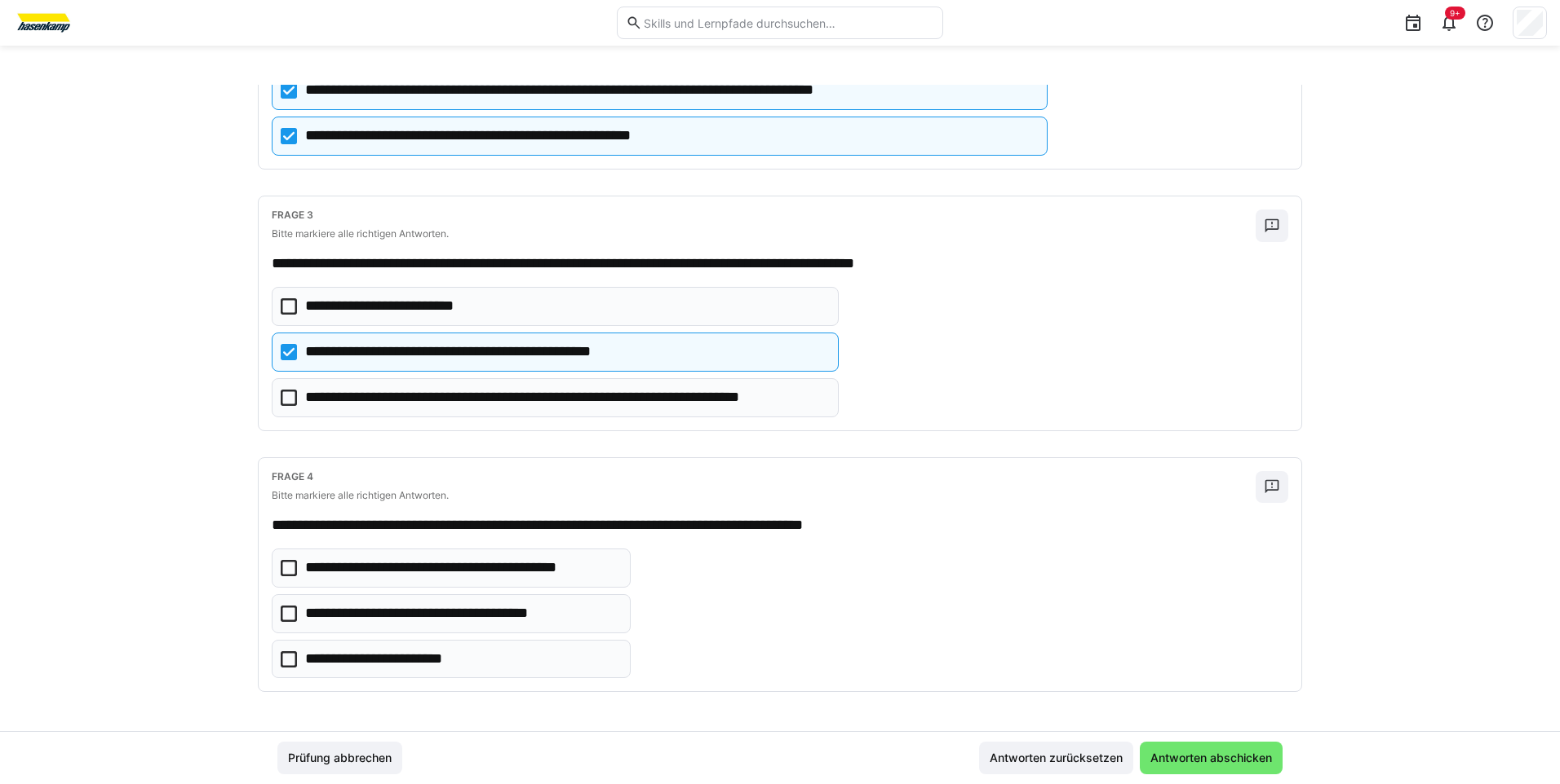
click at [289, 572] on icon at bounding box center [288, 568] width 16 height 16
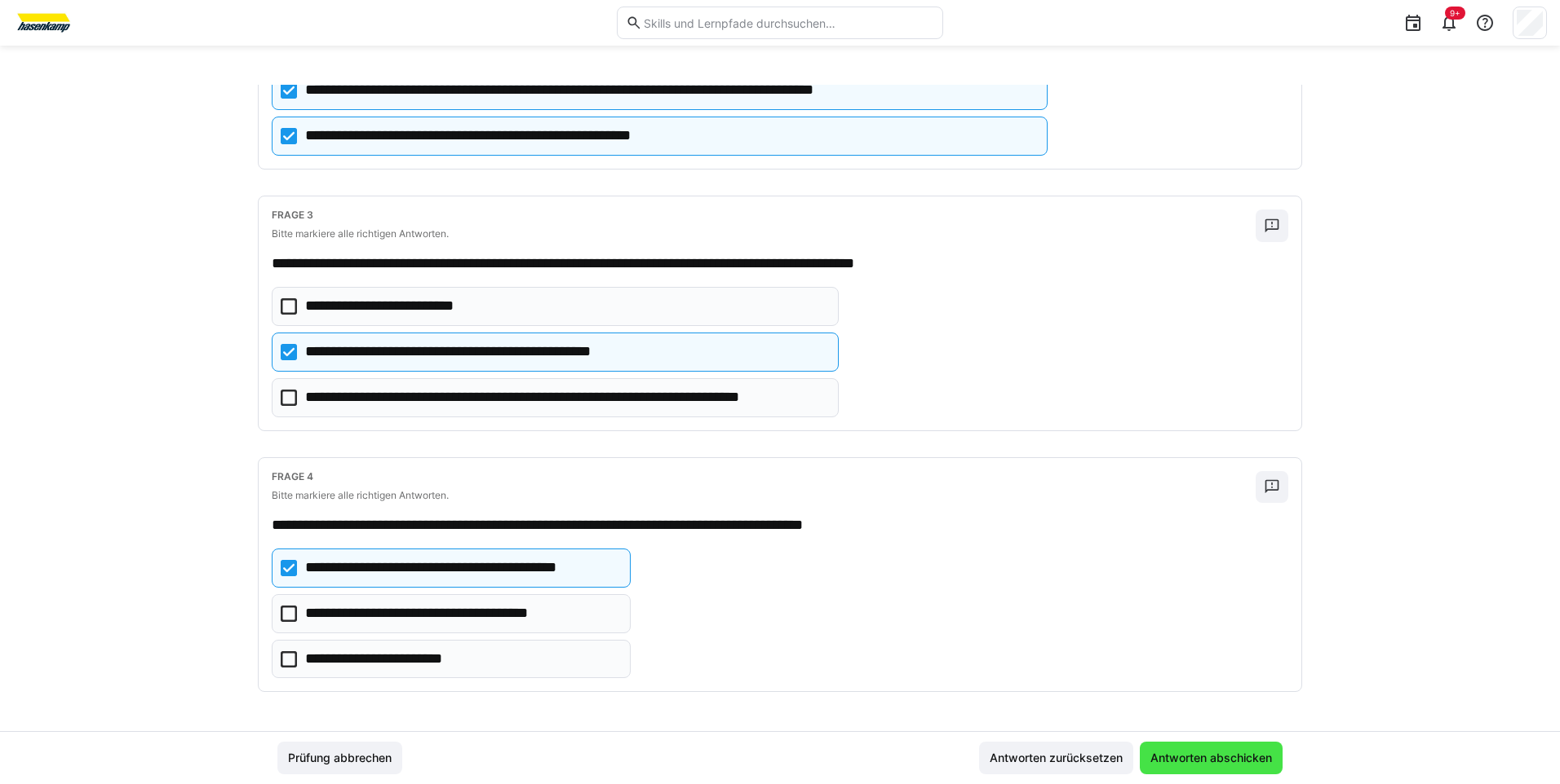
click at [1194, 758] on span "Antworten abschicken" at bounding box center [1210, 758] width 127 height 16
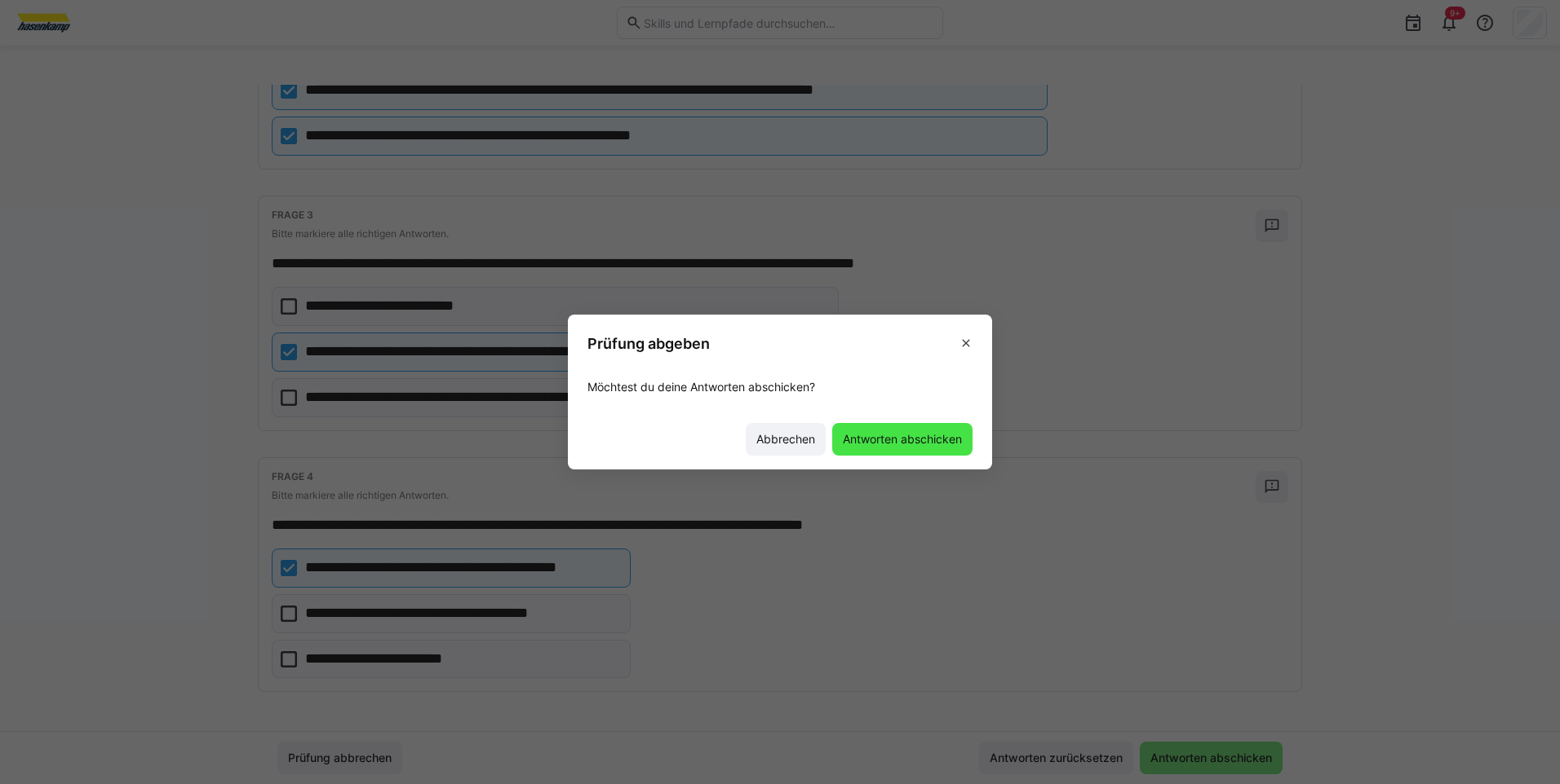
click at [884, 424] on span "Antworten abschicken" at bounding box center [902, 439] width 141 height 33
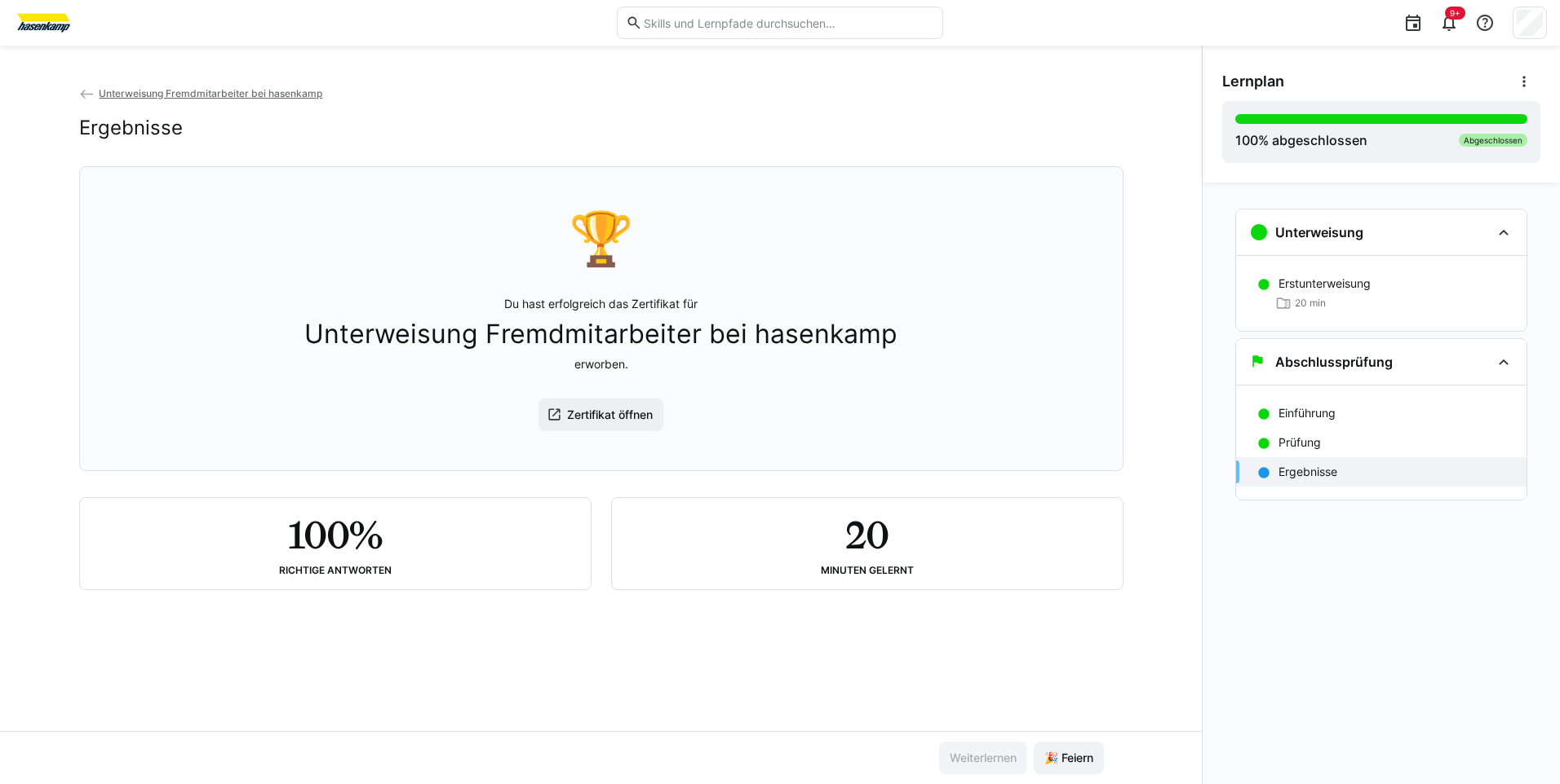
click at [240, 92] on span "Unterweisung Fremdmitarbeiter bei hasenkamp" at bounding box center [210, 94] width 223 height 12
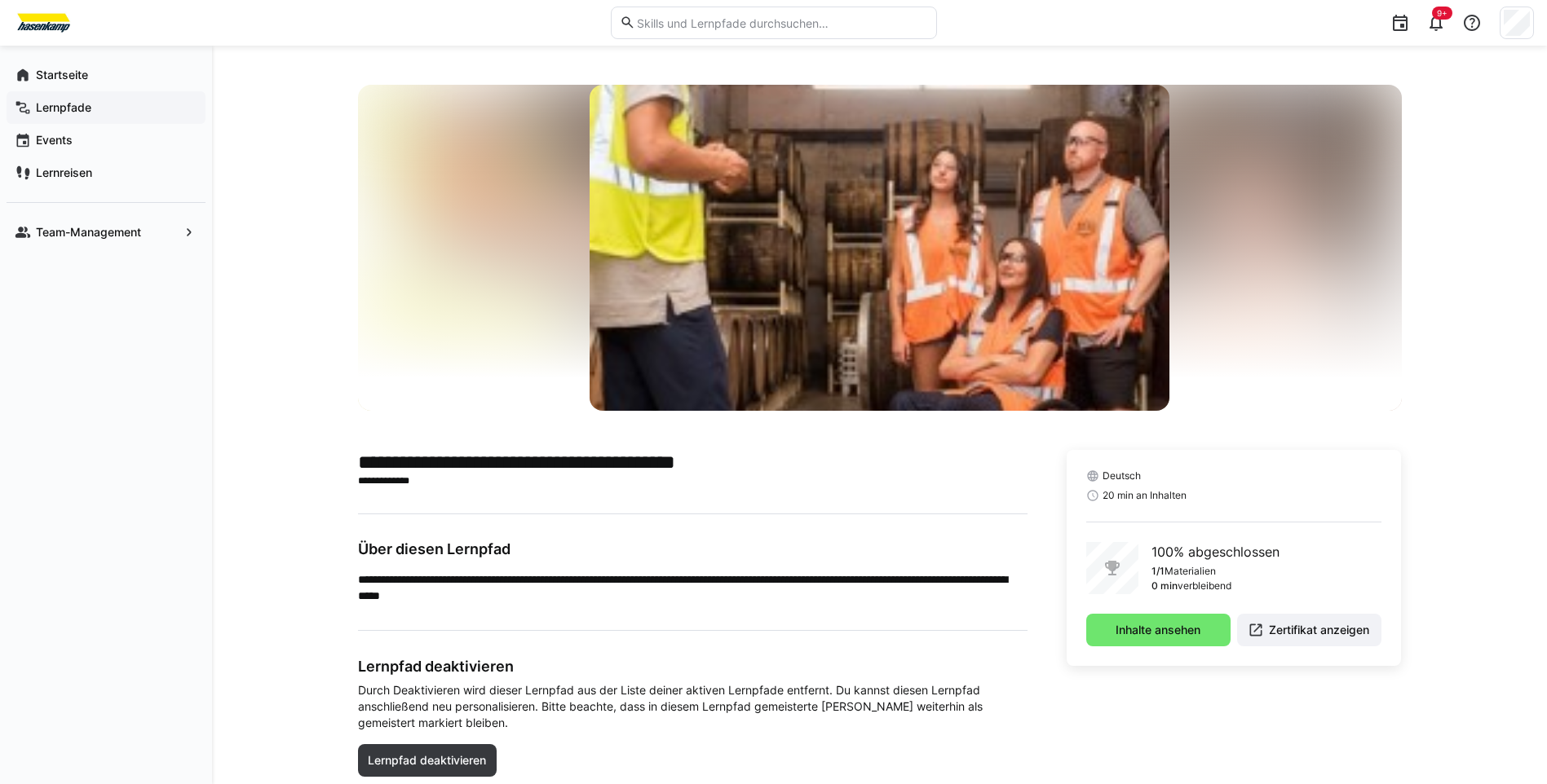
click at [83, 98] on div "Lernpfade" at bounding box center [107, 108] width 199 height 33
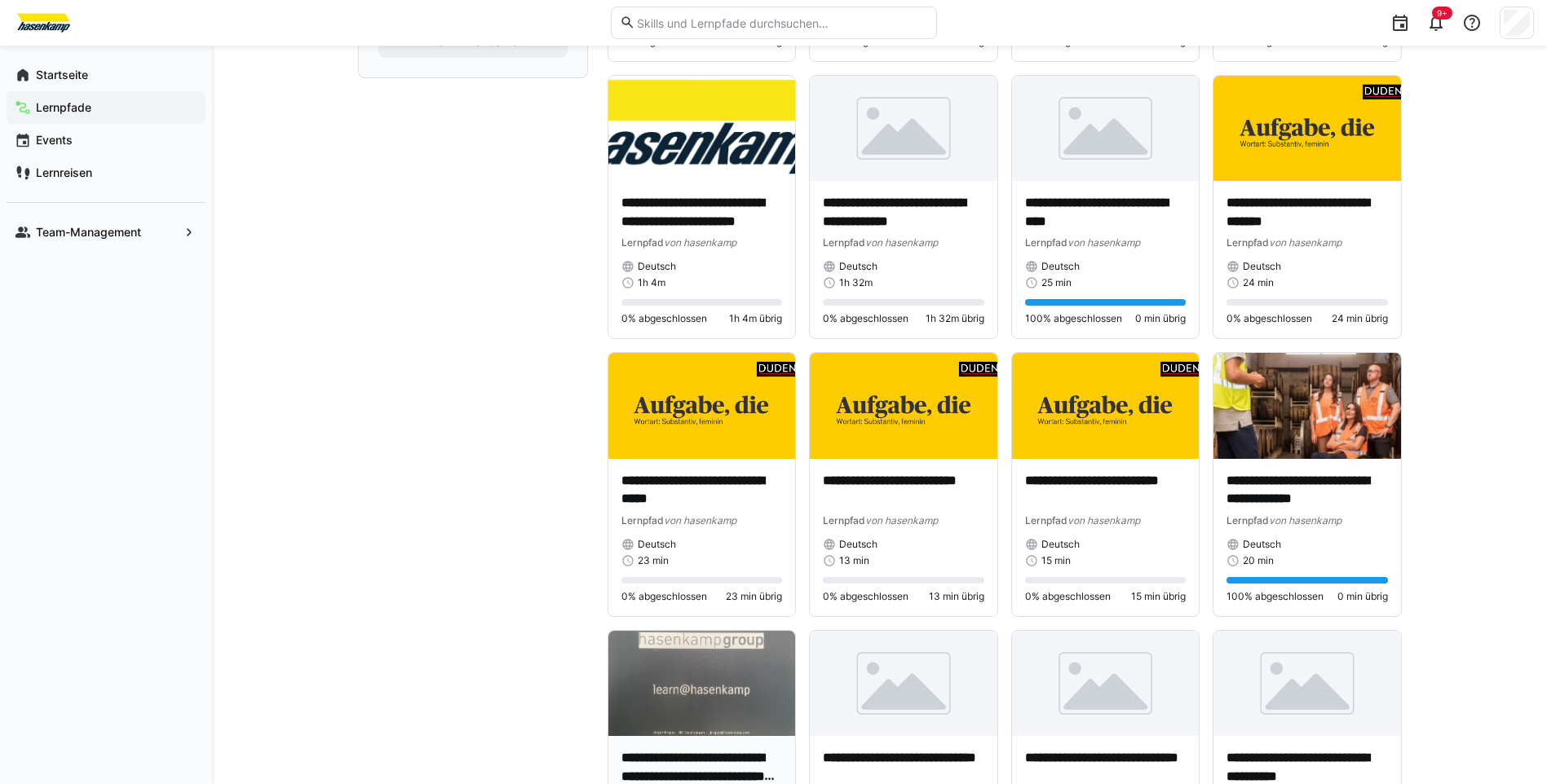
scroll to position [1081, 0]
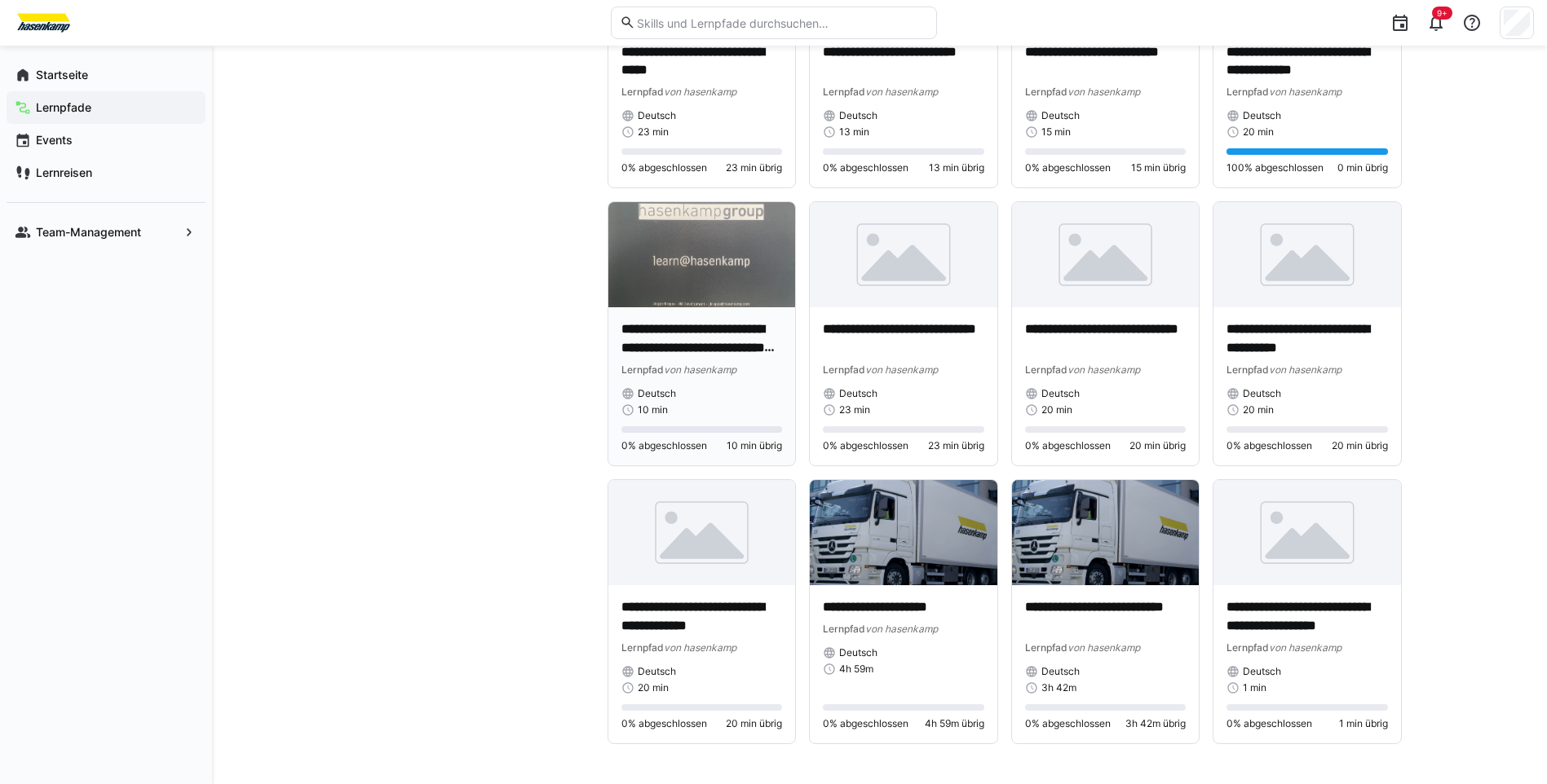
click at [735, 384] on div "**********" at bounding box center [703, 369] width 161 height 97
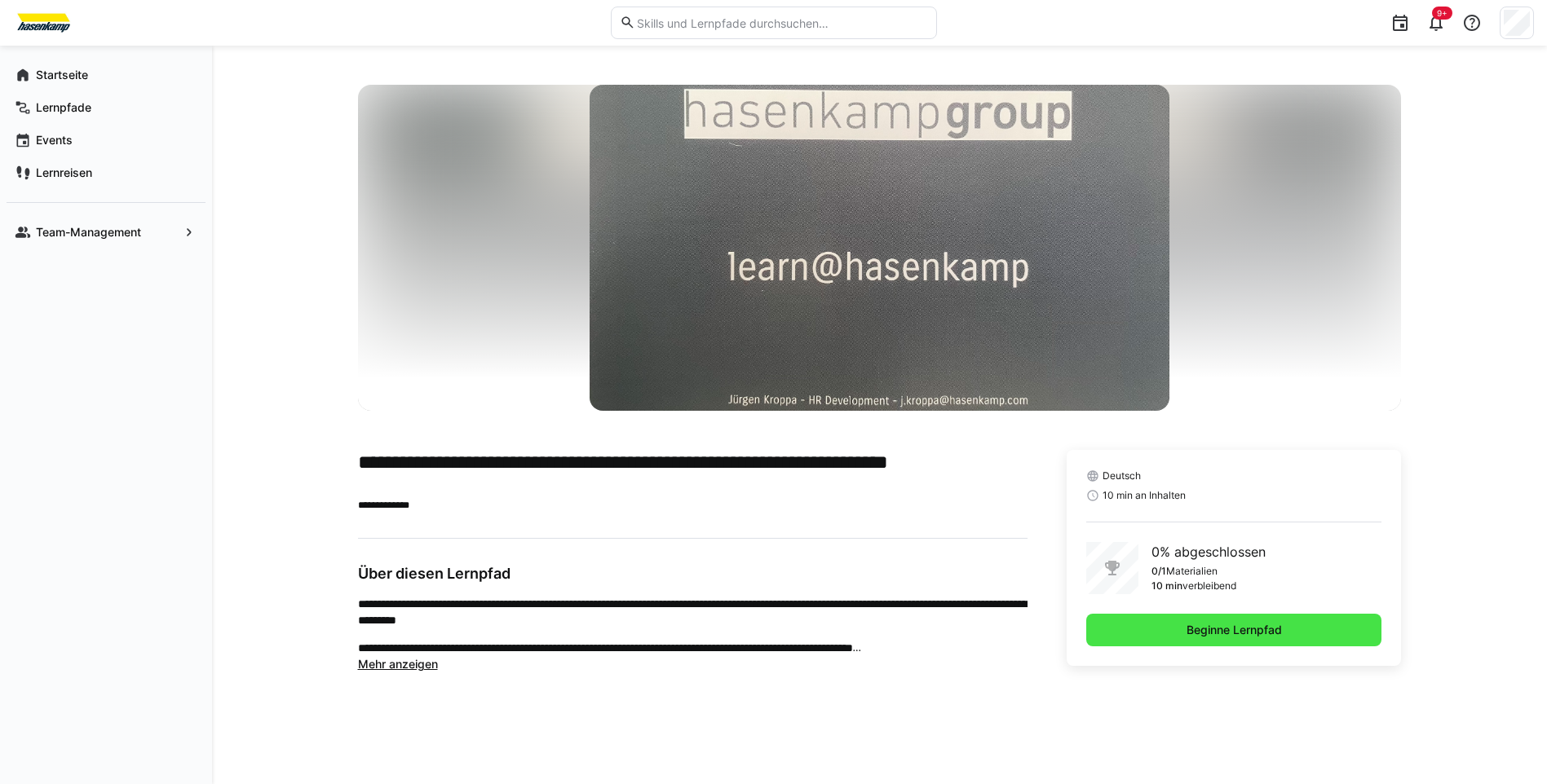
click at [1156, 624] on span "Beginne Lernpfad" at bounding box center [1234, 630] width 296 height 33
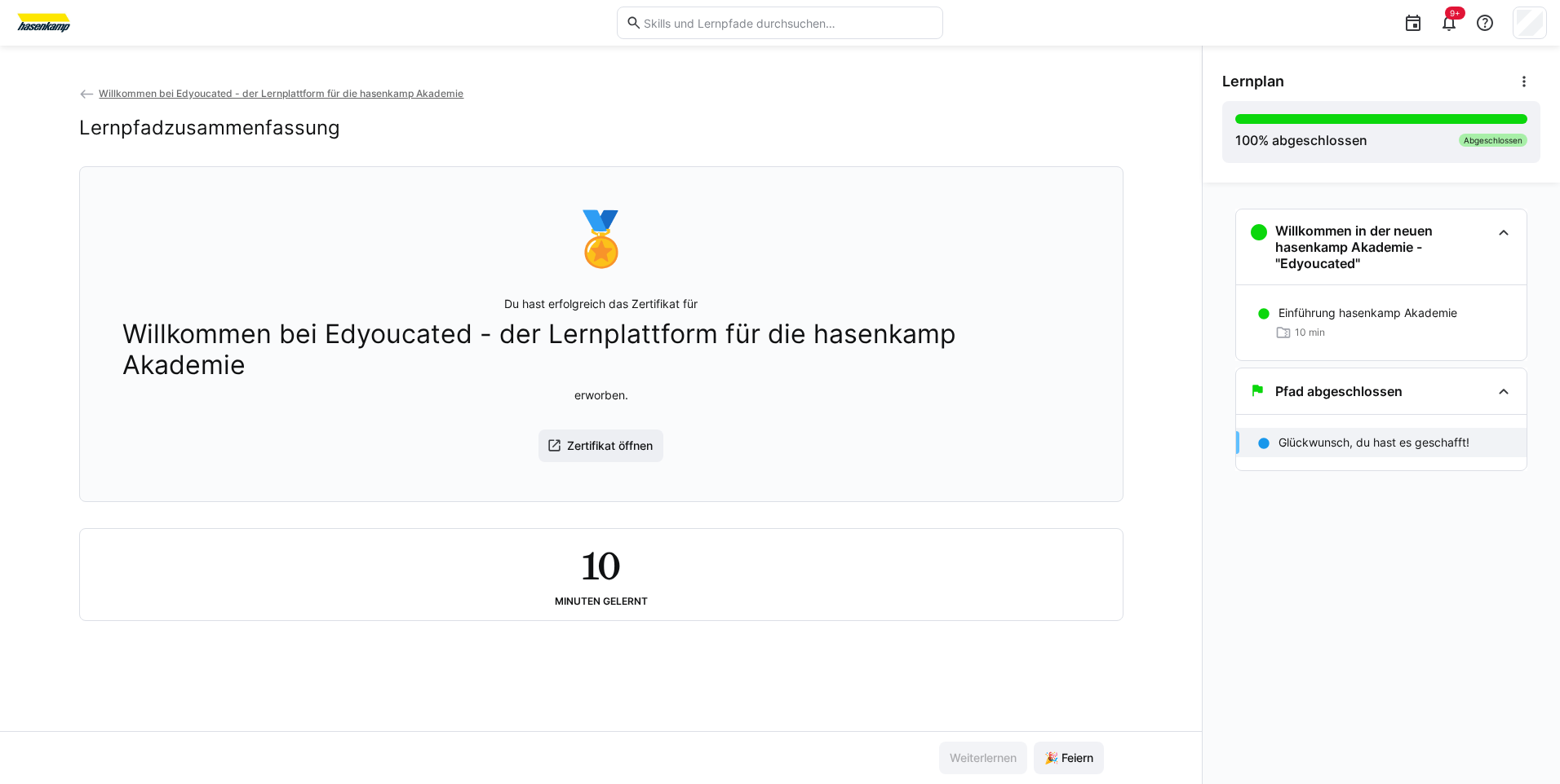
click at [151, 93] on span "Willkommen bei Edyoucated - der Lernplattform für die hasenkamp Akademie" at bounding box center [281, 94] width 365 height 12
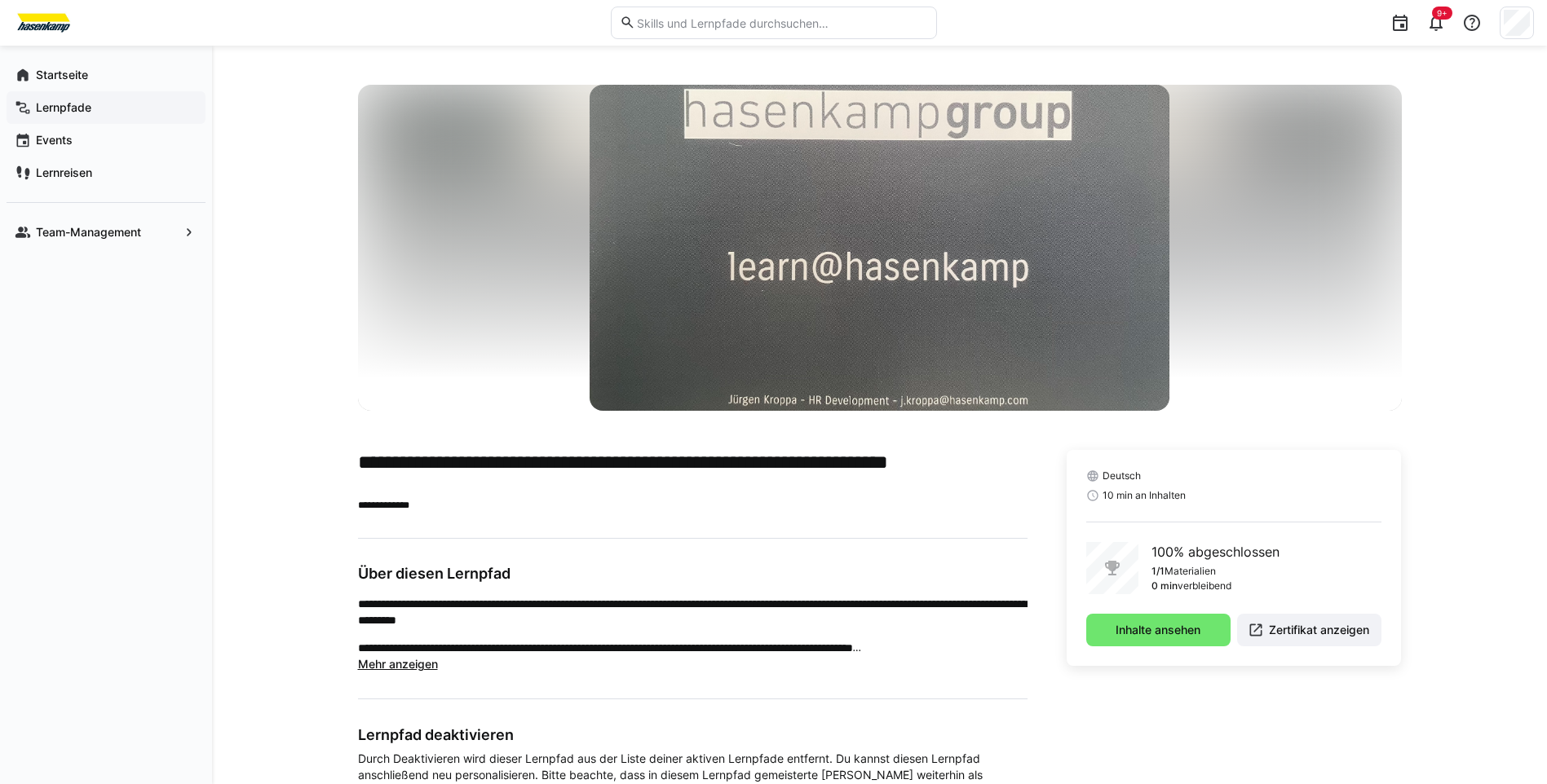
click at [115, 104] on span "Lernpfade" at bounding box center [116, 108] width 163 height 16
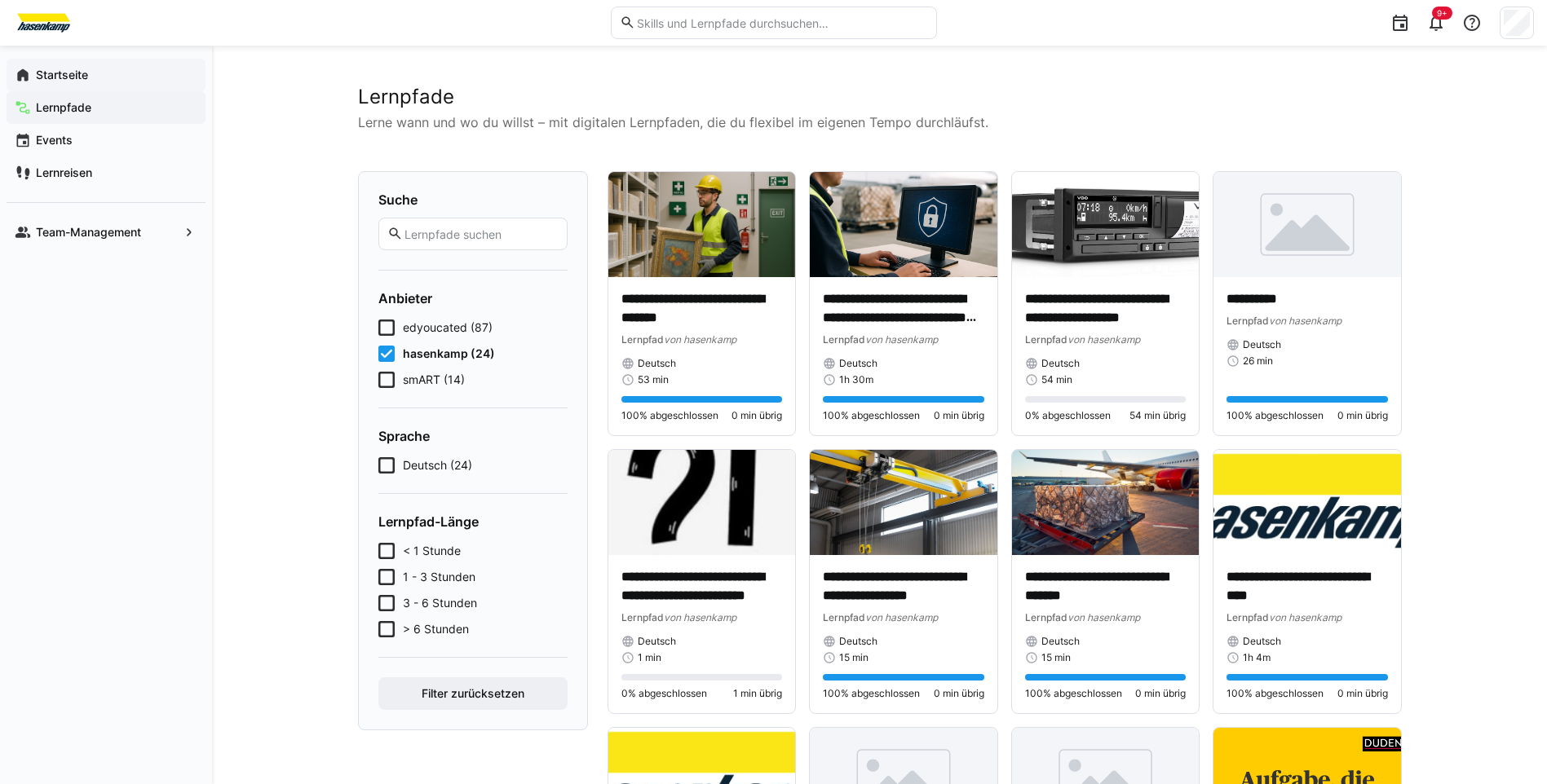
click at [96, 78] on span "Startseite" at bounding box center [116, 75] width 163 height 16
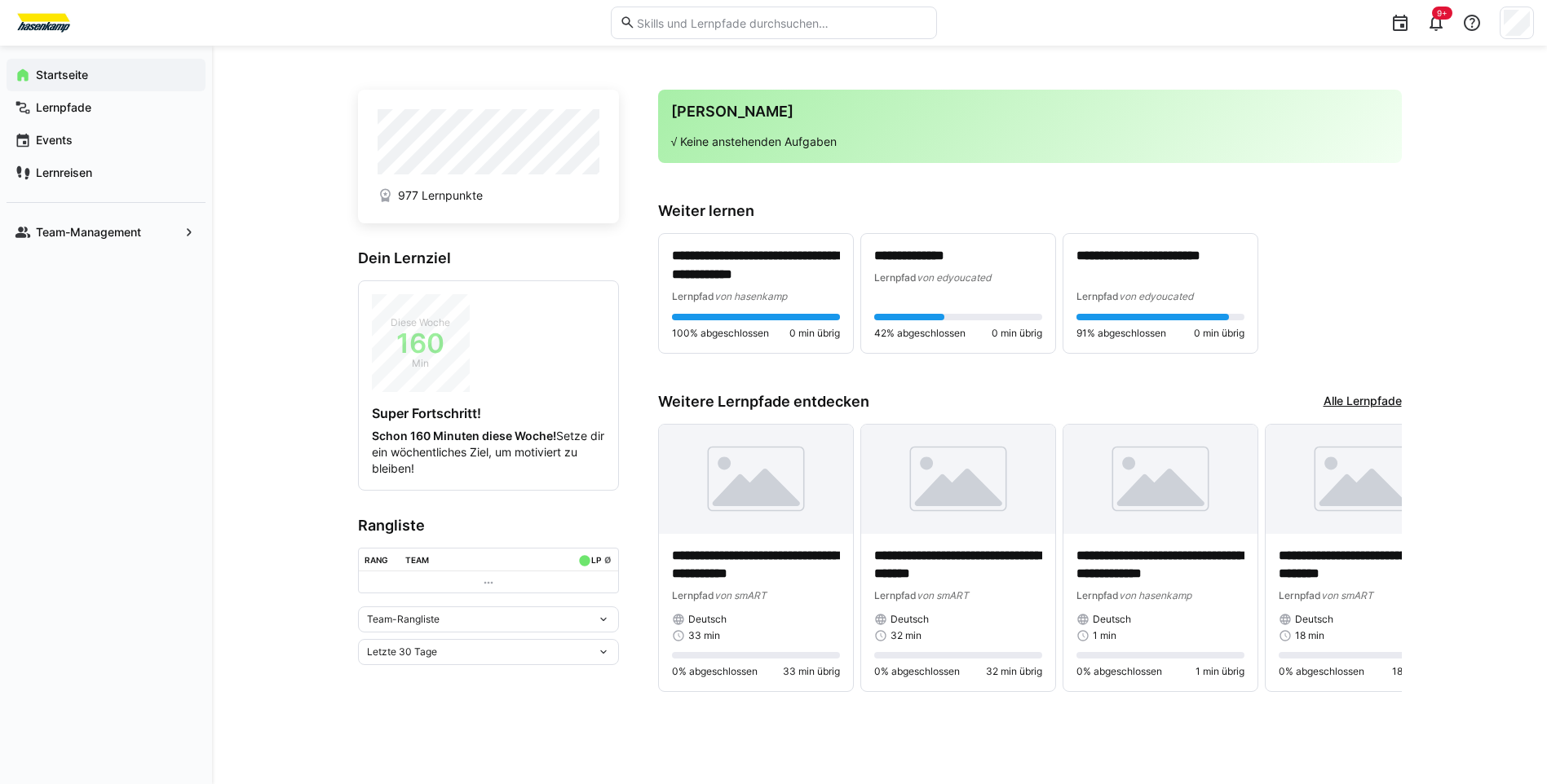
click at [510, 612] on div "Team-Rangliste" at bounding box center [488, 620] width 261 height 26
click at [495, 680] on div "Individuelle Rangliste" at bounding box center [488, 679] width 241 height 13
click at [487, 762] on div "Letzte 30 Tage" at bounding box center [481, 761] width 230 height 11
click at [487, 727] on div "Gesamt" at bounding box center [488, 726] width 241 height 13
click at [0, 0] on app-navigation-label "Events" at bounding box center [0, 0] width 0 height 0
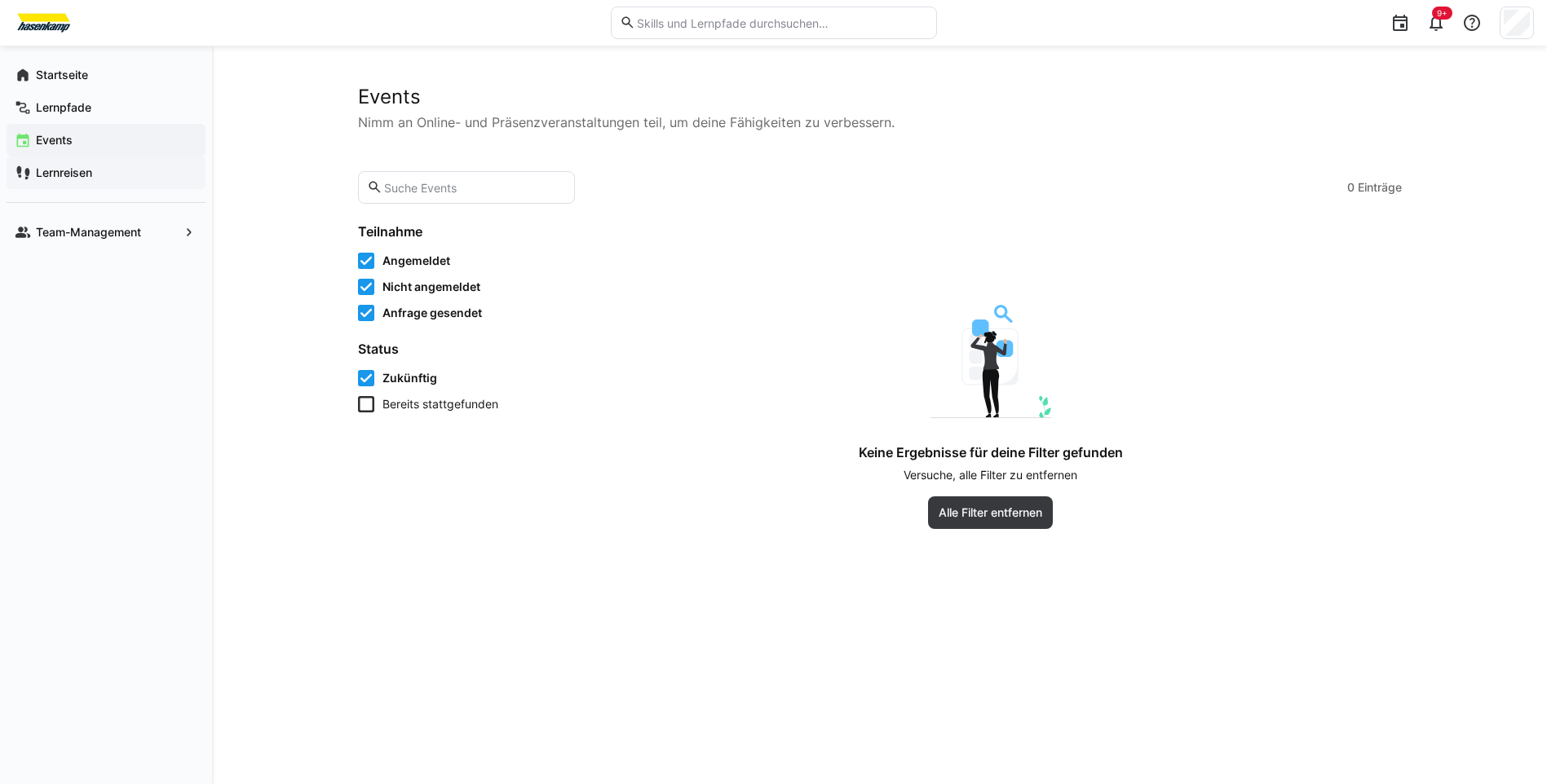
click at [0, 0] on app-navigation-label "Lernreisen" at bounding box center [0, 0] width 0 height 0
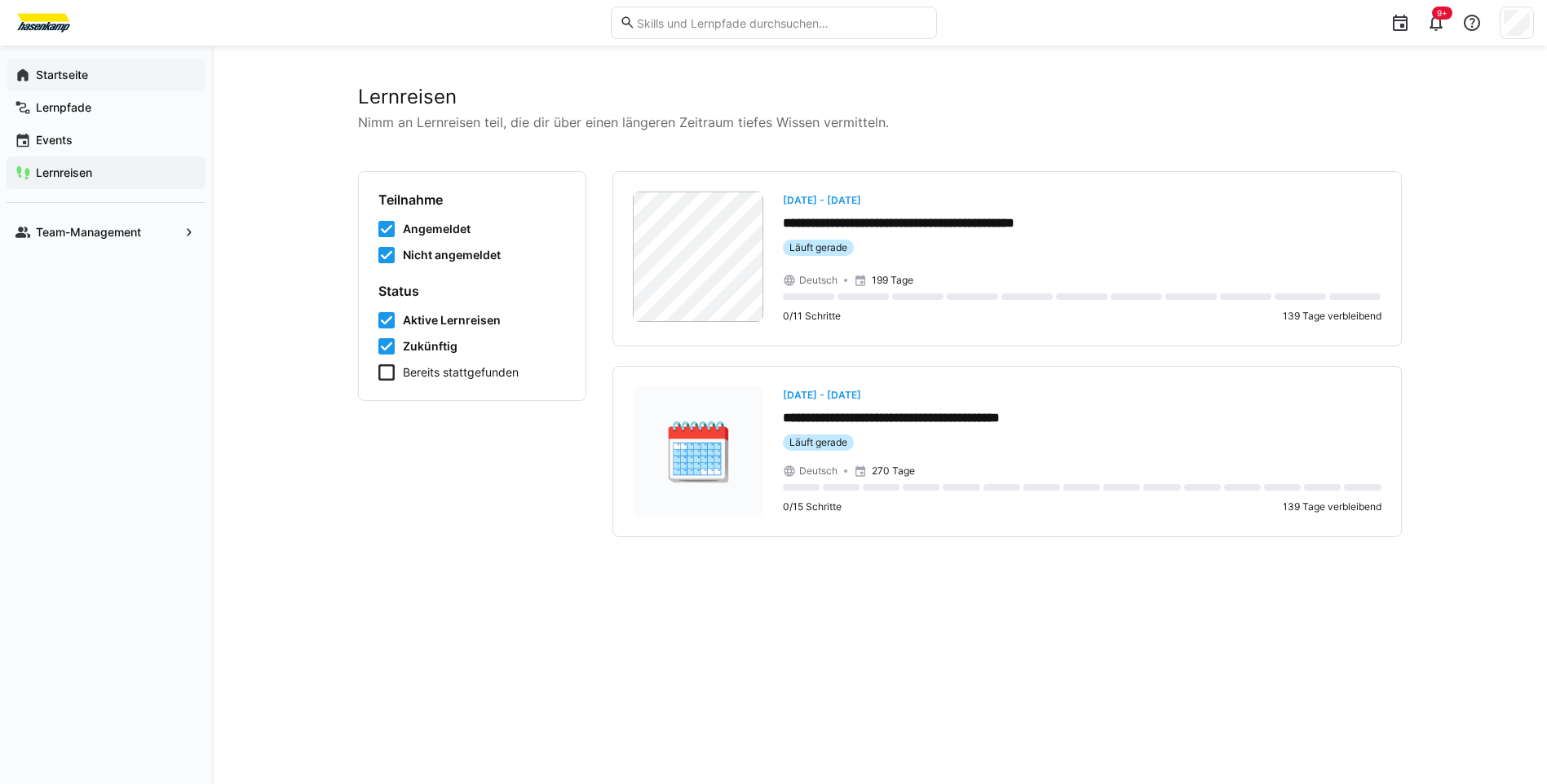
click at [0, 0] on app-navigation-label "Startseite" at bounding box center [0, 0] width 0 height 0
